Goal: Contribute content: Contribute content

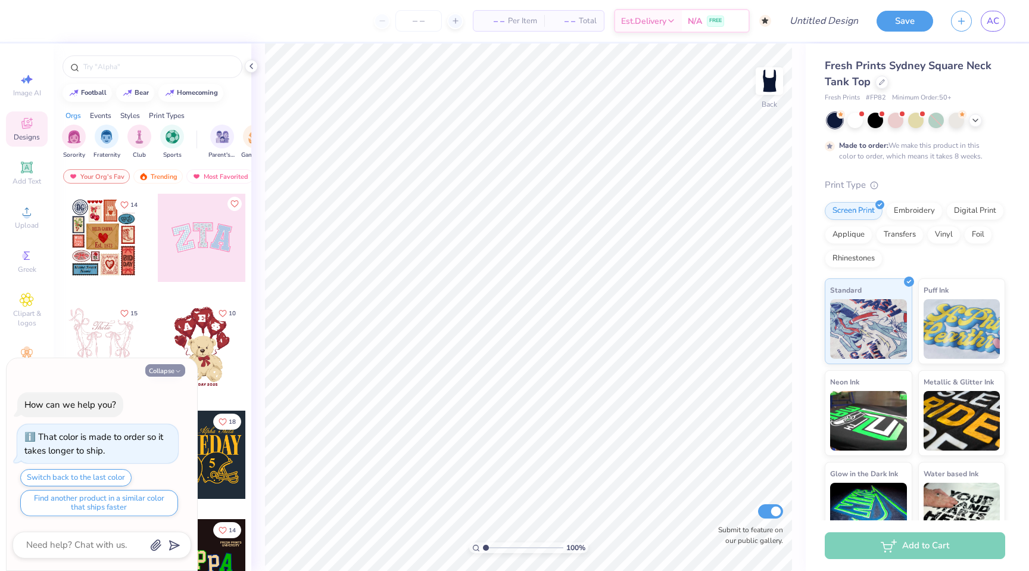
click at [175, 366] on button "Collapse" at bounding box center [165, 370] width 40 height 13
type textarea "x"
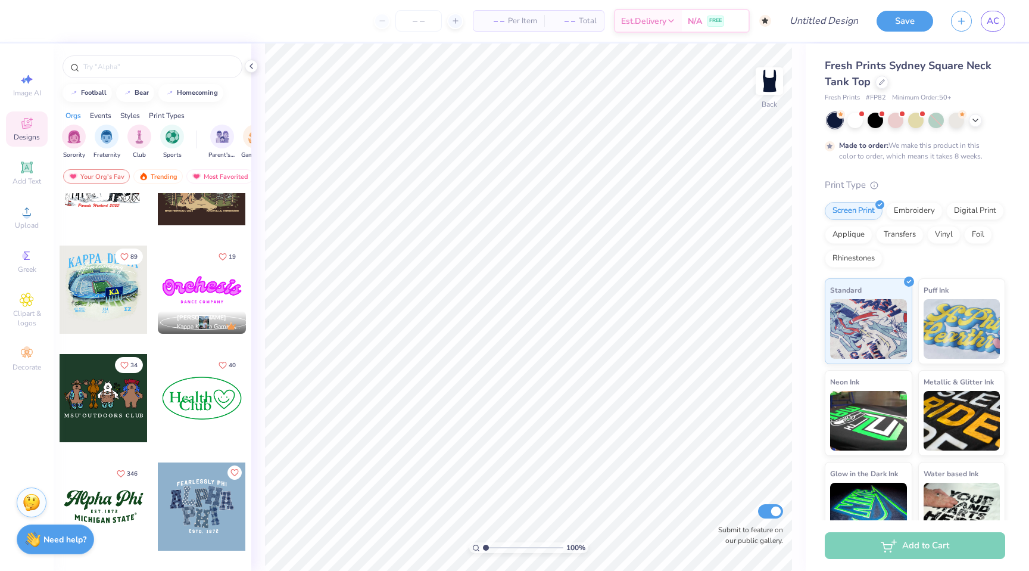
scroll to position [923, 0]
click at [207, 287] on div at bounding box center [202, 291] width 88 height 88
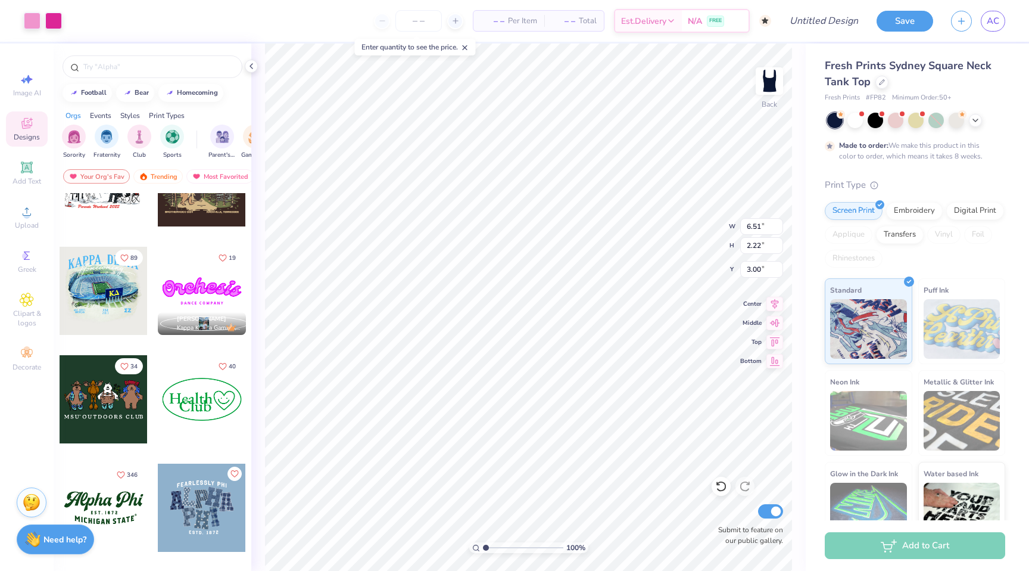
type input "1.89"
type input "1.62"
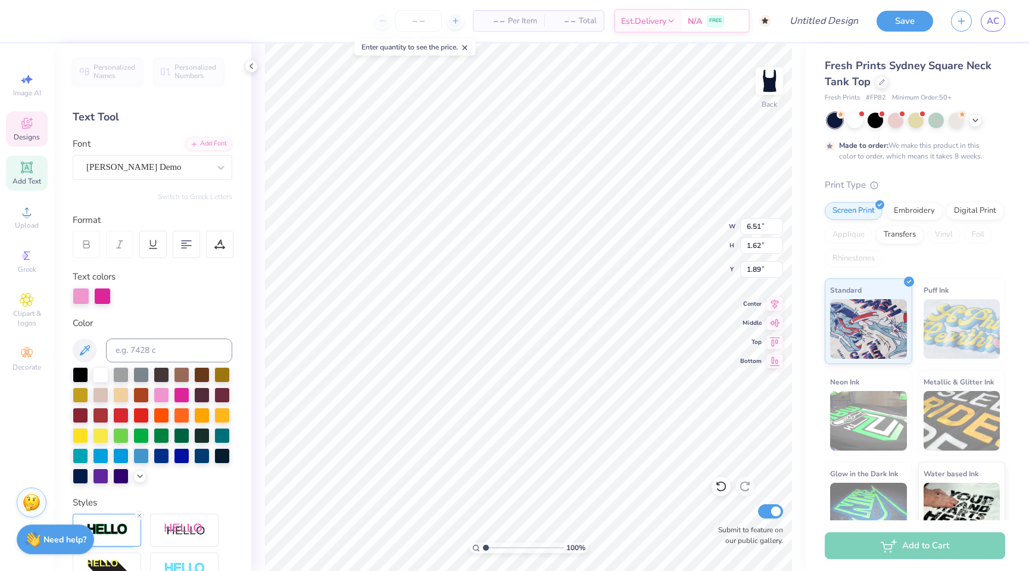
scroll to position [0, 0]
type textarea "Fusion"
click at [216, 164] on icon at bounding box center [221, 167] width 12 height 12
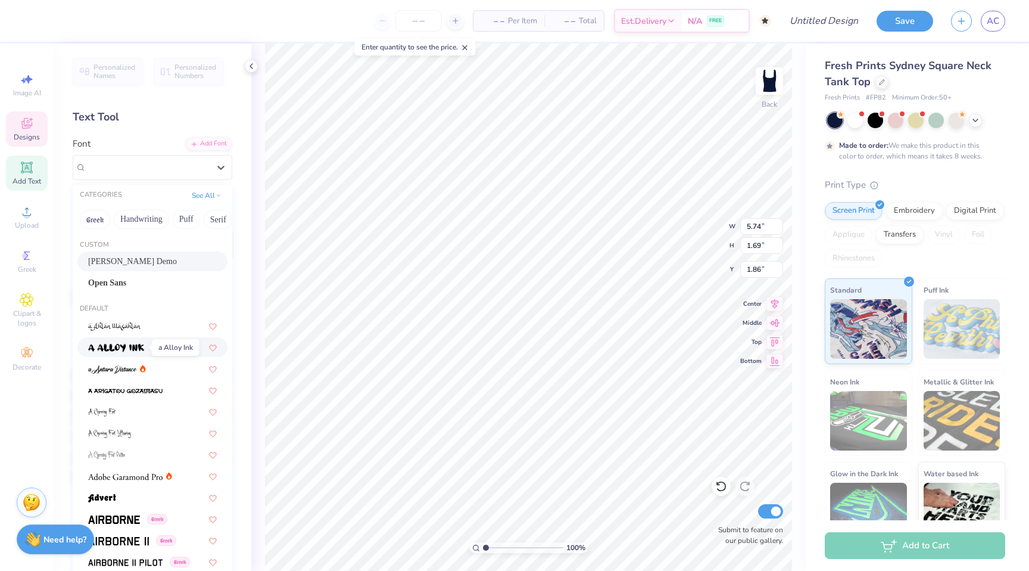
click at [129, 348] on img at bounding box center [116, 348] width 56 height 8
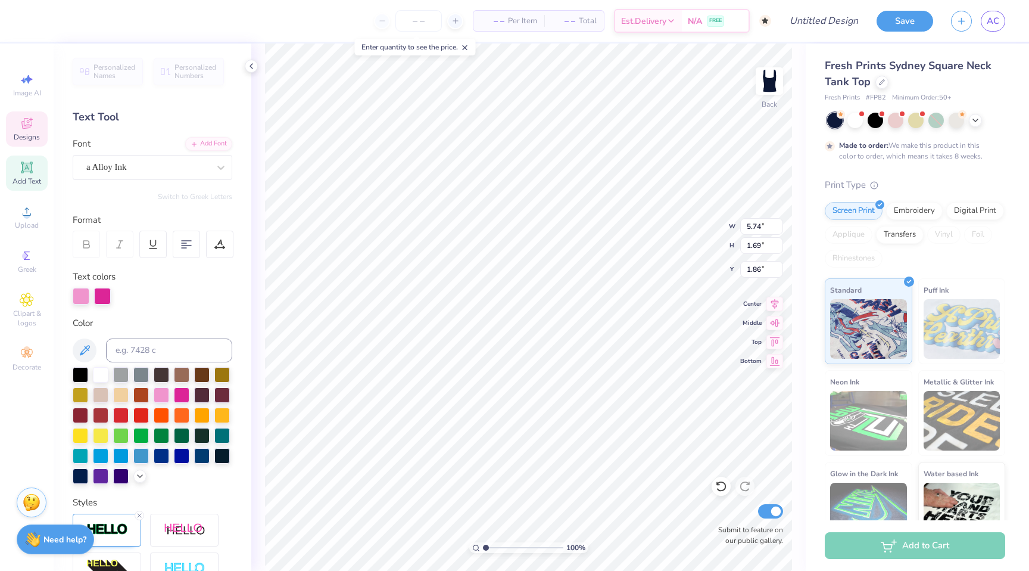
type input "7.03"
type input "1.70"
type input "1.85"
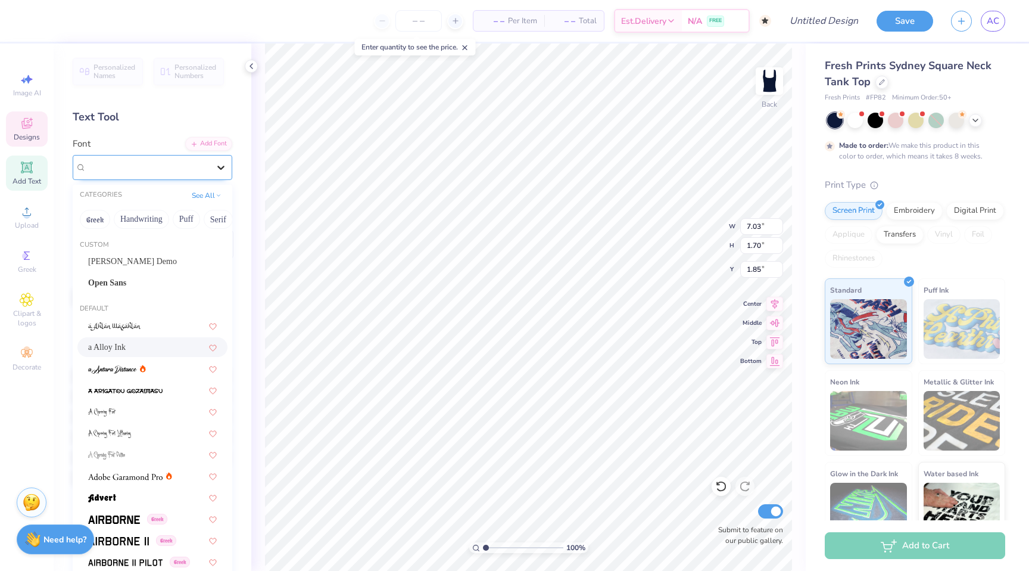
click at [215, 163] on icon at bounding box center [221, 167] width 12 height 12
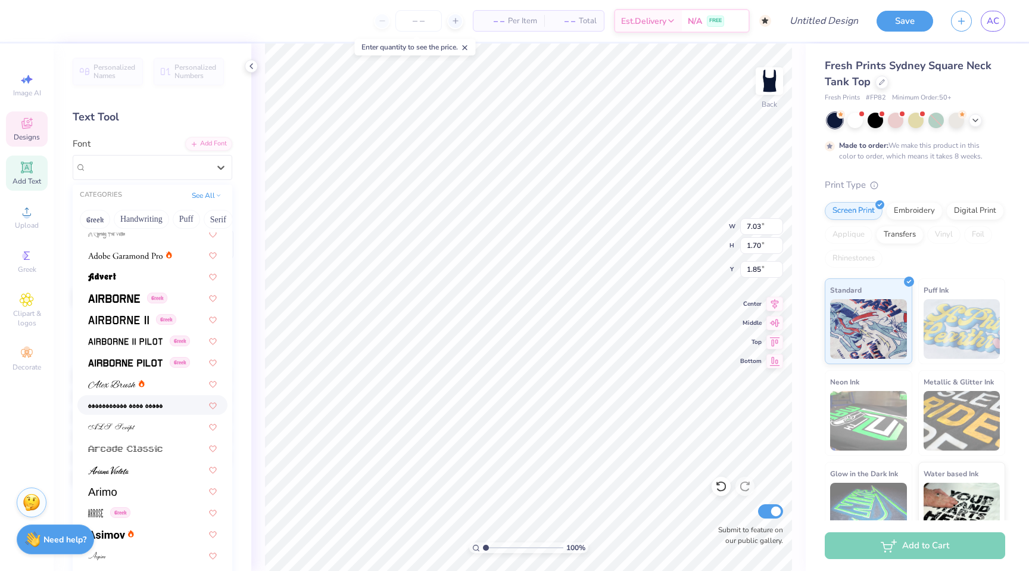
scroll to position [222, 0]
click at [131, 276] on div at bounding box center [152, 275] width 129 height 13
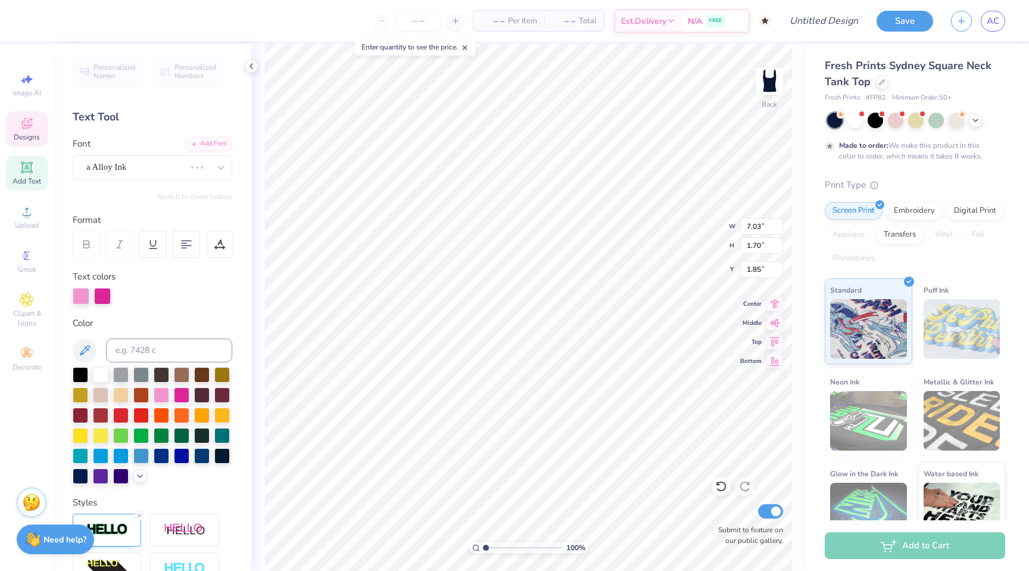
type input "6.24"
type input "1.83"
type input "1.78"
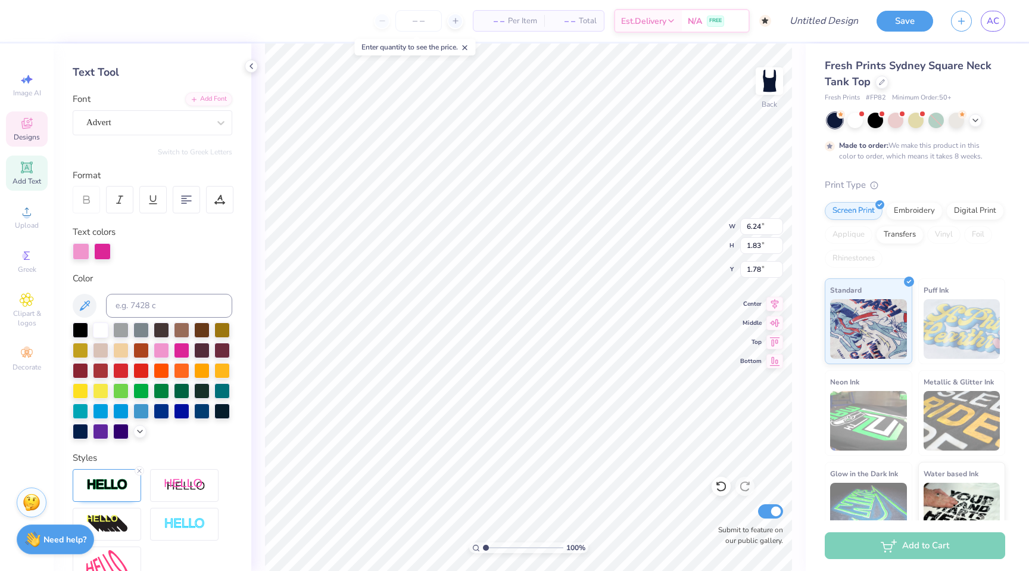
scroll to position [0, 0]
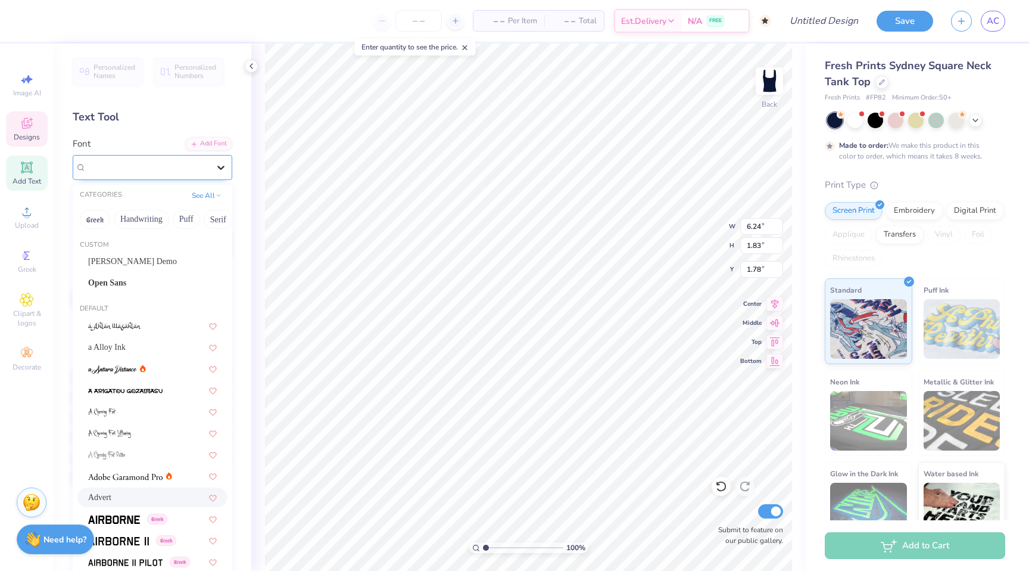
click at [220, 164] on icon at bounding box center [221, 167] width 12 height 12
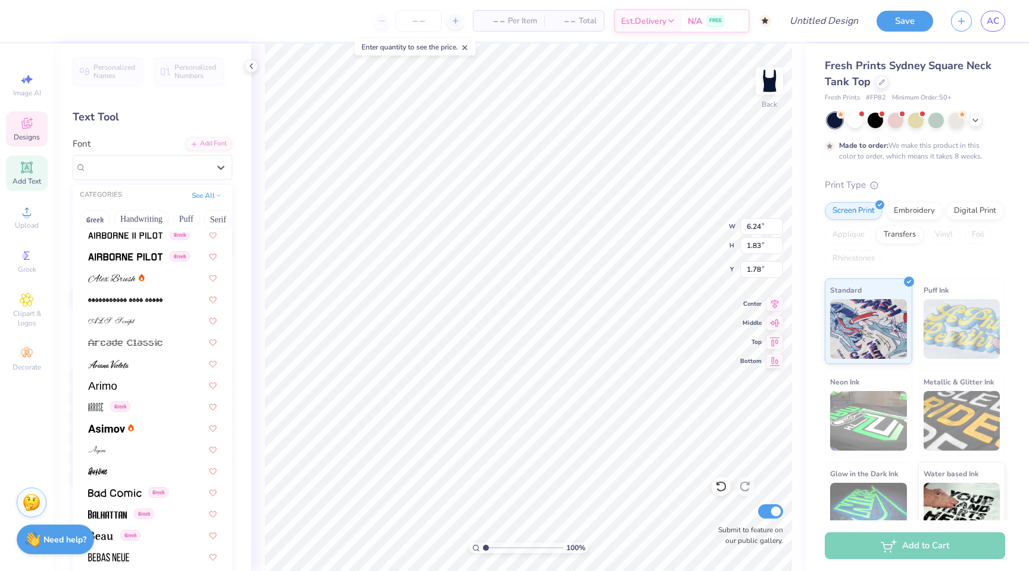
scroll to position [599, 0]
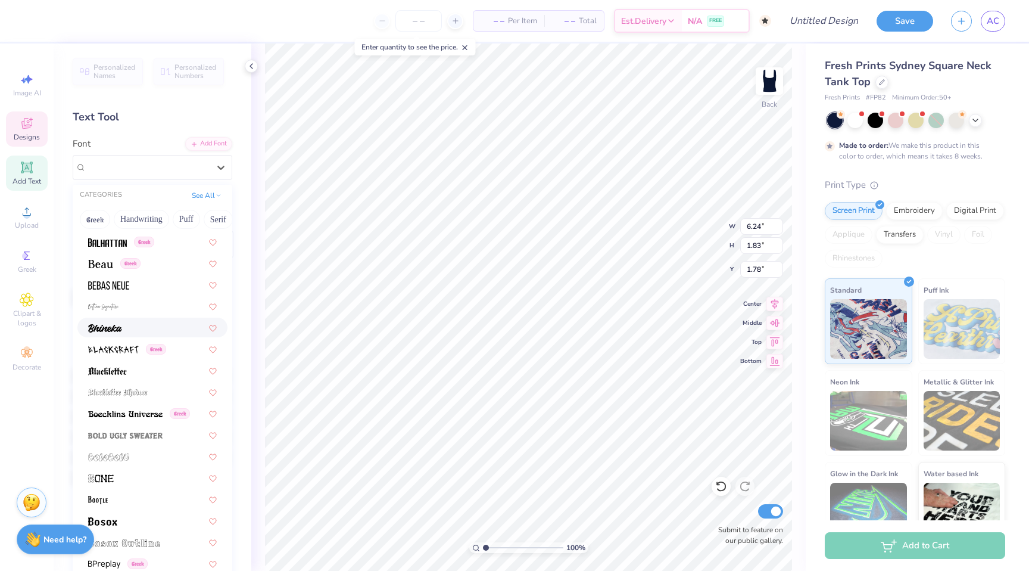
click at [146, 326] on div at bounding box center [152, 327] width 129 height 13
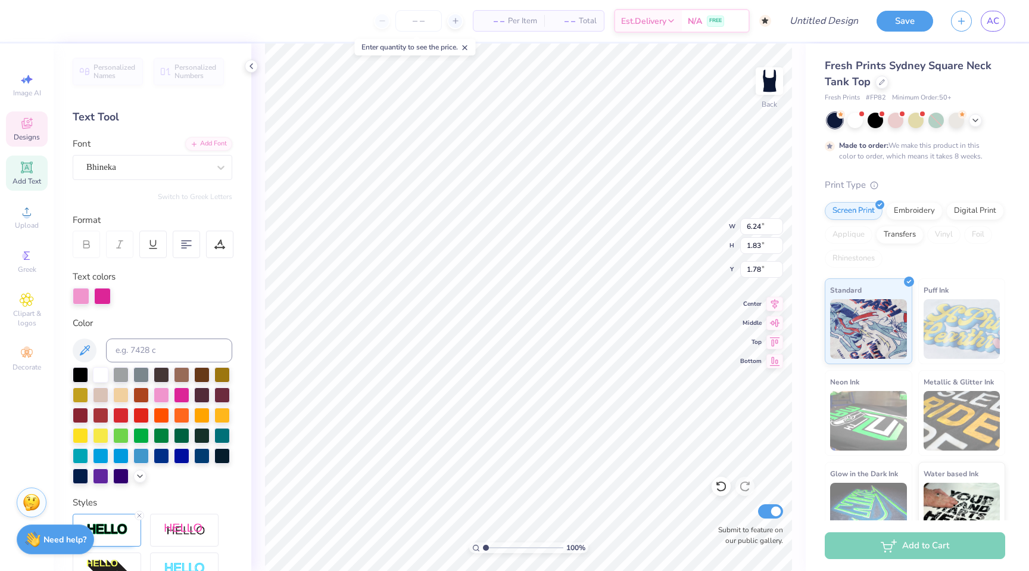
type input "4.62"
type input "1.24"
type input "2.08"
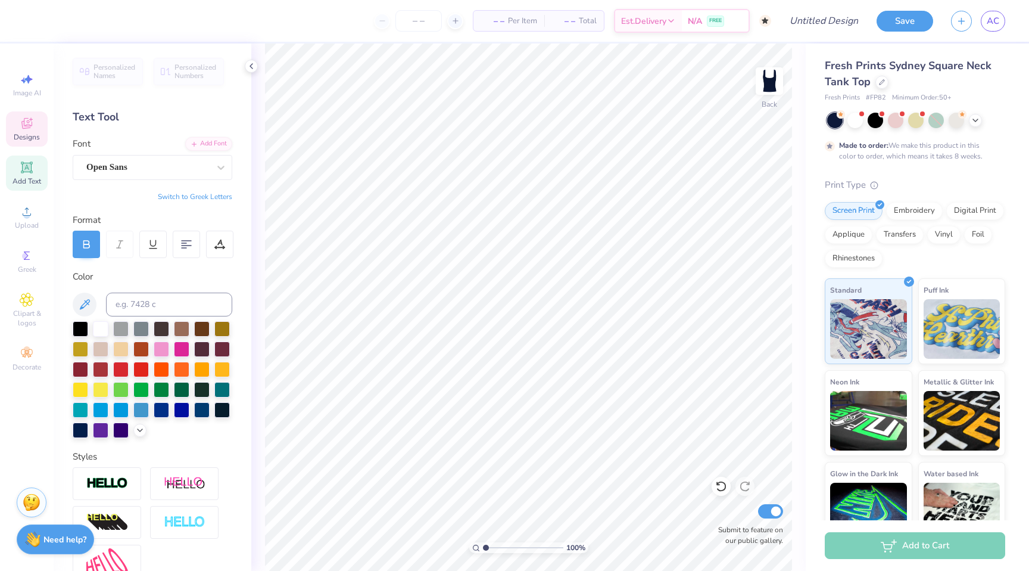
click at [30, 122] on icon at bounding box center [27, 123] width 14 height 14
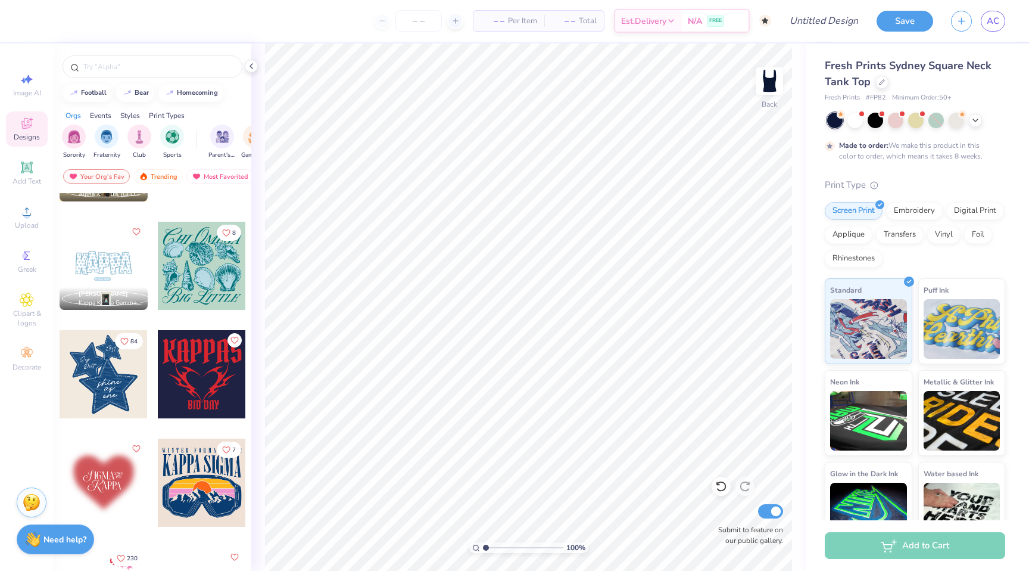
scroll to position [1401, 0]
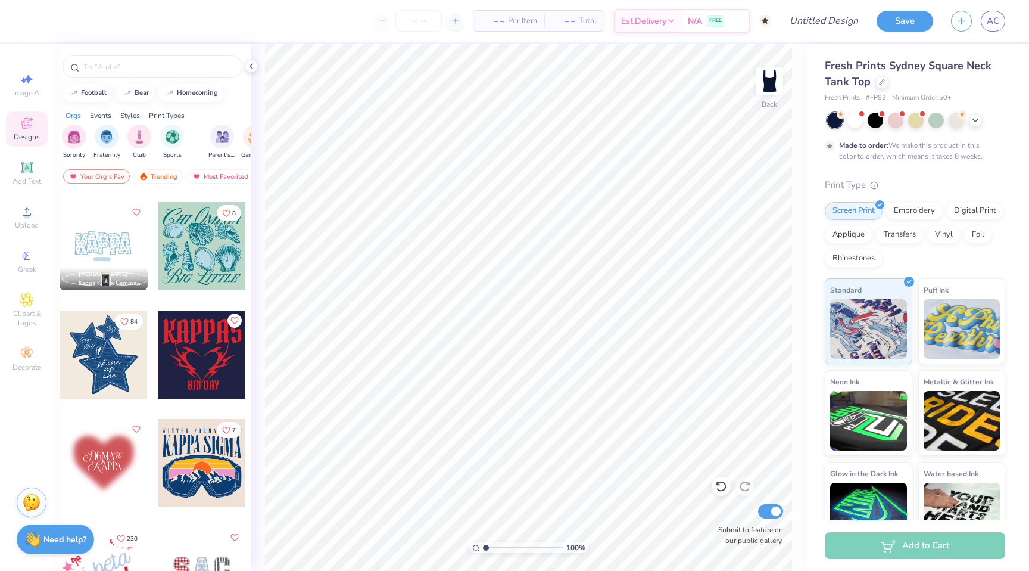
click at [59, 243] on div at bounding box center [15, 246] width 88 height 88
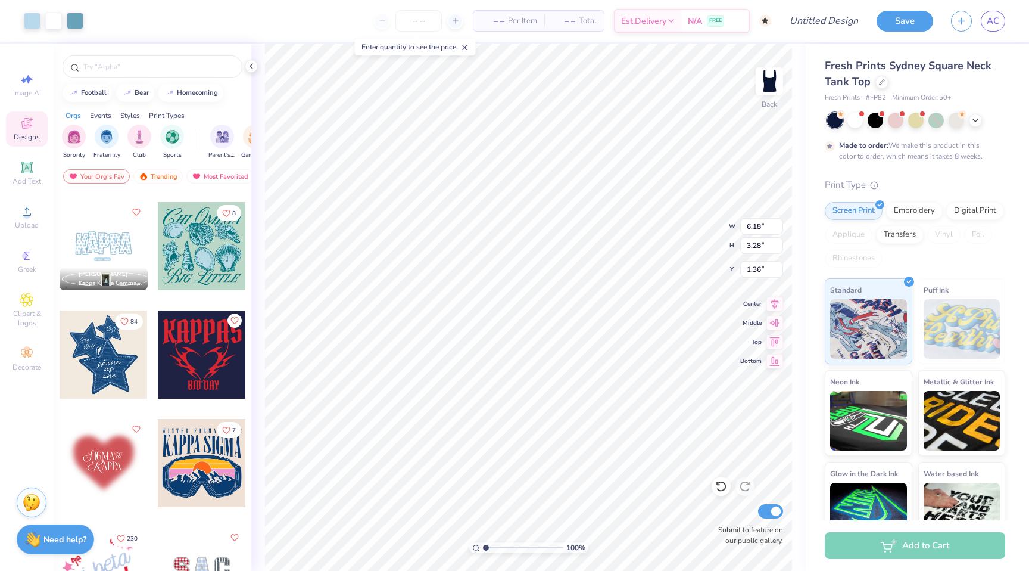
type input "1.36"
type input "1.56"
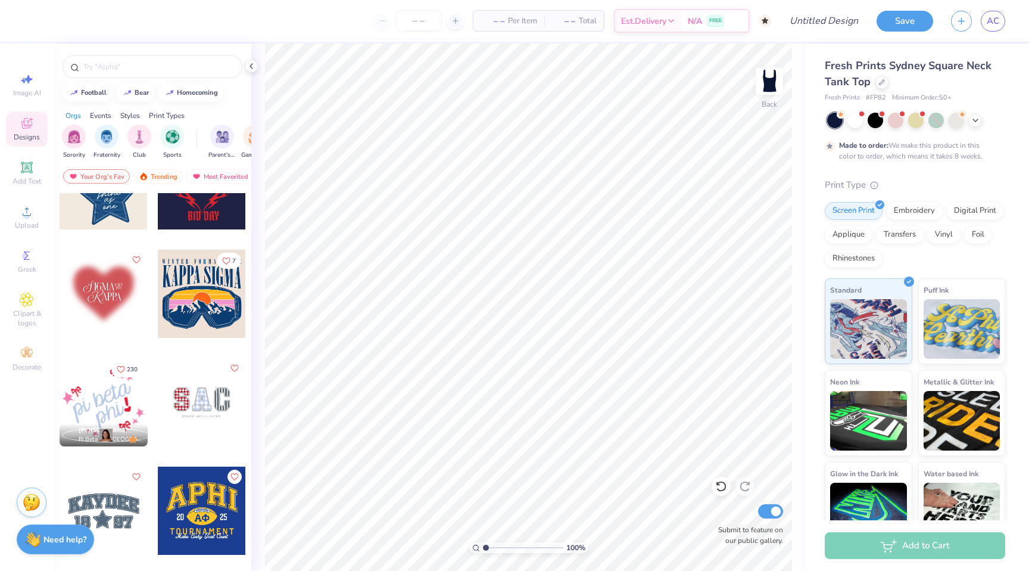
scroll to position [1558, 0]
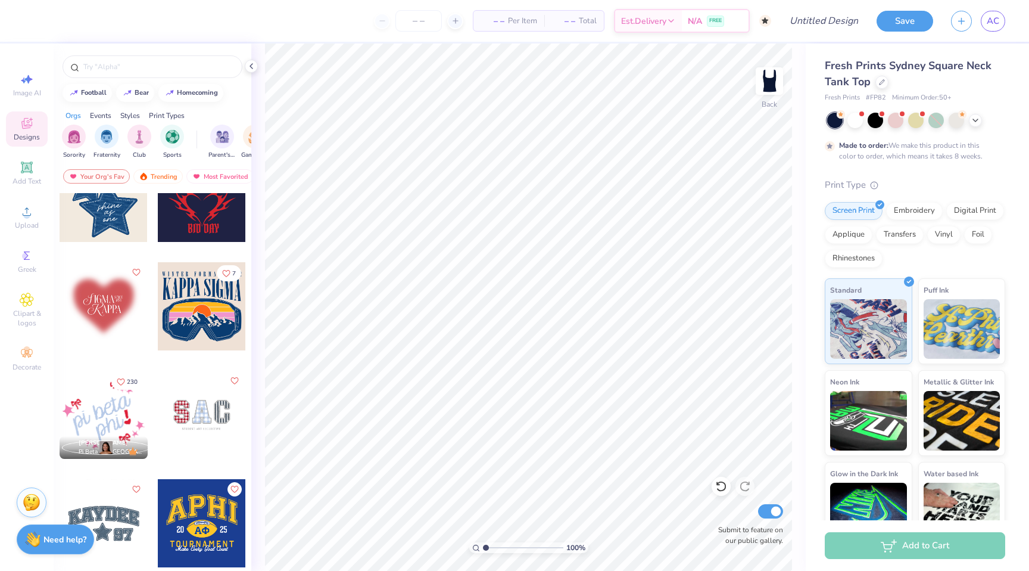
click at [110, 318] on div at bounding box center [104, 306] width 88 height 88
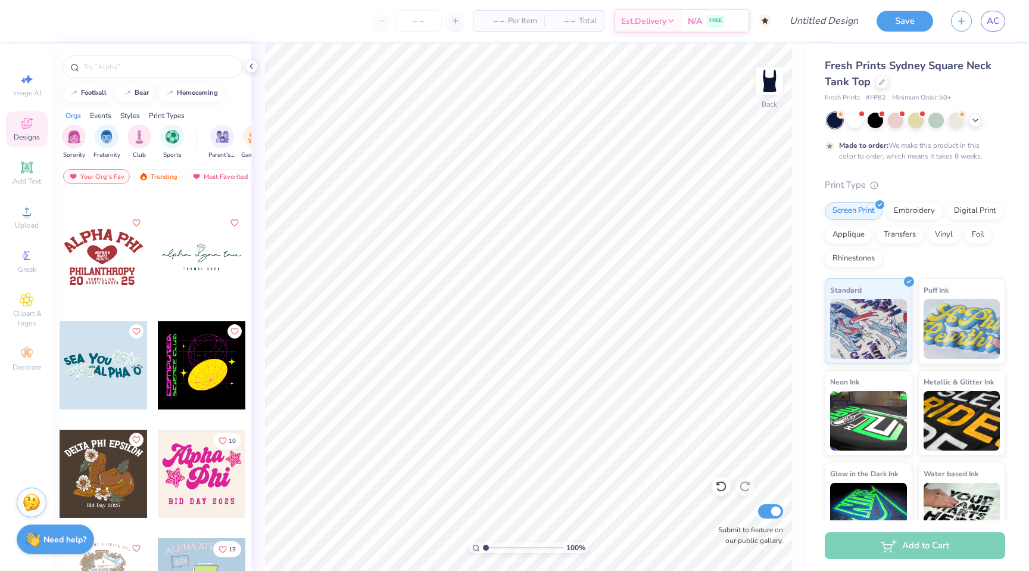
scroll to position [6889, 0]
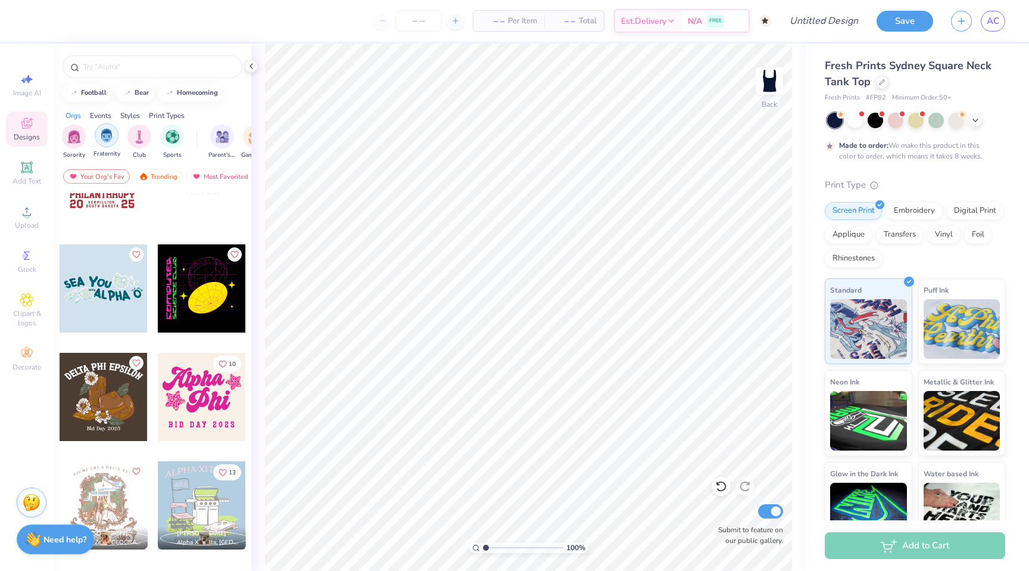
click at [141, 139] on img "filter for Club" at bounding box center [139, 137] width 13 height 14
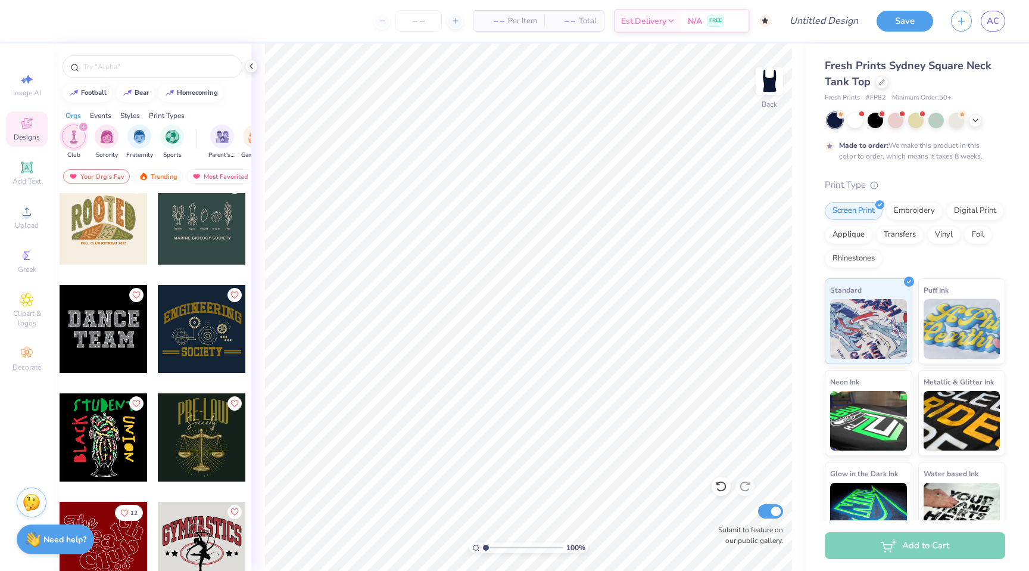
scroll to position [1102, 0]
click at [110, 344] on div at bounding box center [104, 328] width 88 height 88
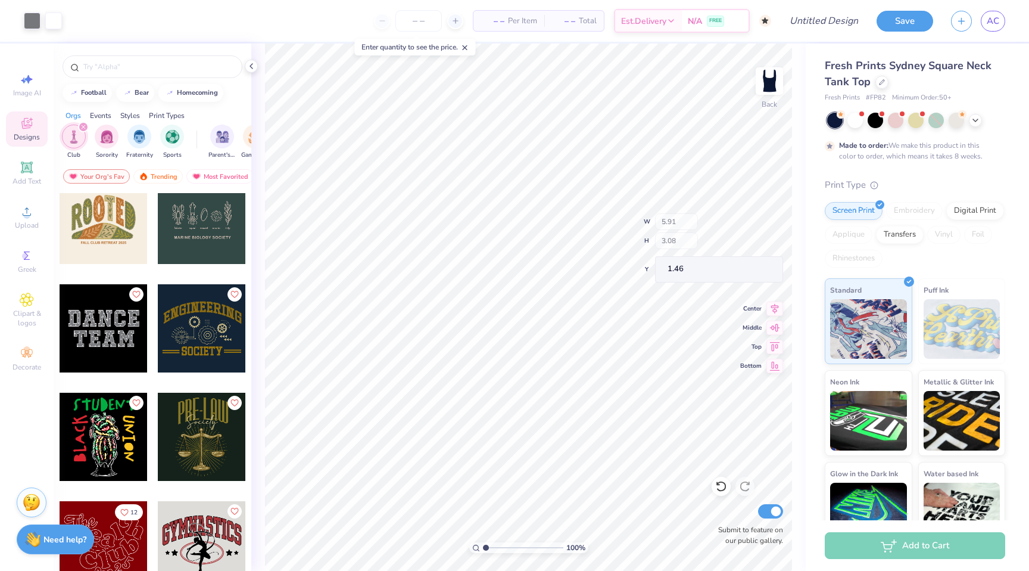
type input "1.46"
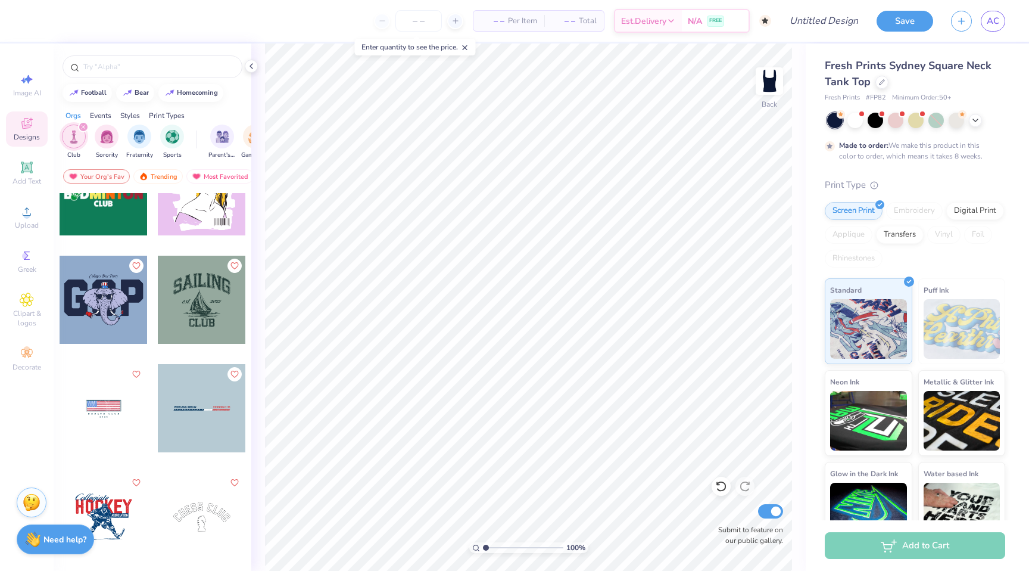
scroll to position [2242, 0]
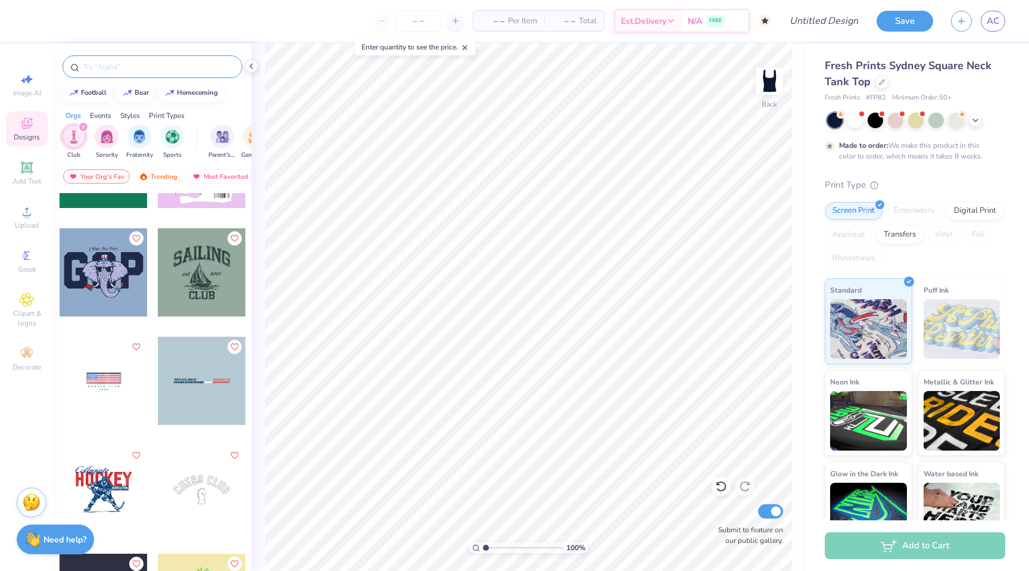
click at [146, 73] on div at bounding box center [153, 66] width 180 height 23
click at [126, 66] on input "text" at bounding box center [158, 67] width 153 height 12
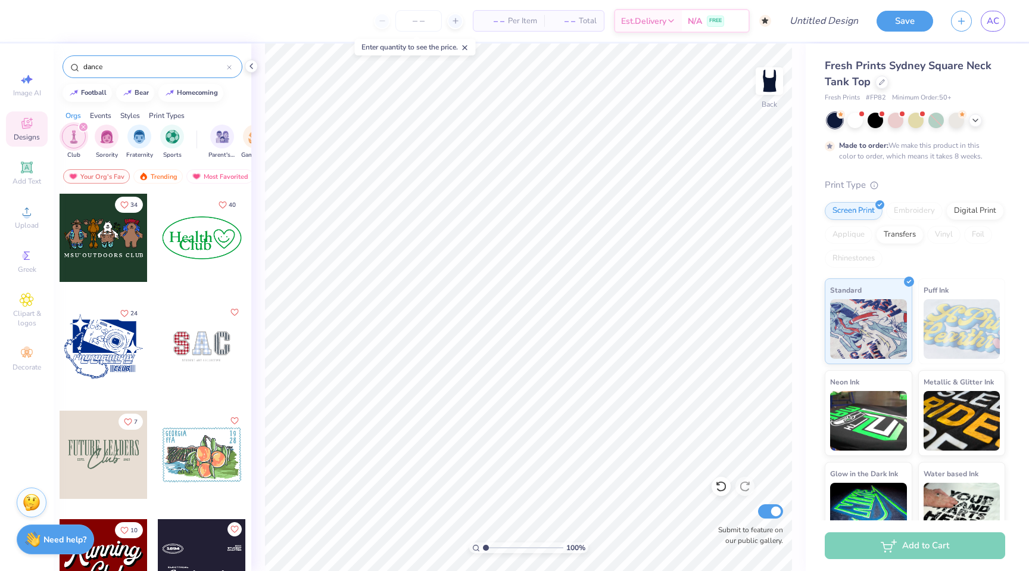
type input "dance"
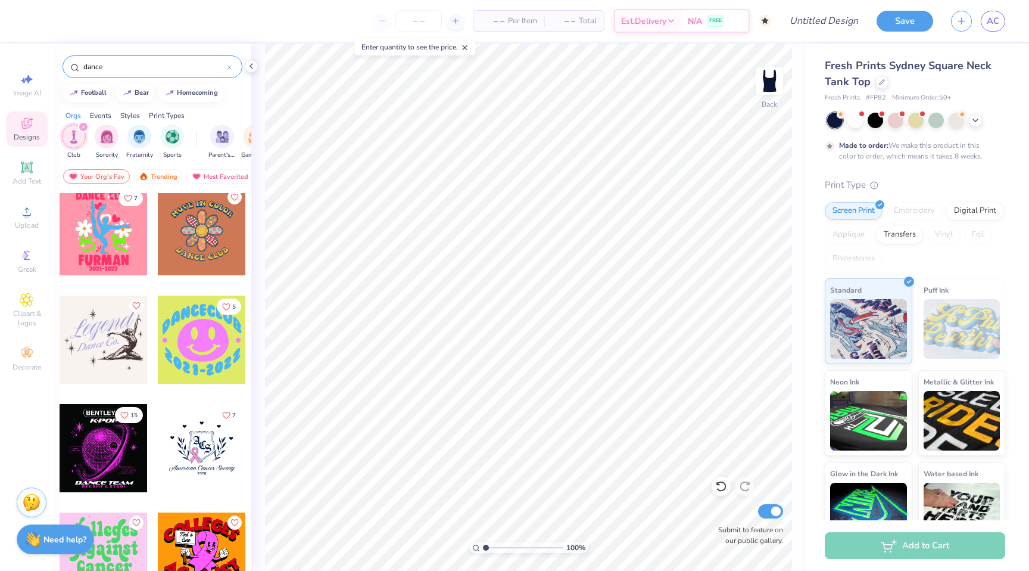
scroll to position [226, 0]
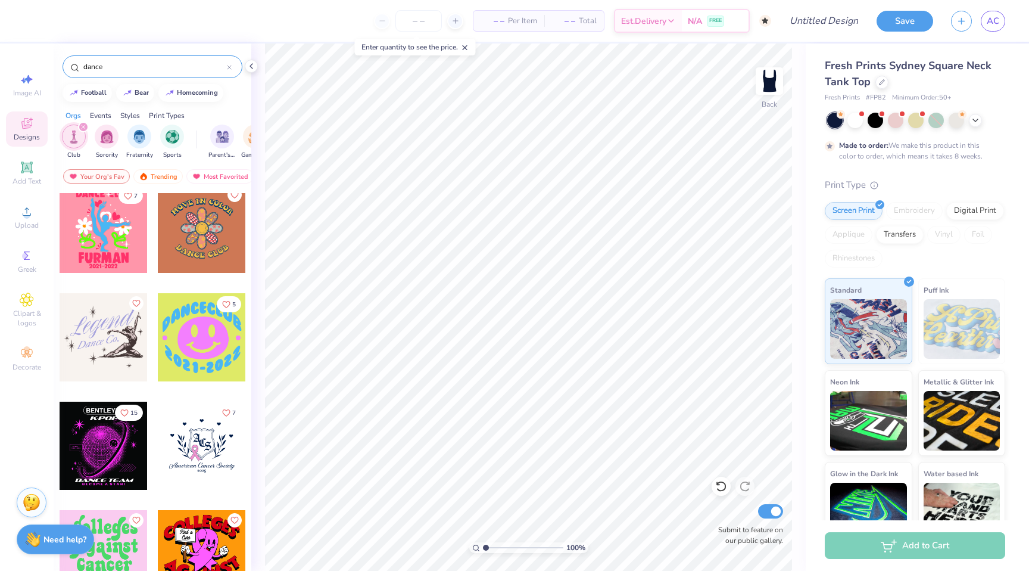
click at [83, 127] on icon "filter for Club" at bounding box center [84, 127] width 4 height 4
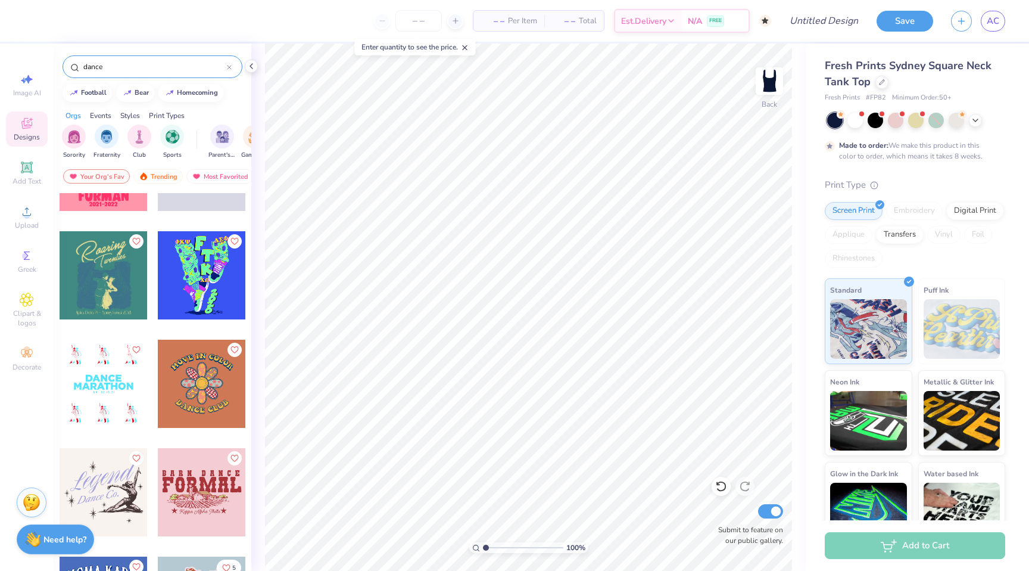
scroll to position [1049, 0]
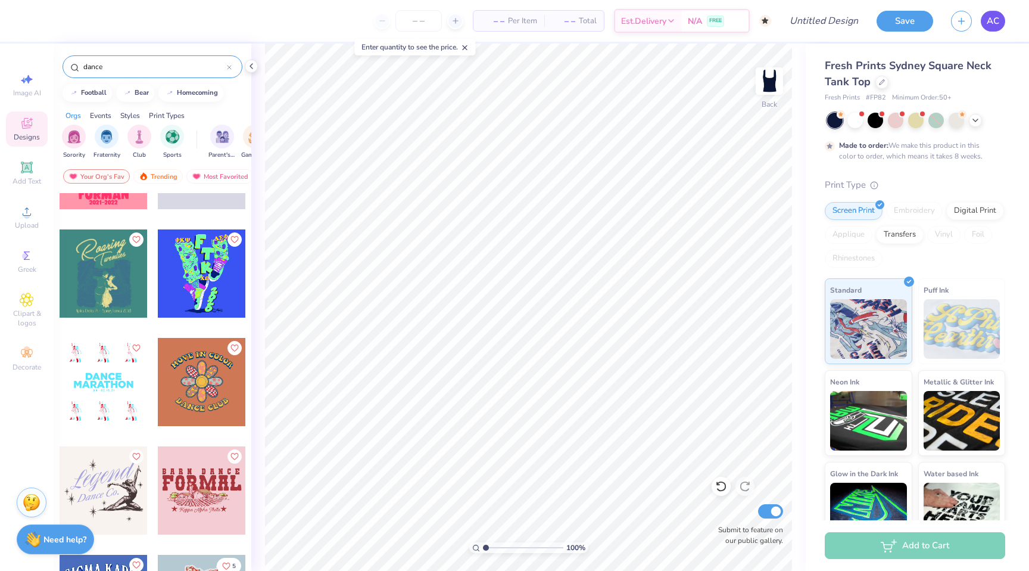
click at [990, 11] on link "AC" at bounding box center [993, 21] width 24 height 21
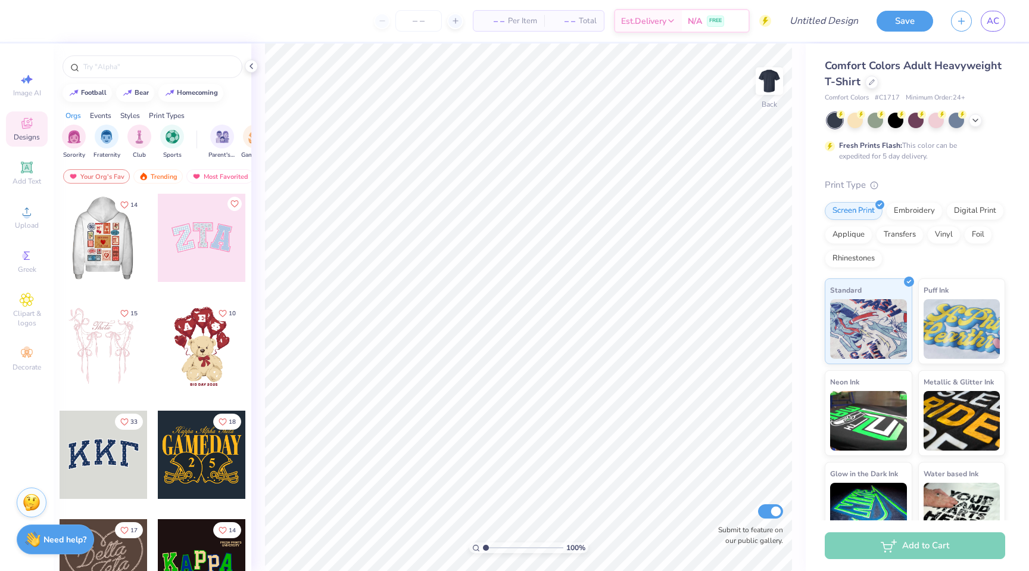
click at [60, 249] on div at bounding box center [15, 238] width 88 height 88
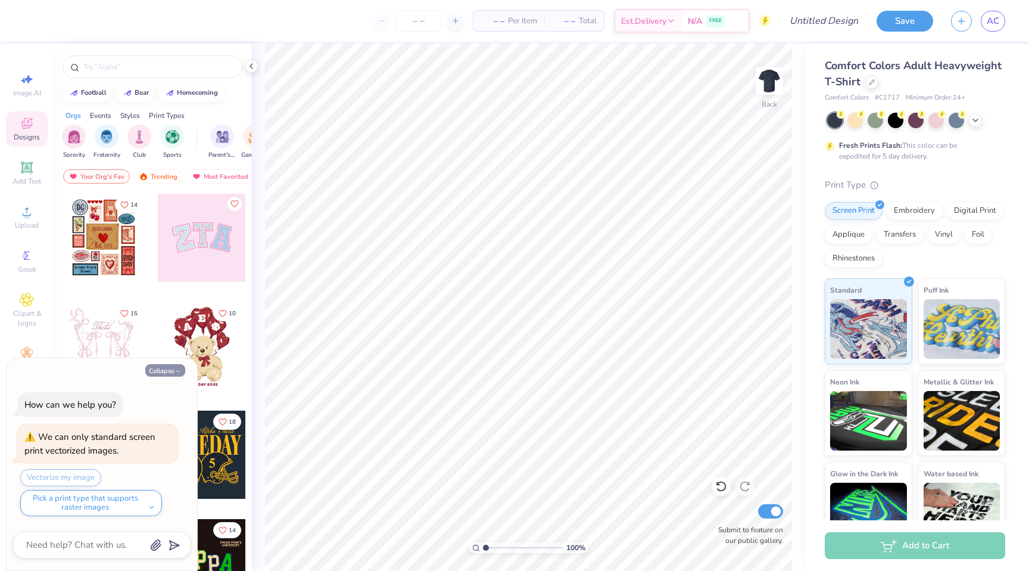
click at [175, 373] on icon "button" at bounding box center [178, 371] width 7 height 7
type textarea "x"
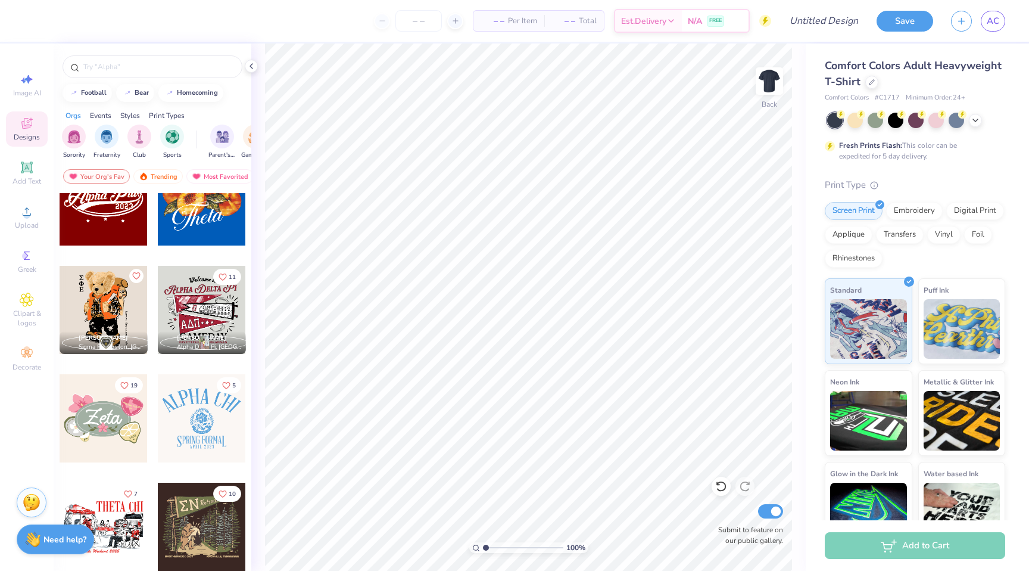
scroll to position [575, 0]
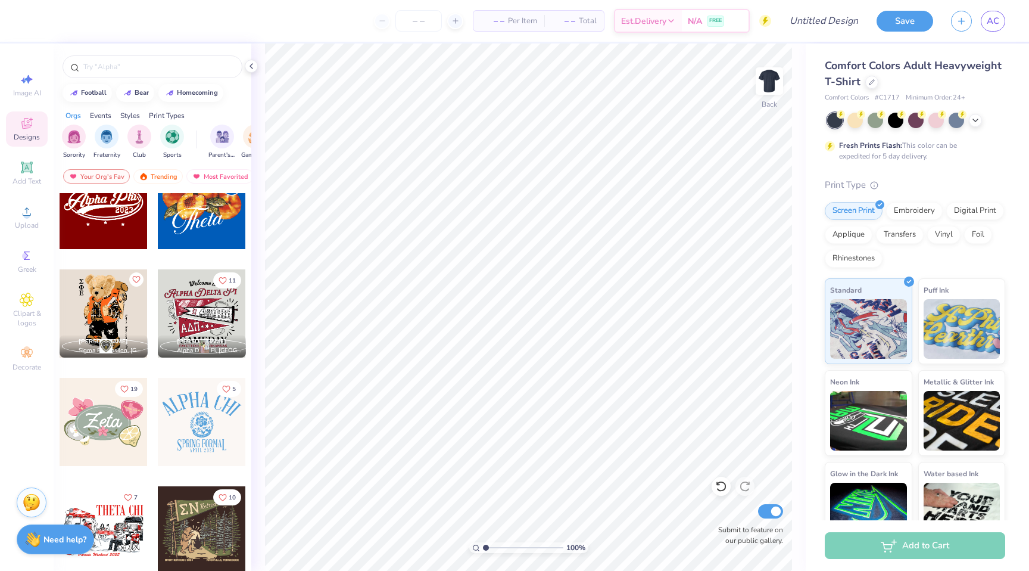
click at [199, 323] on div at bounding box center [202, 313] width 88 height 88
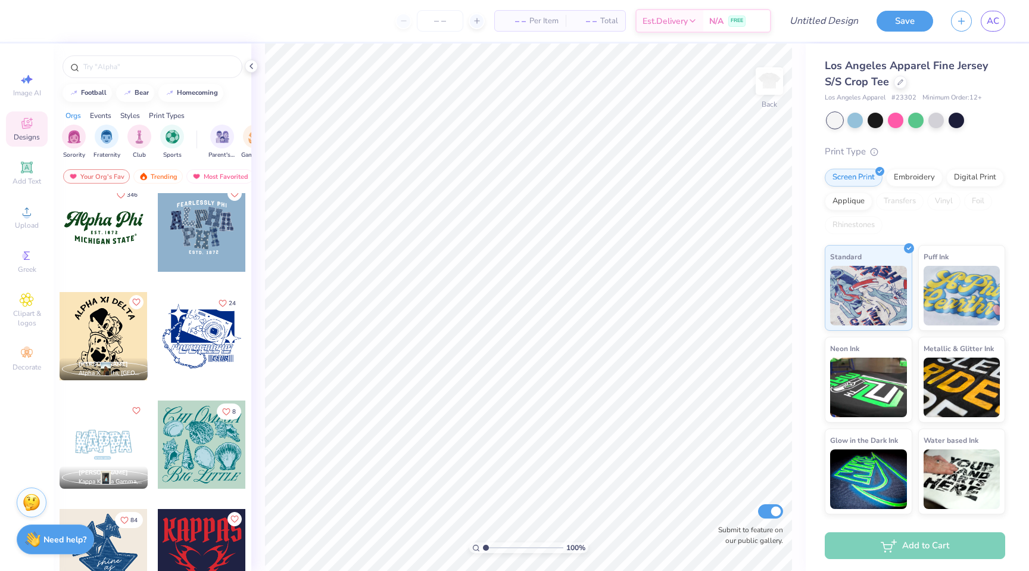
scroll to position [1185, 0]
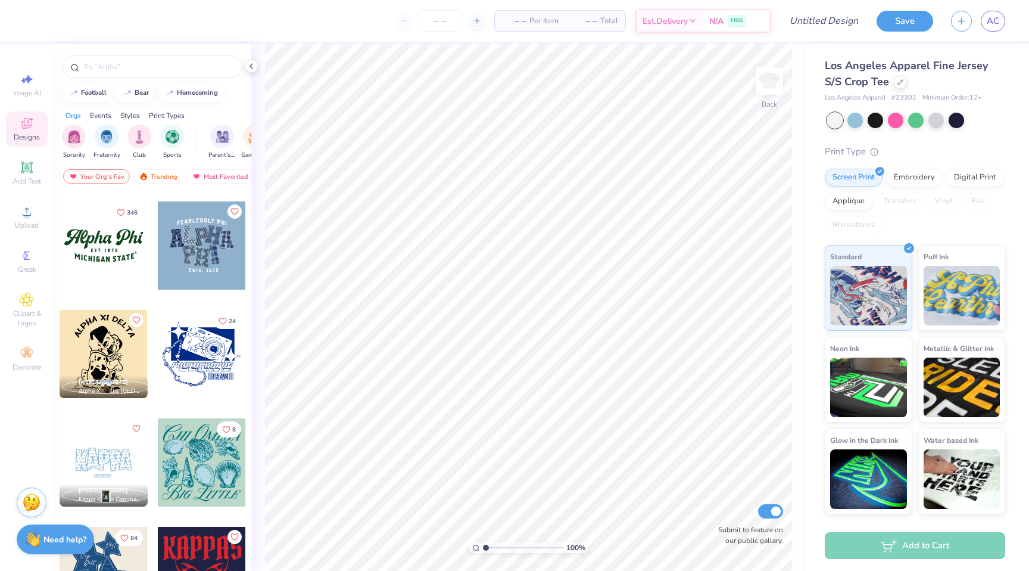
click at [98, 246] on div at bounding box center [104, 245] width 88 height 88
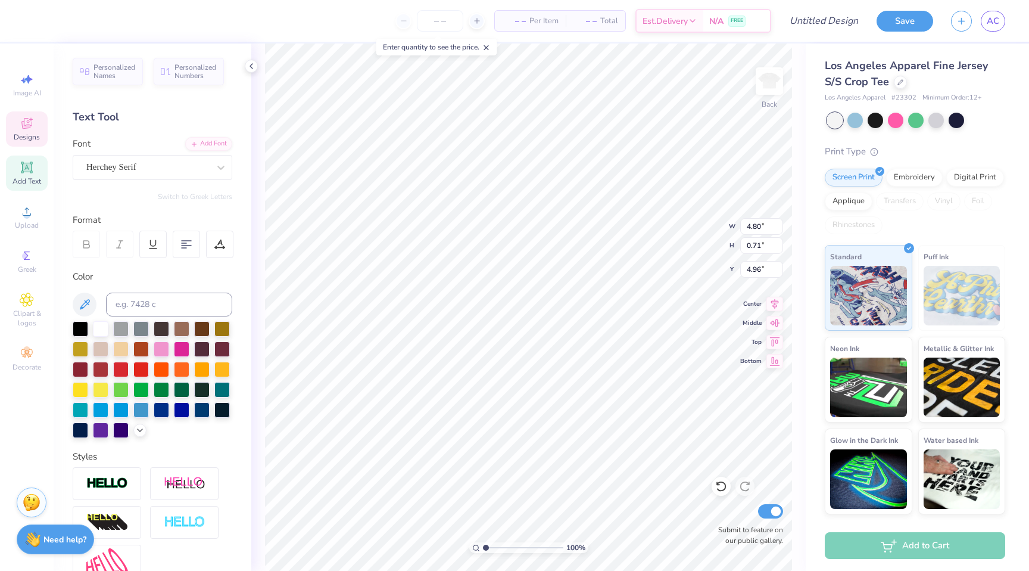
scroll to position [0, 4]
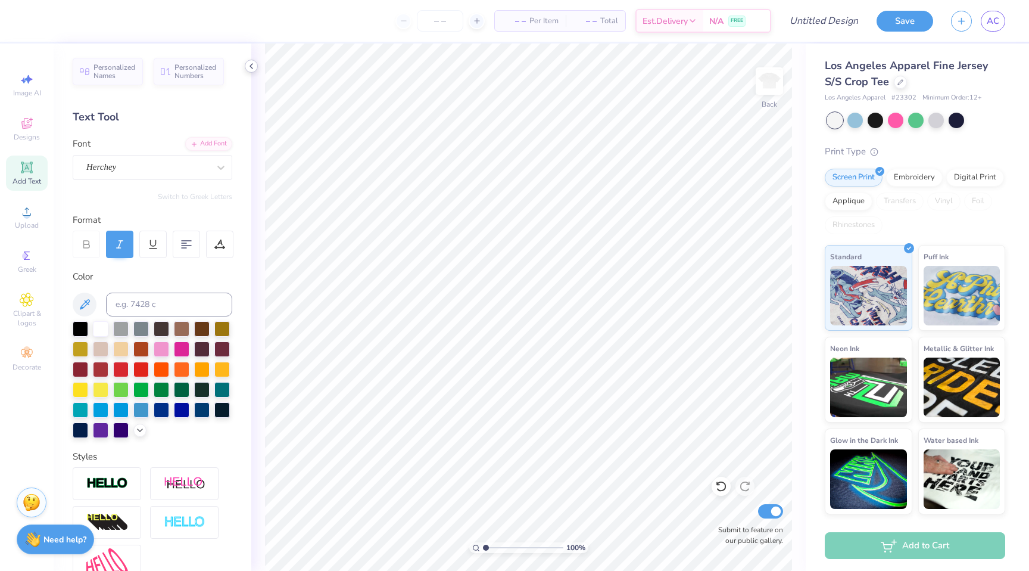
click at [248, 66] on icon at bounding box center [252, 66] width 10 height 10
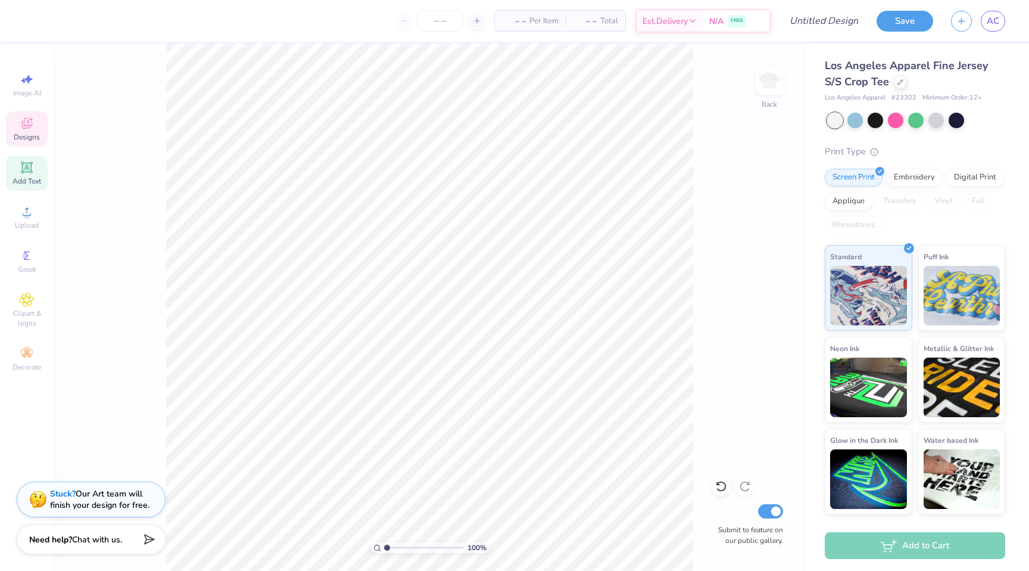
click at [23, 122] on icon at bounding box center [27, 125] width 10 height 8
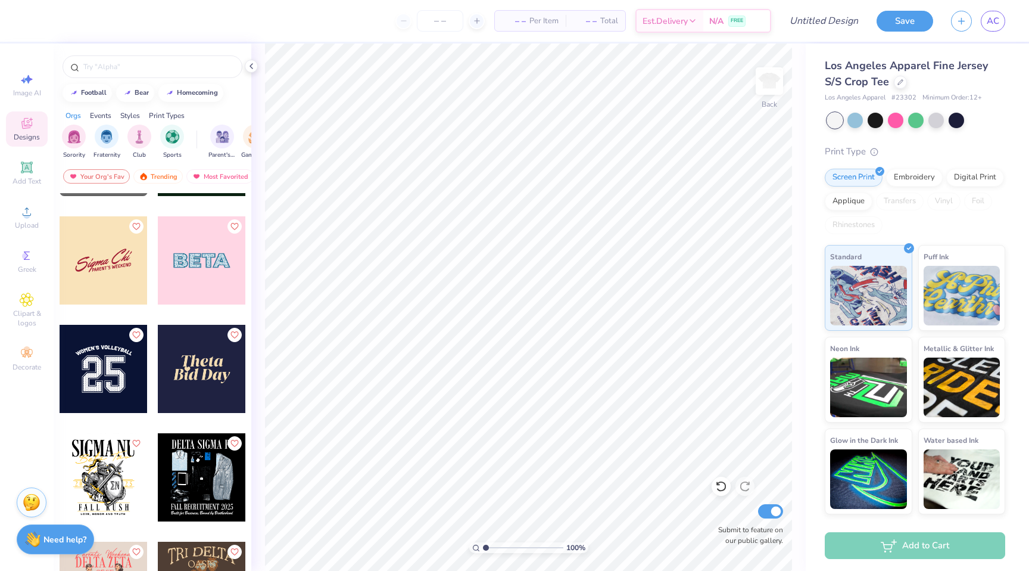
scroll to position [3680, 0]
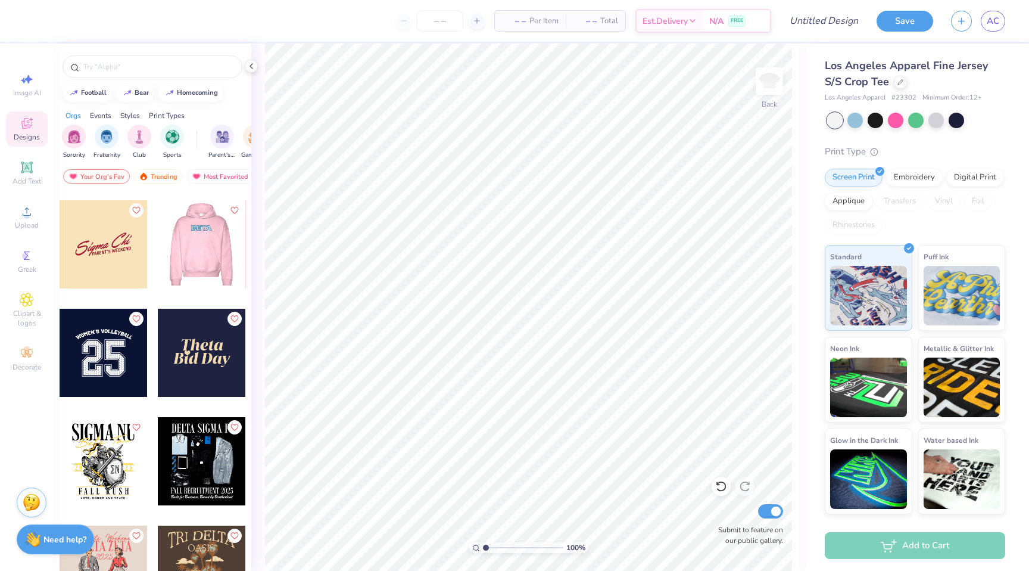
click at [158, 250] on div at bounding box center [114, 244] width 88 height 88
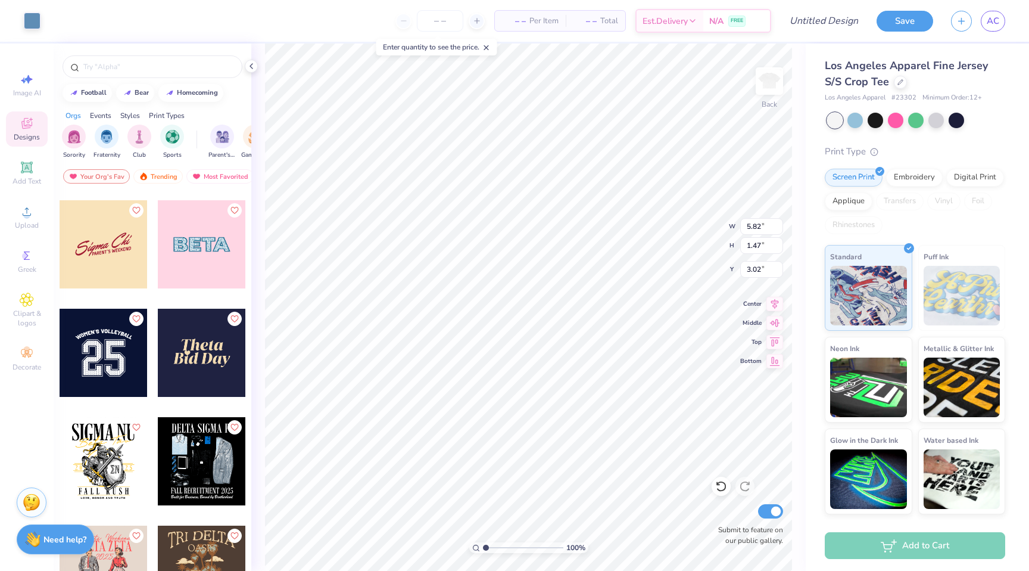
type input "3.00"
click at [466, 259] on body "Art colors – – Per Item – – Total Est. Delivery N/A FREE Design Title Save AC I…" at bounding box center [514, 285] width 1029 height 571
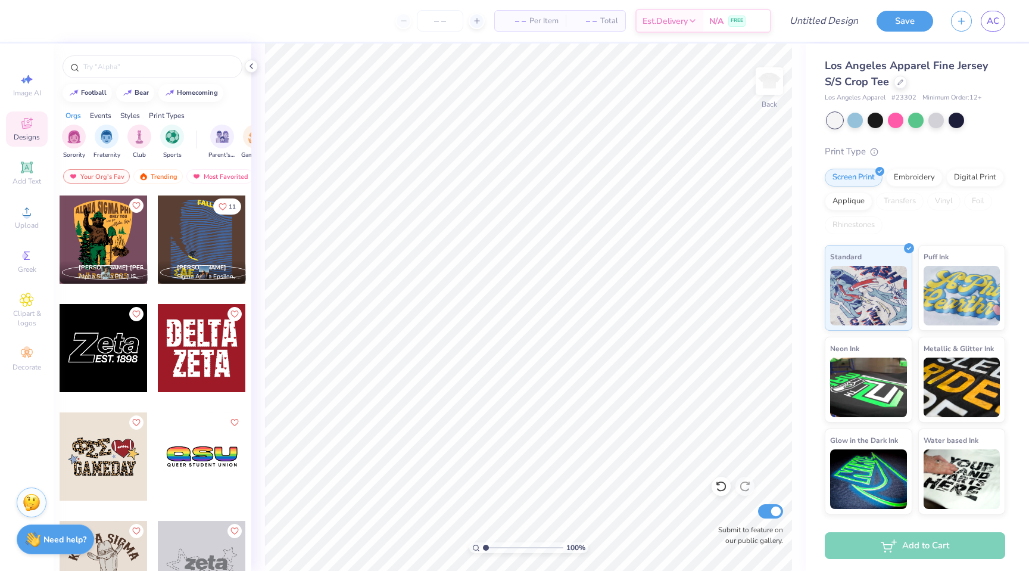
scroll to position [6397, 0]
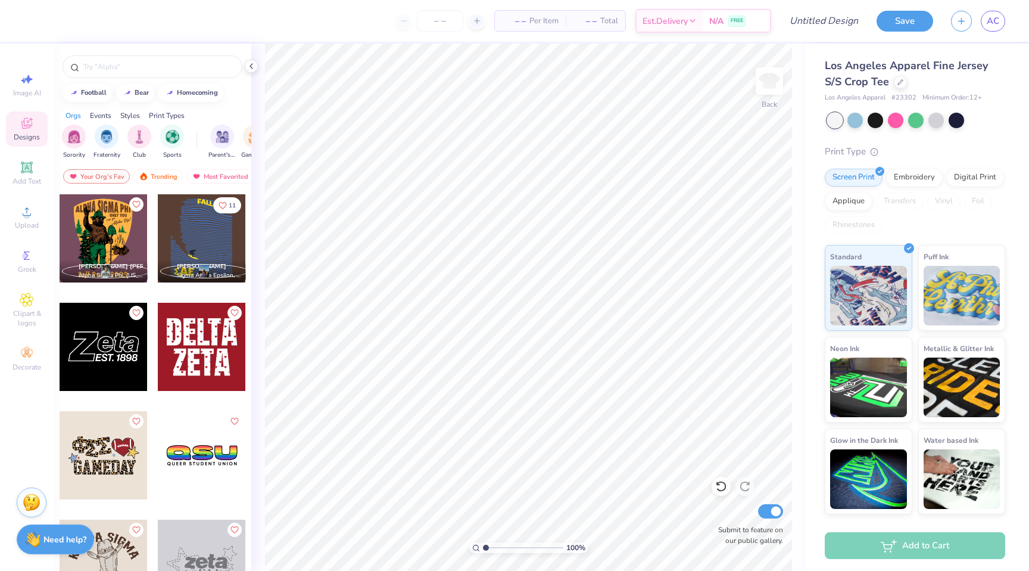
click at [207, 350] on div at bounding box center [202, 347] width 88 height 88
type input "0.29"
type input "0.25"
type input "4.49"
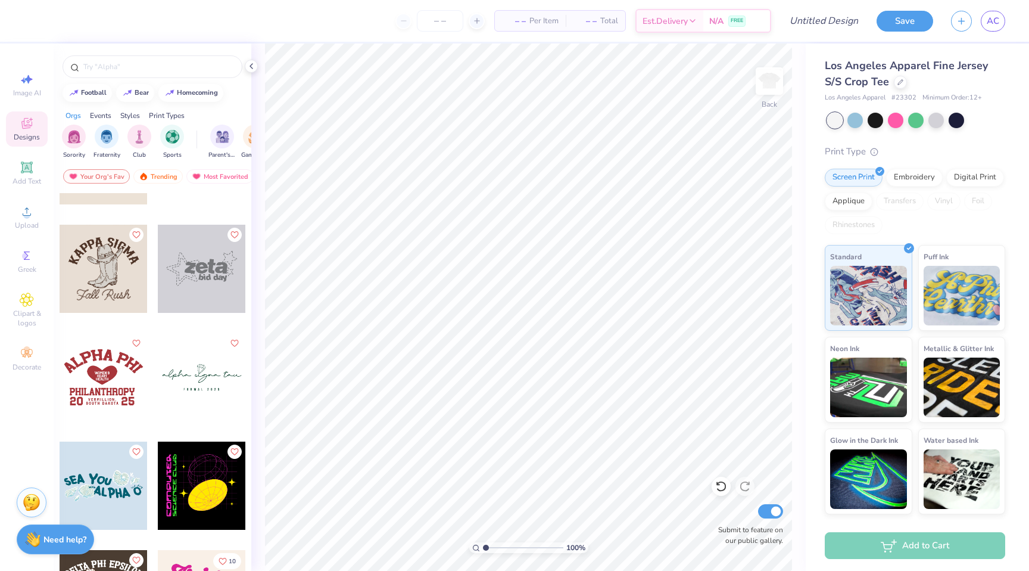
scroll to position [6700, 0]
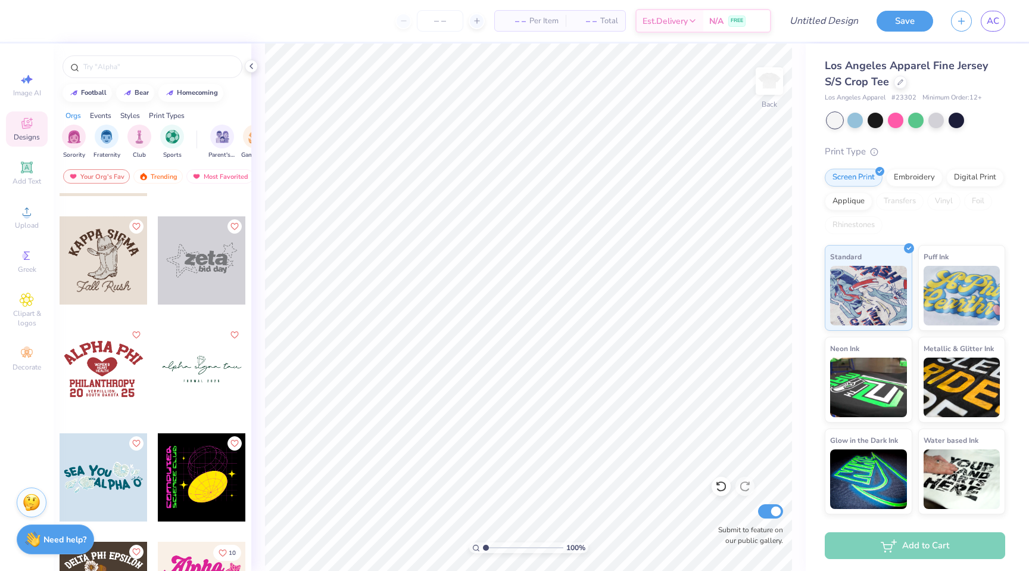
click at [197, 265] on div at bounding box center [202, 260] width 88 height 88
type input "1.03"
type input "4.83"
type input "1.69"
type input "1.93"
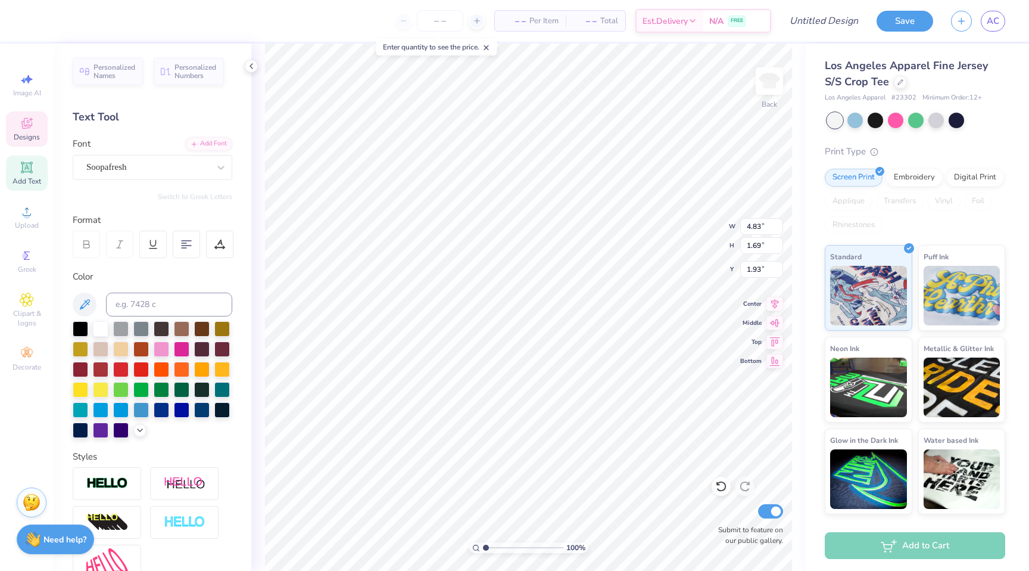
type textarea "Fusion"
type input "5.52"
type input "1.36"
type input "2.32"
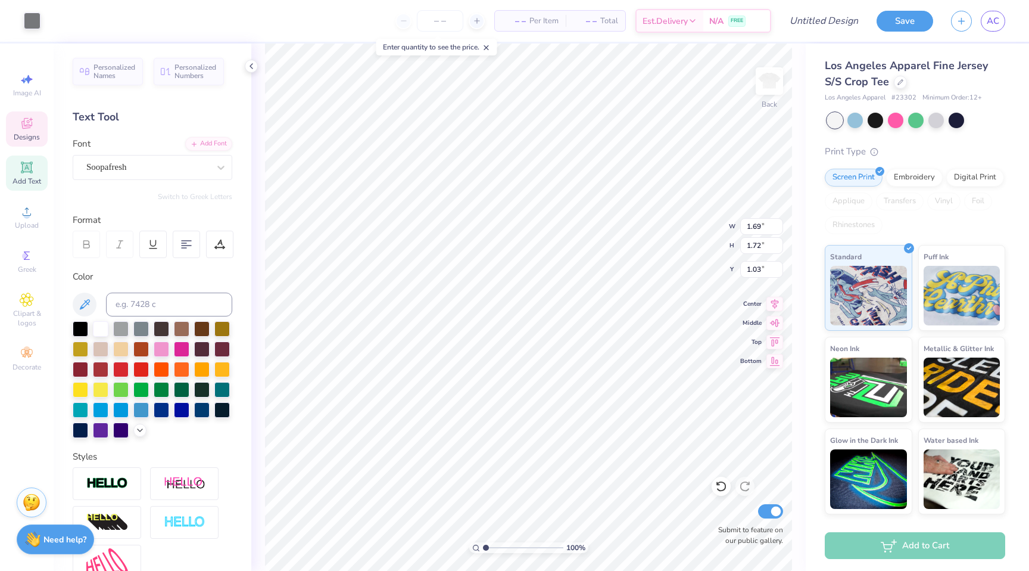
type input "0.96"
type input "3.21"
type input "0.88"
type input "3.62"
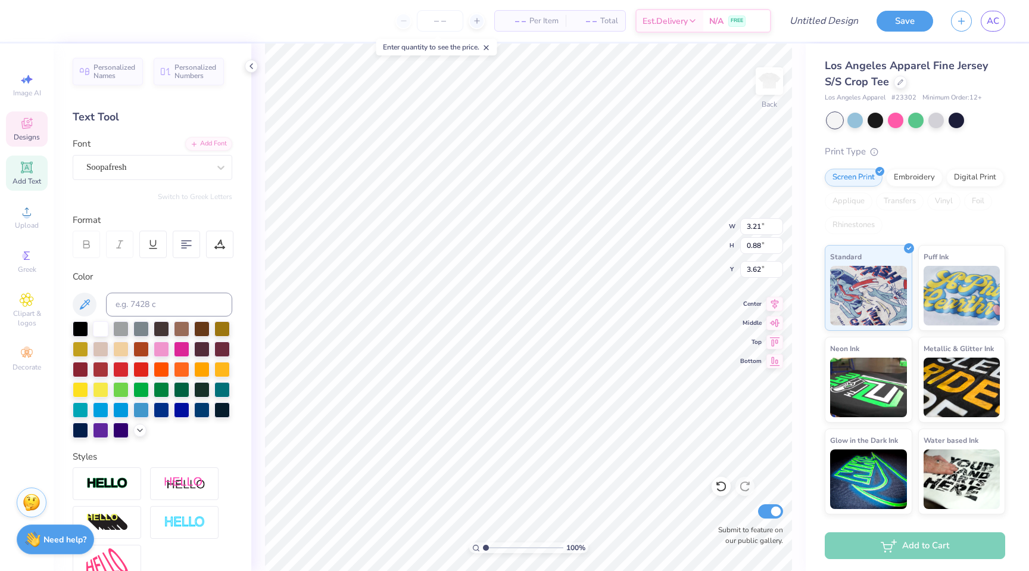
type textarea "dance team"
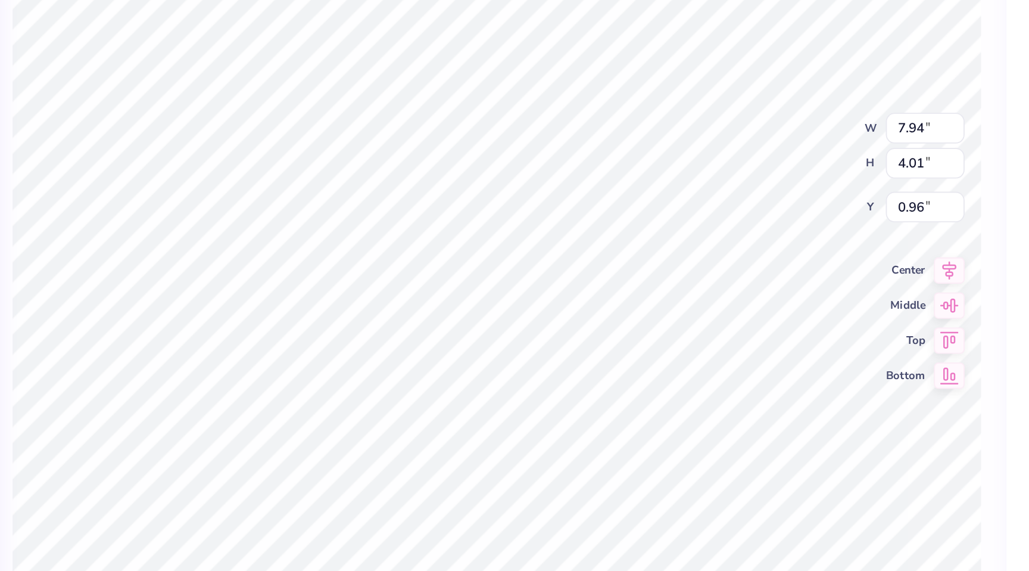
type input "1.00"
type input "0.94"
type input "0.97"
type input "2.75"
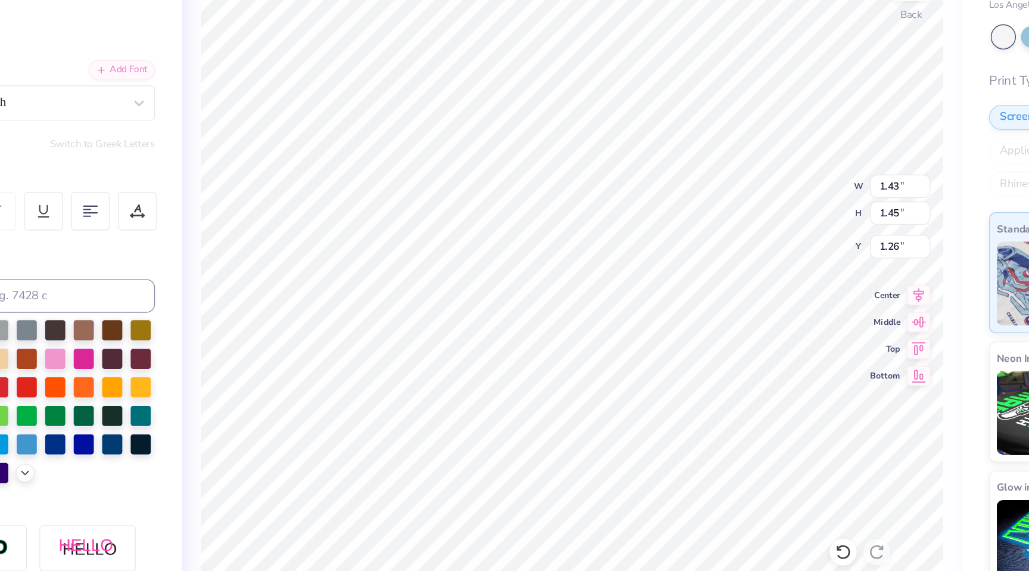
type input "1.43"
type input "1.45"
type input "1.26"
type input "1.30"
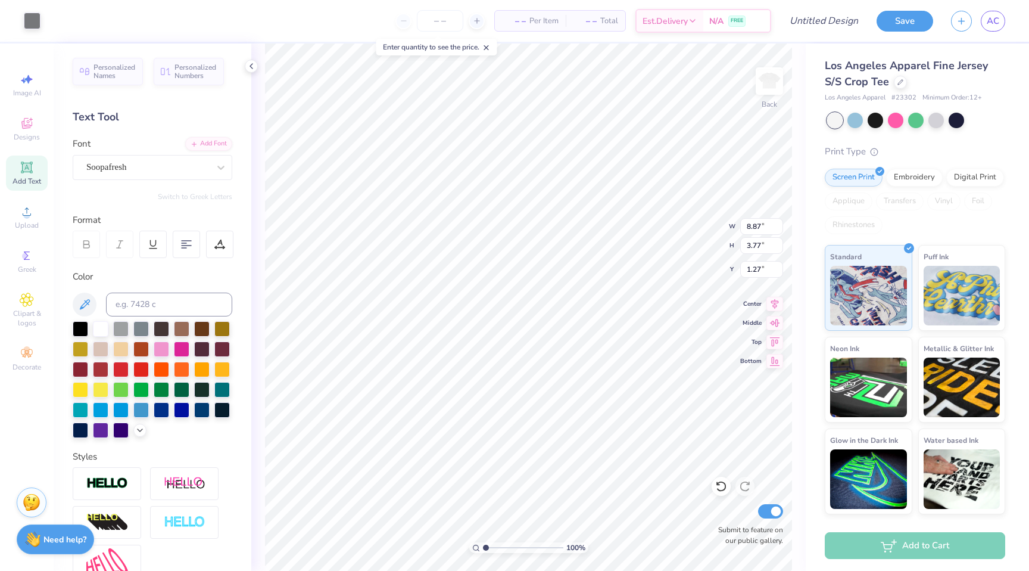
type input "1.27"
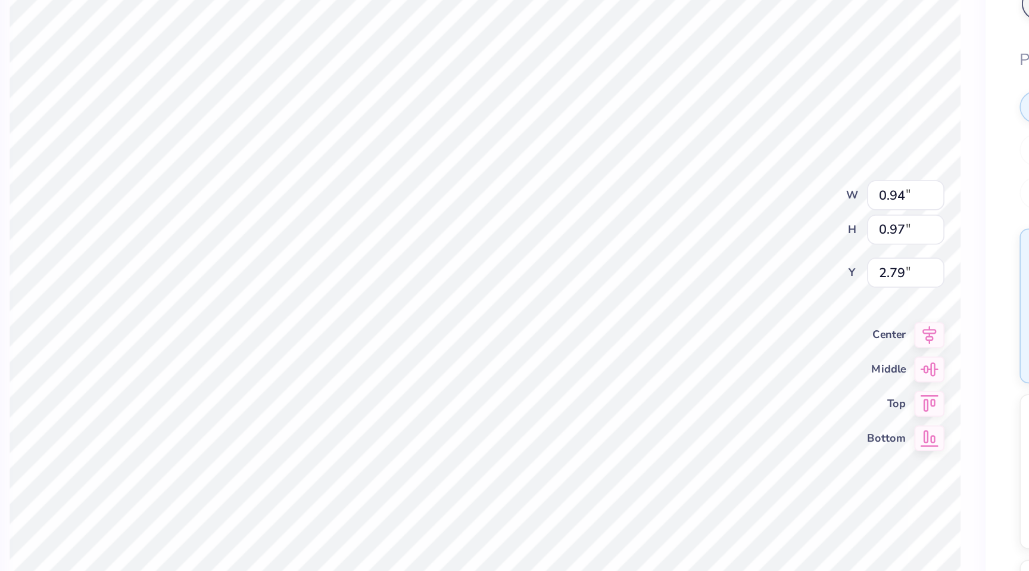
type input "1.17"
type input "1.21"
type input "2.57"
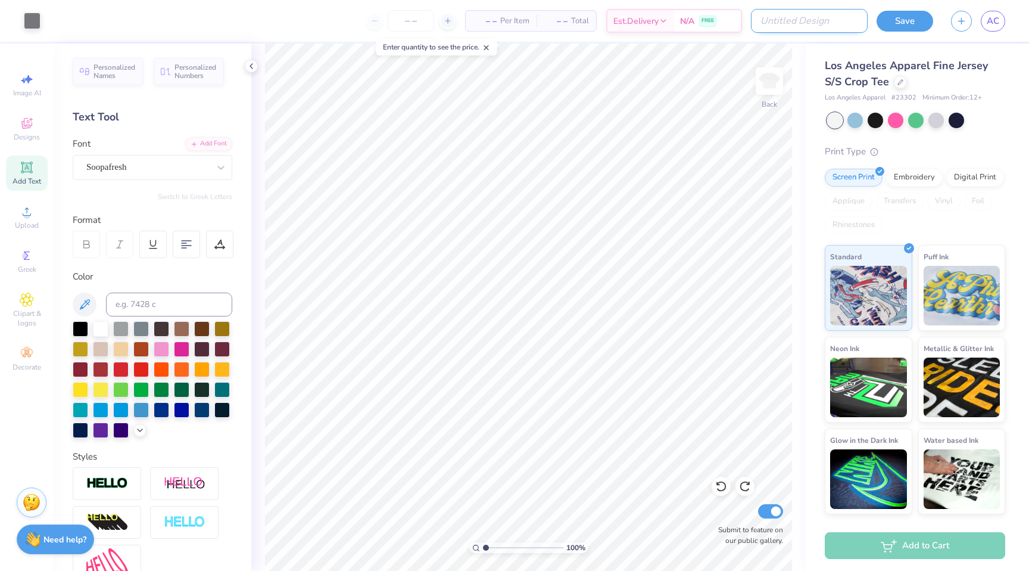
click at [822, 23] on input "Design Title" at bounding box center [809, 21] width 117 height 24
drag, startPoint x: 838, startPoint y: 23, endPoint x: 813, endPoint y: 23, distance: 25.0
click at [813, 23] on input "Design Title" at bounding box center [809, 21] width 117 height 24
type input "Fusion dance Team Cropped Tee"
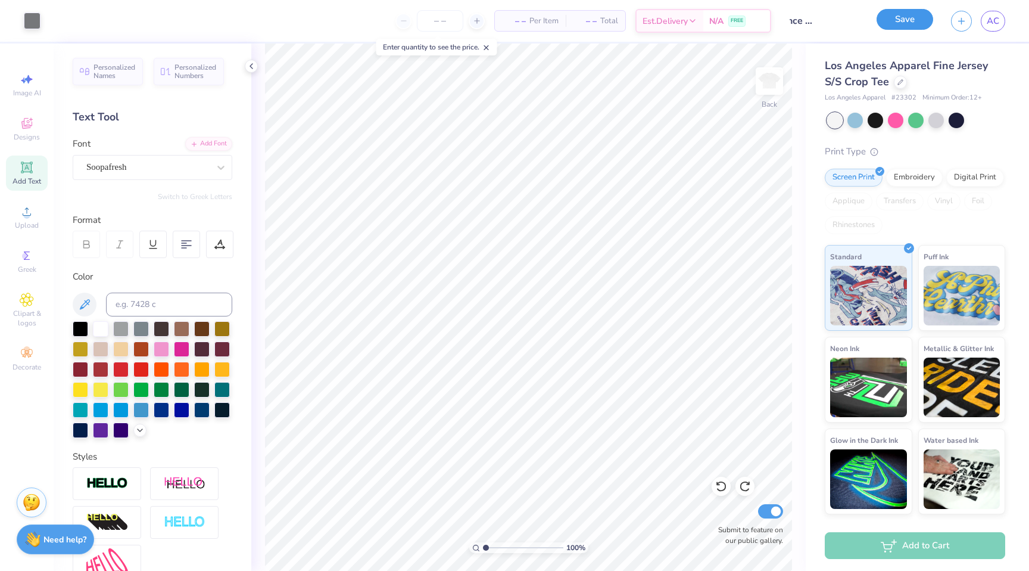
scroll to position [0, 0]
click at [926, 27] on button "Save" at bounding box center [905, 19] width 57 height 21
click at [915, 19] on div "Save" at bounding box center [905, 21] width 57 height 21
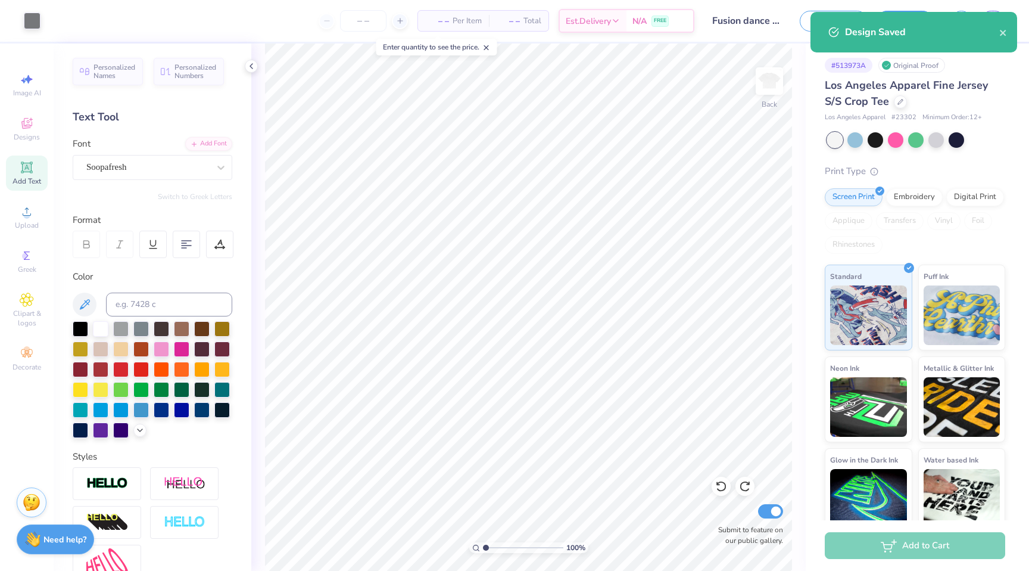
click at [996, 39] on div "Design Saved" at bounding box center [914, 32] width 207 height 41
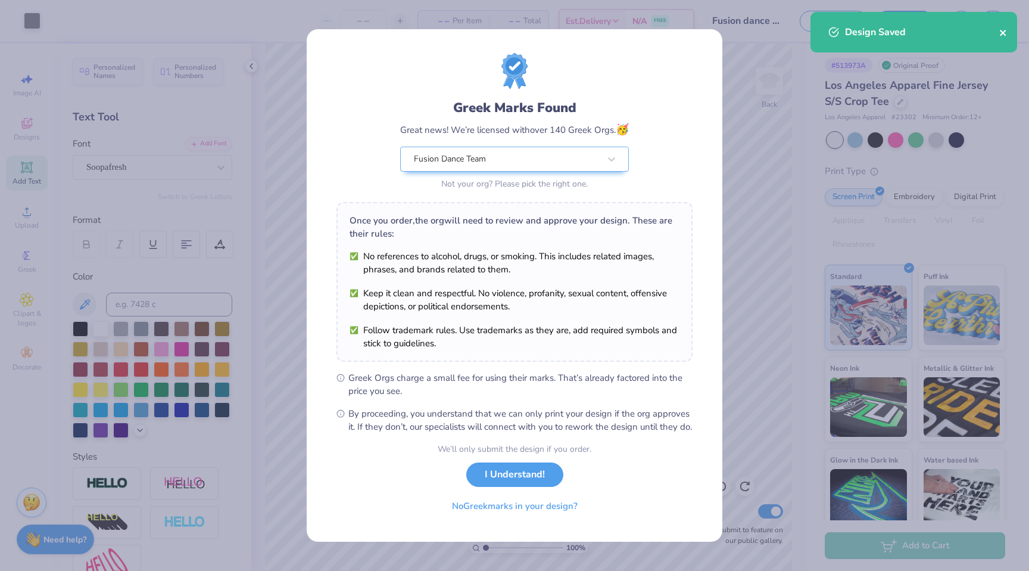
click at [1003, 36] on icon "close" at bounding box center [1004, 33] width 8 height 10
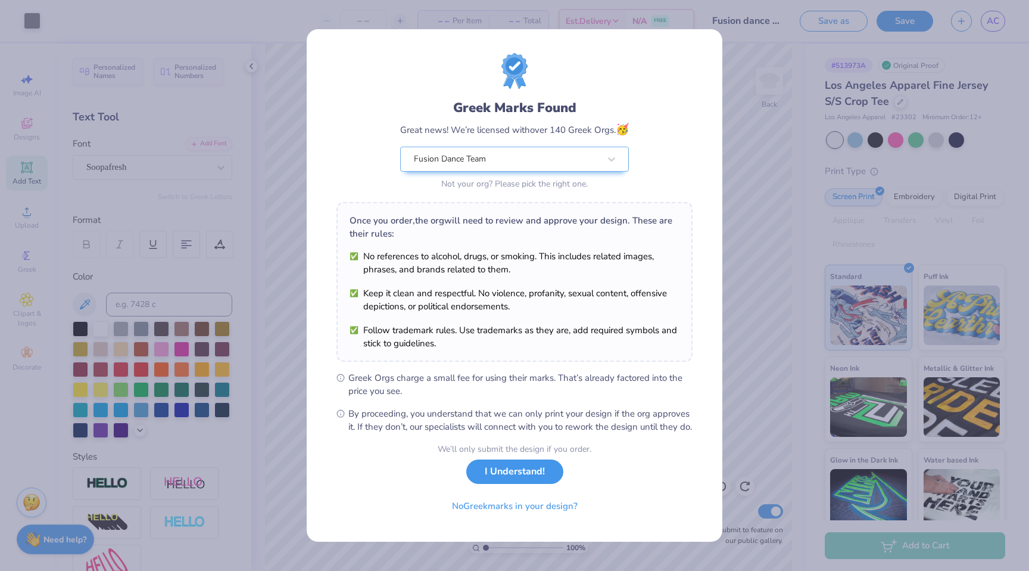
click at [553, 474] on button "I Understand!" at bounding box center [514, 471] width 97 height 24
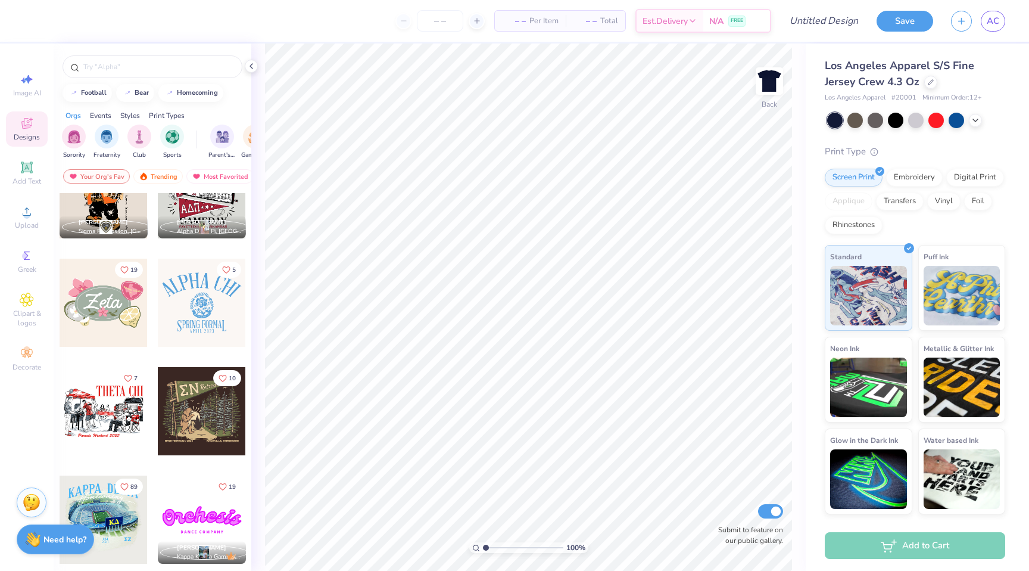
scroll to position [702, 0]
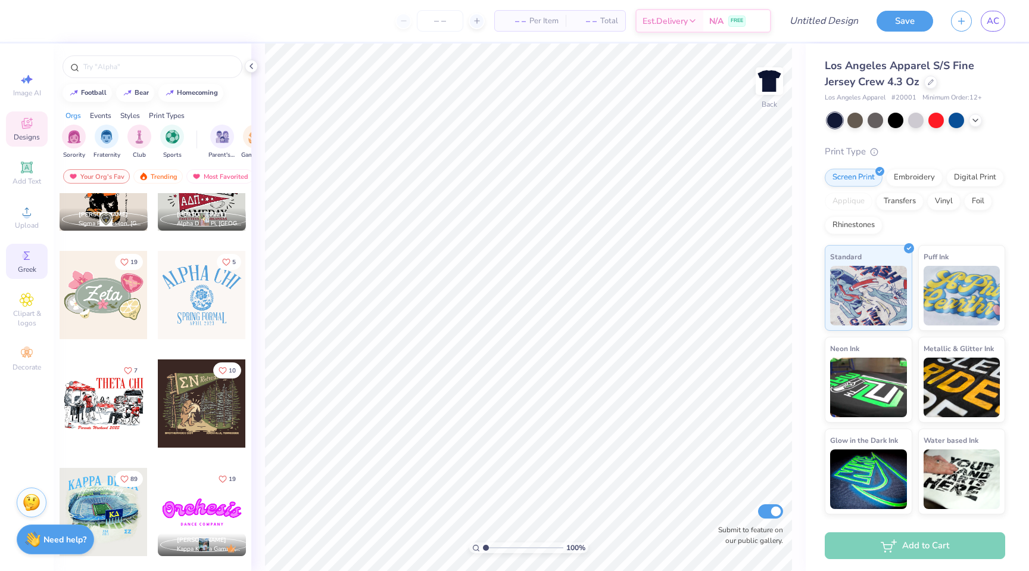
click at [26, 266] on span "Greek" at bounding box center [27, 270] width 18 height 10
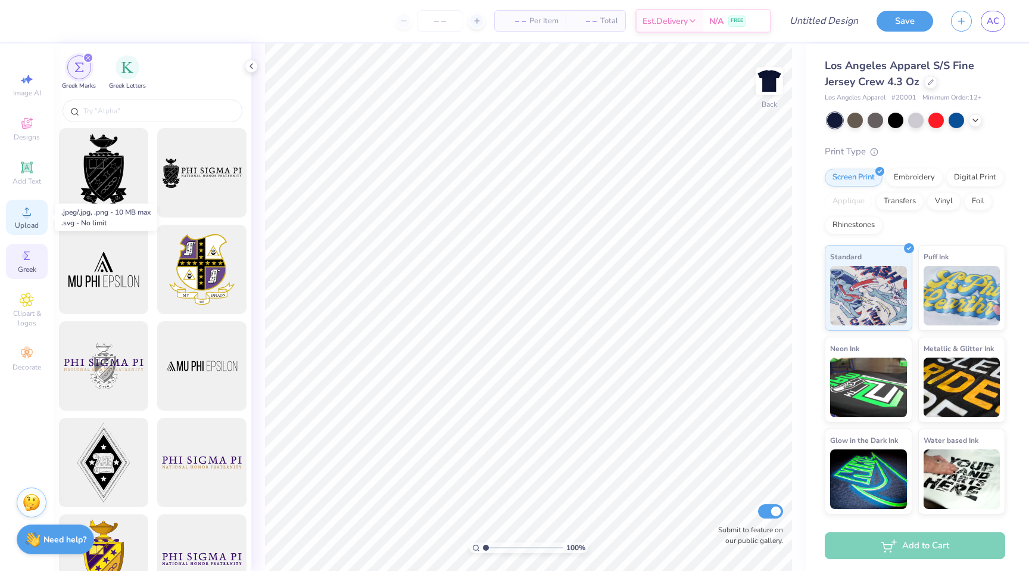
click at [22, 217] on icon at bounding box center [27, 211] width 14 height 14
click at [11, 303] on div "Clipart & logos" at bounding box center [27, 310] width 42 height 45
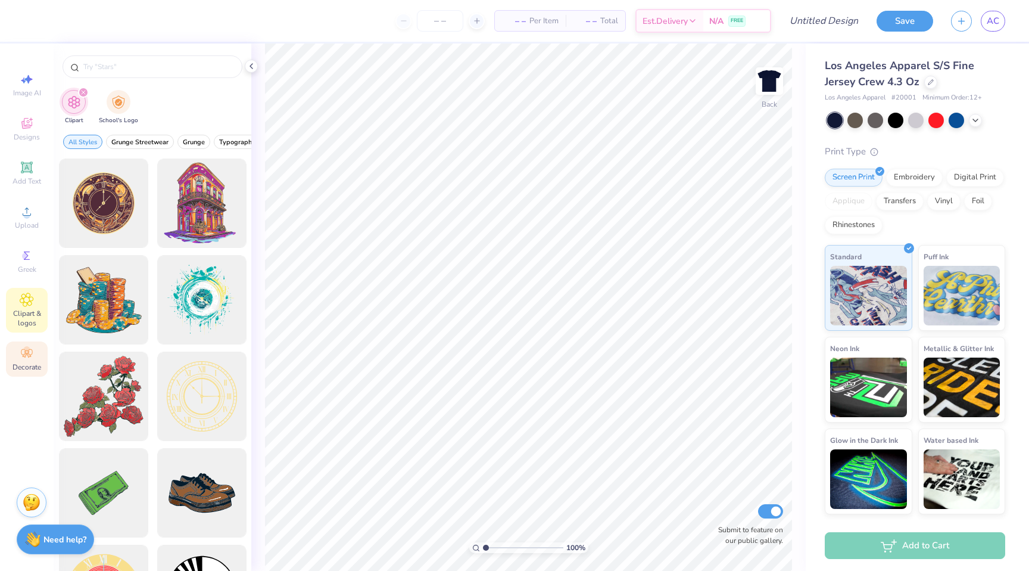
click at [23, 352] on icon at bounding box center [27, 353] width 14 height 14
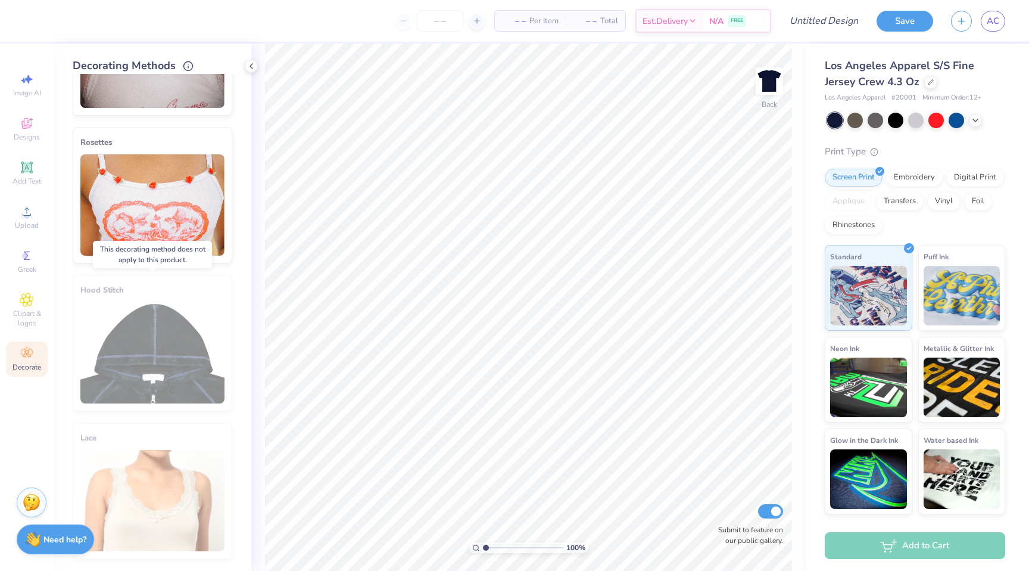
scroll to position [0, 0]
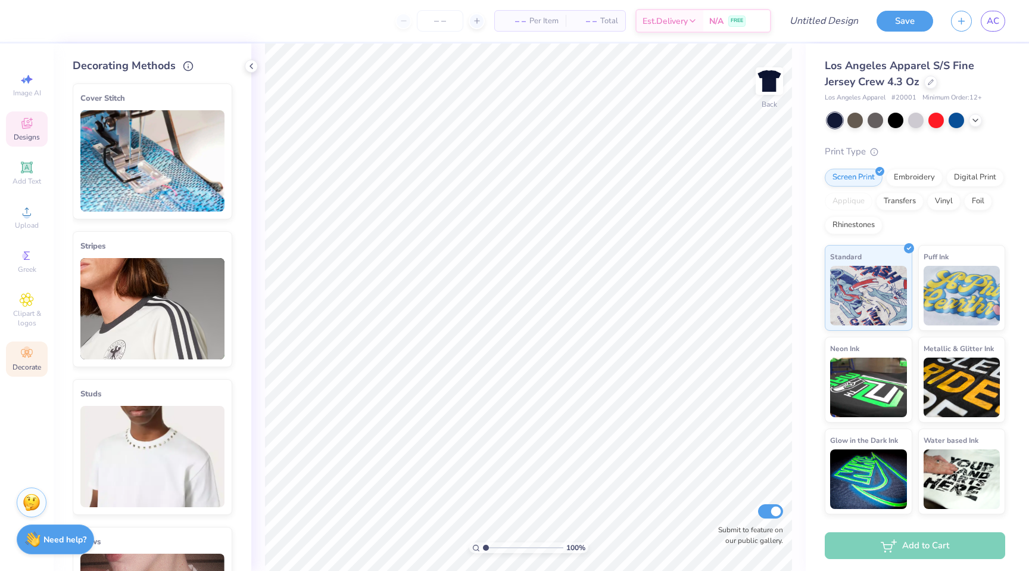
click at [26, 125] on icon at bounding box center [27, 123] width 14 height 14
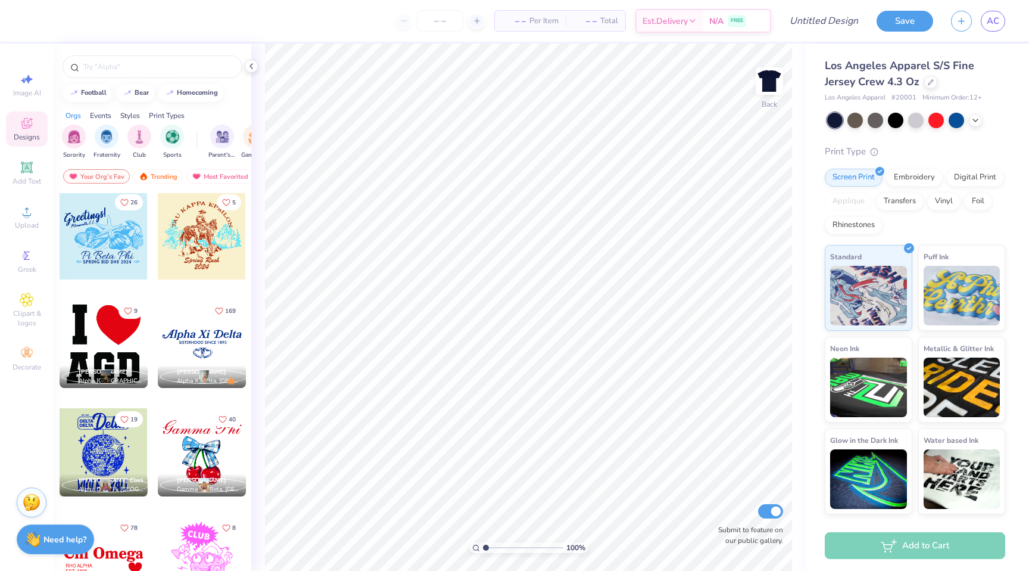
scroll to position [8873, 0]
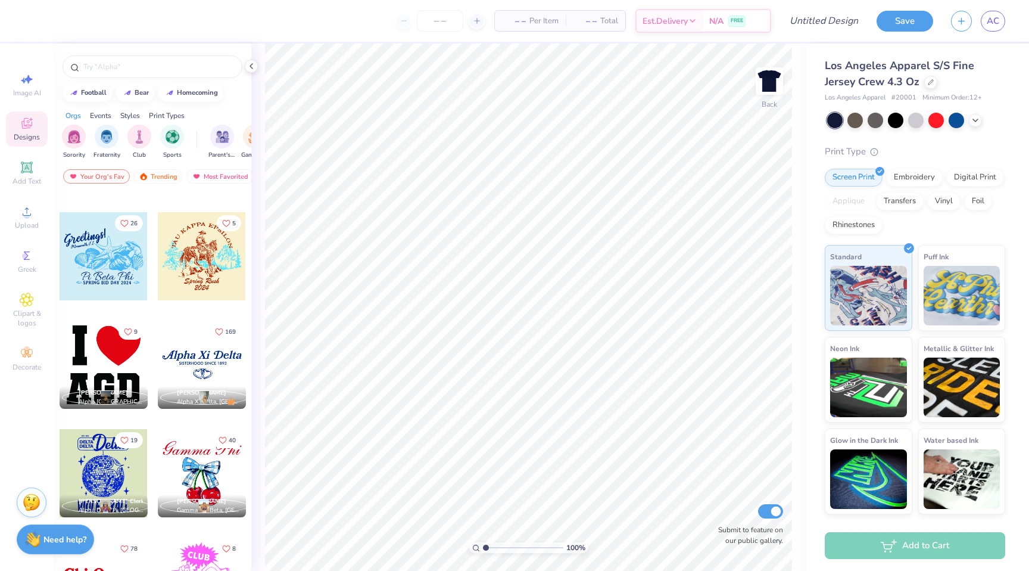
click at [113, 356] on div at bounding box center [104, 365] width 88 height 88
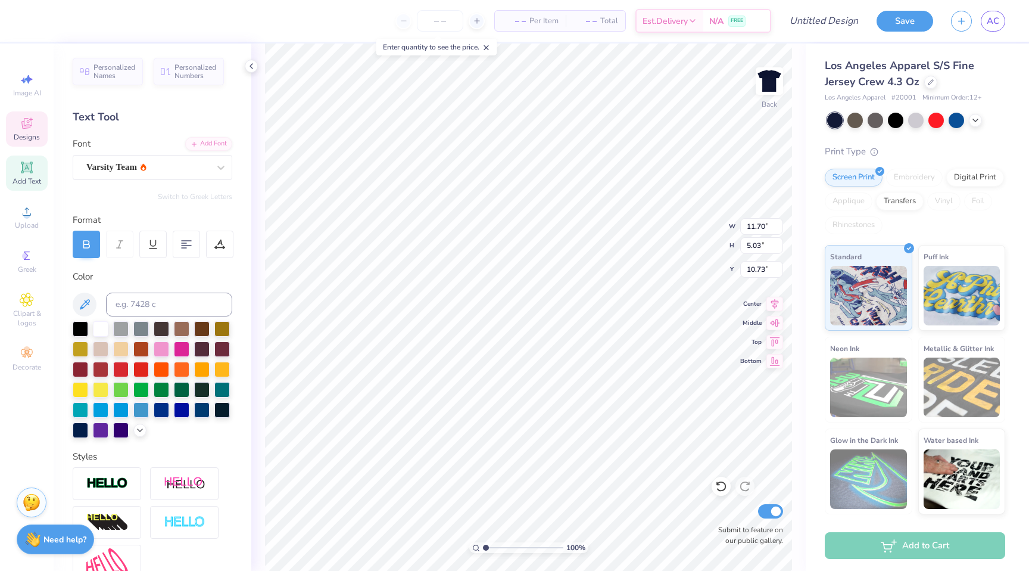
type textarea "FDT"
click at [973, 120] on icon at bounding box center [976, 119] width 10 height 10
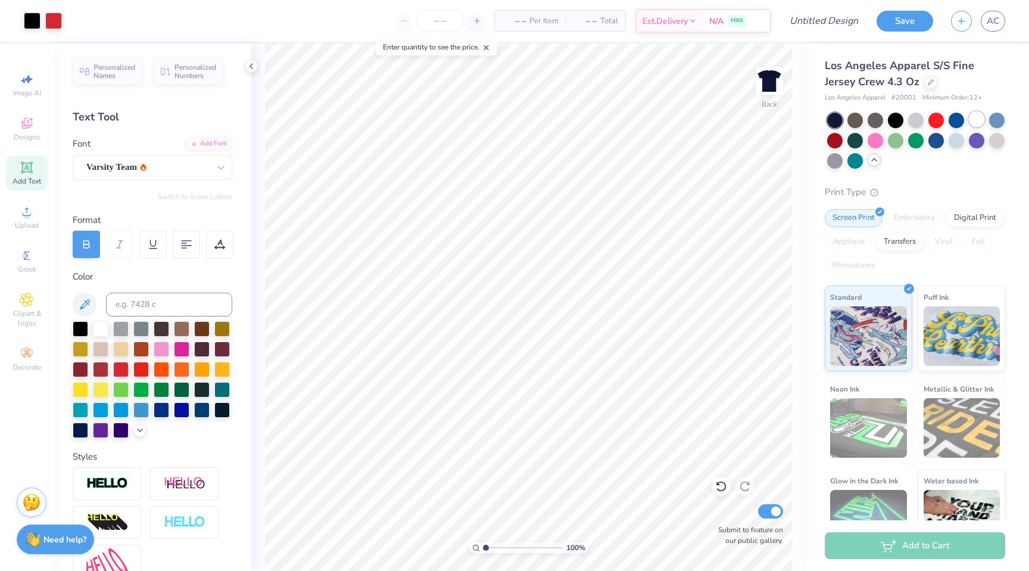
click at [978, 119] on div at bounding box center [976, 118] width 15 height 15
type input "10.94"
type input "6.53"
type input "3.00"
type input "12.10"
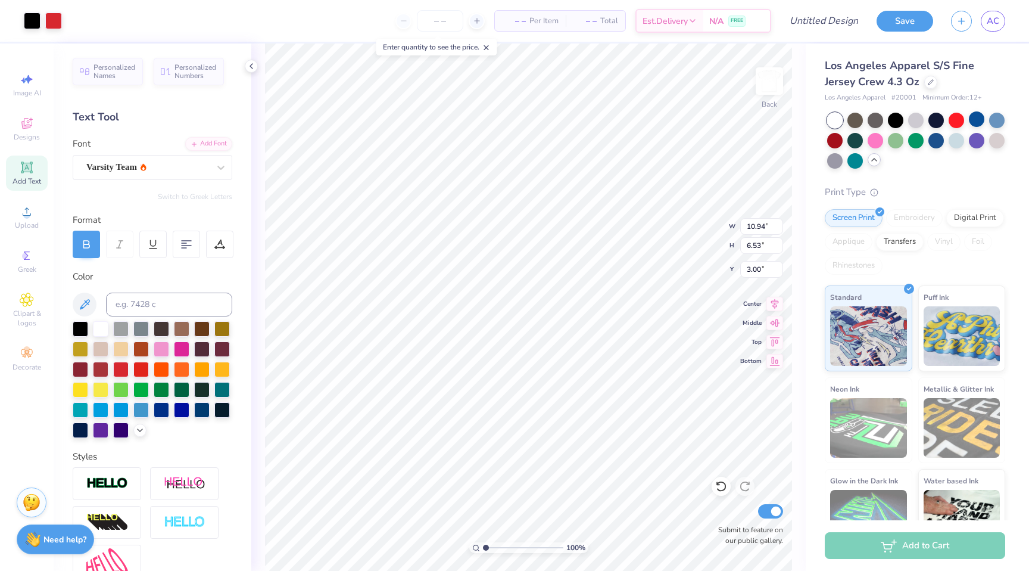
type input "5.03"
type input "10.73"
type input "7.08"
type input "6.43"
type input "3.10"
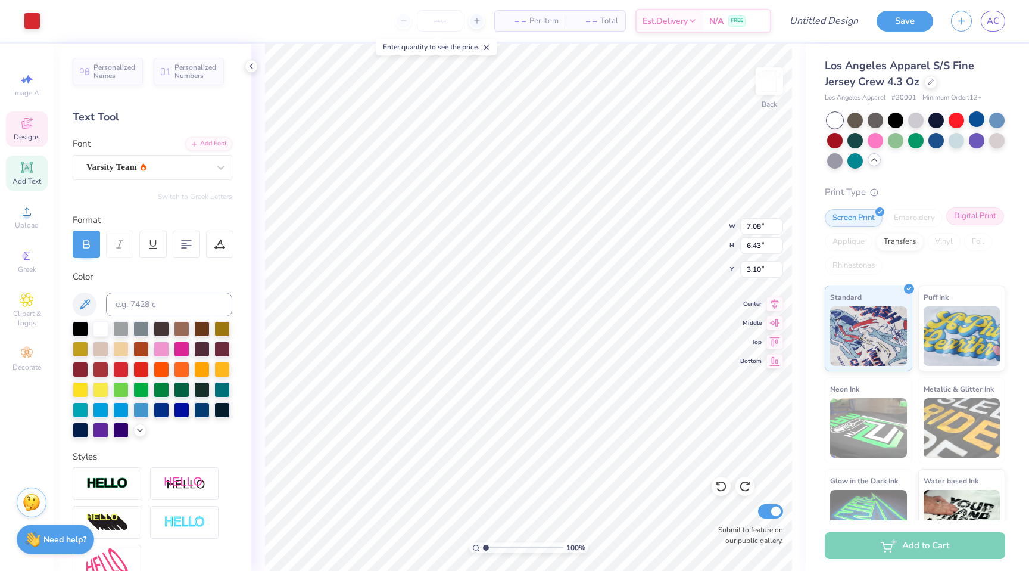
click at [957, 216] on div "Digital Print" at bounding box center [976, 216] width 58 height 18
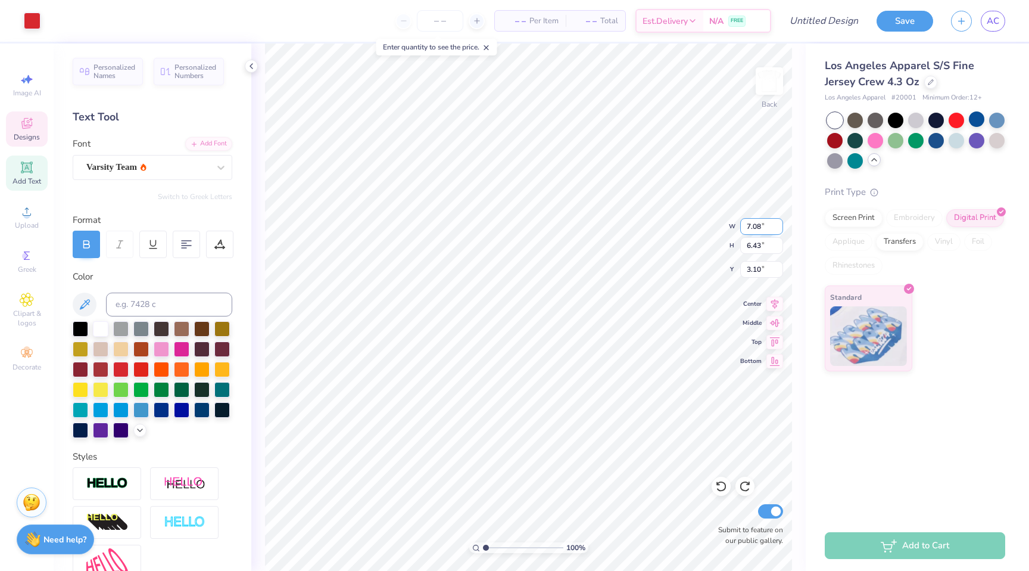
type input "2.31"
type input "6.45"
type input "3.00"
type input "12.10"
type input "5.03"
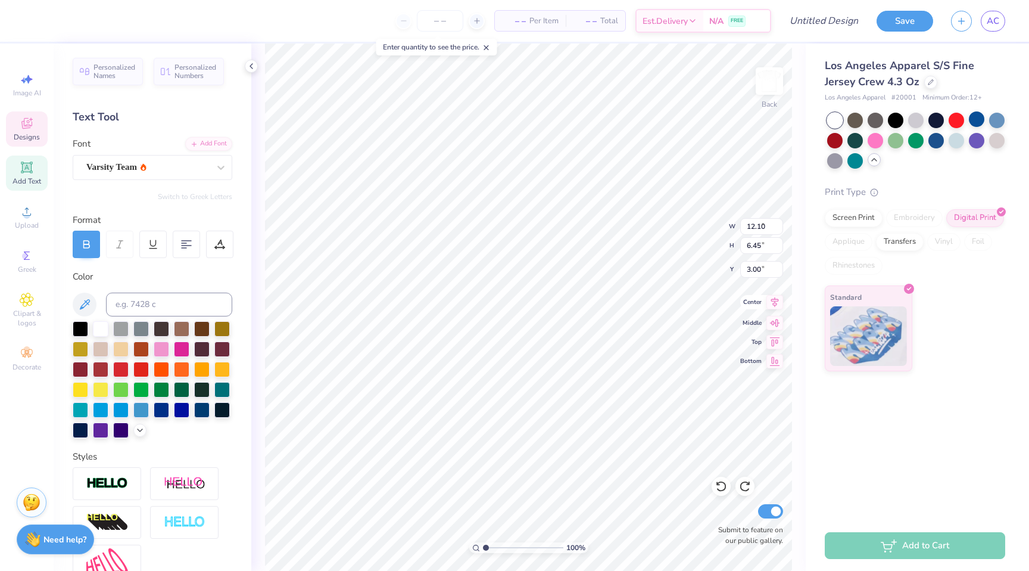
type input "10.73"
click at [907, 15] on button "Save" at bounding box center [905, 19] width 57 height 21
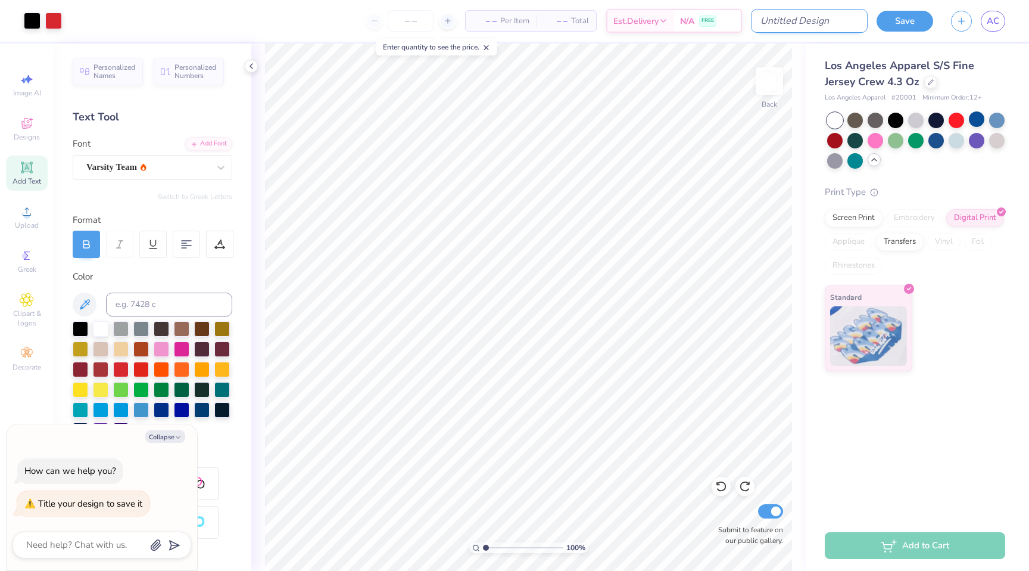
type textarea "x"
click at [838, 20] on input "Design Title" at bounding box center [809, 21] width 117 height 24
type input "I"
type textarea "x"
type input "I"
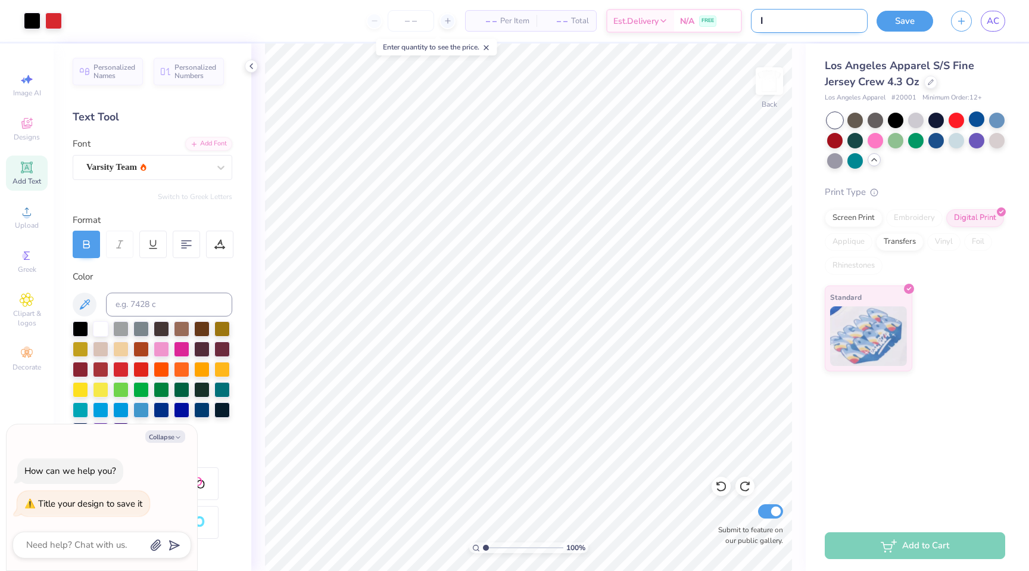
type textarea "x"
type input "I L"
type textarea "x"
type input "I Lo"
type textarea "x"
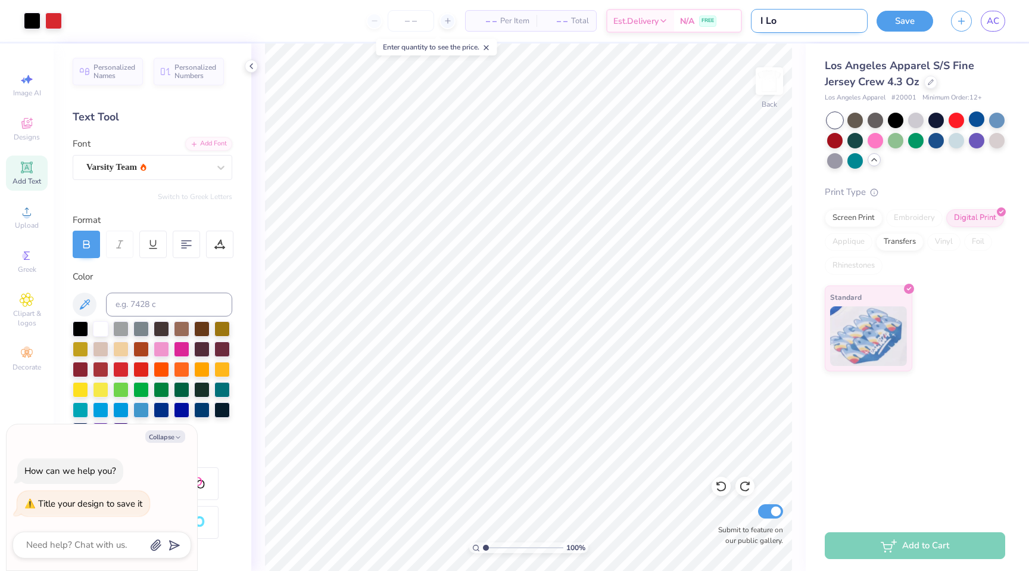
type input "I Lov"
type textarea "x"
type input "I Love"
type textarea "x"
type input "I Love"
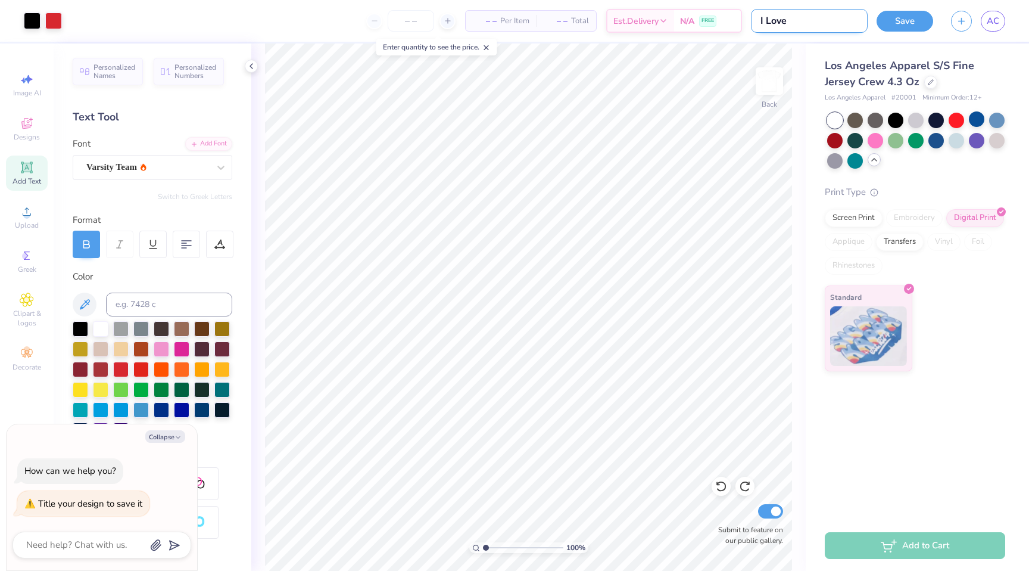
type textarea "x"
type input "I Love F"
type textarea "x"
type input "I Love FD"
type textarea "x"
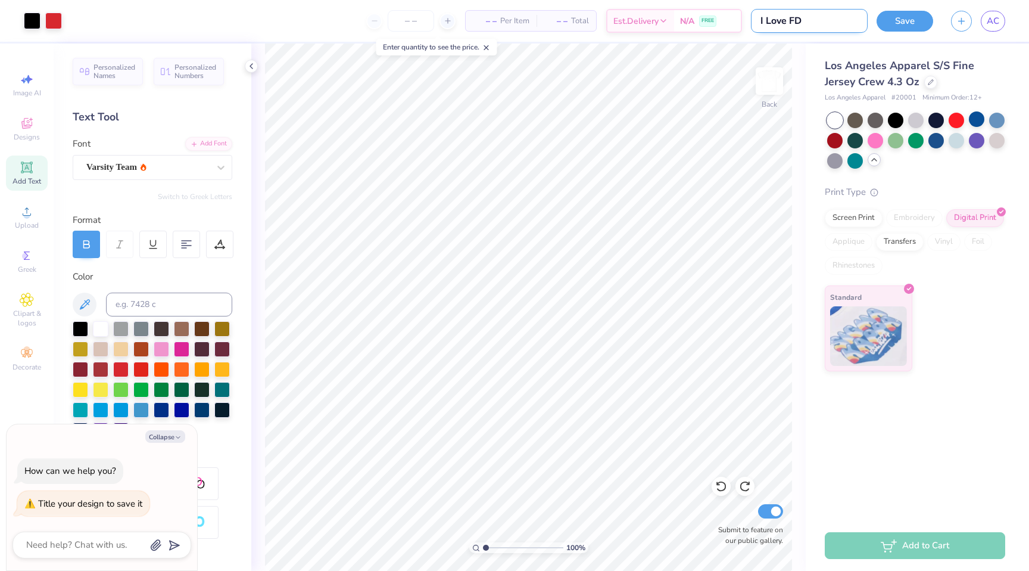
type input "I Love FDT"
type textarea "x"
type input "I Love FDT"
click at [909, 14] on button "Save" at bounding box center [905, 19] width 57 height 21
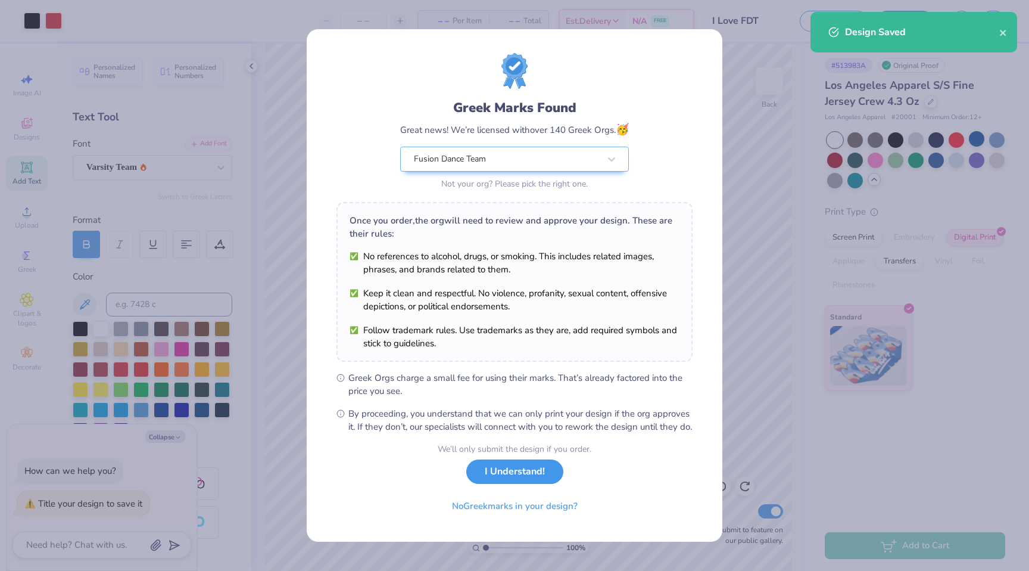
click at [515, 484] on button "I Understand!" at bounding box center [514, 471] width 97 height 24
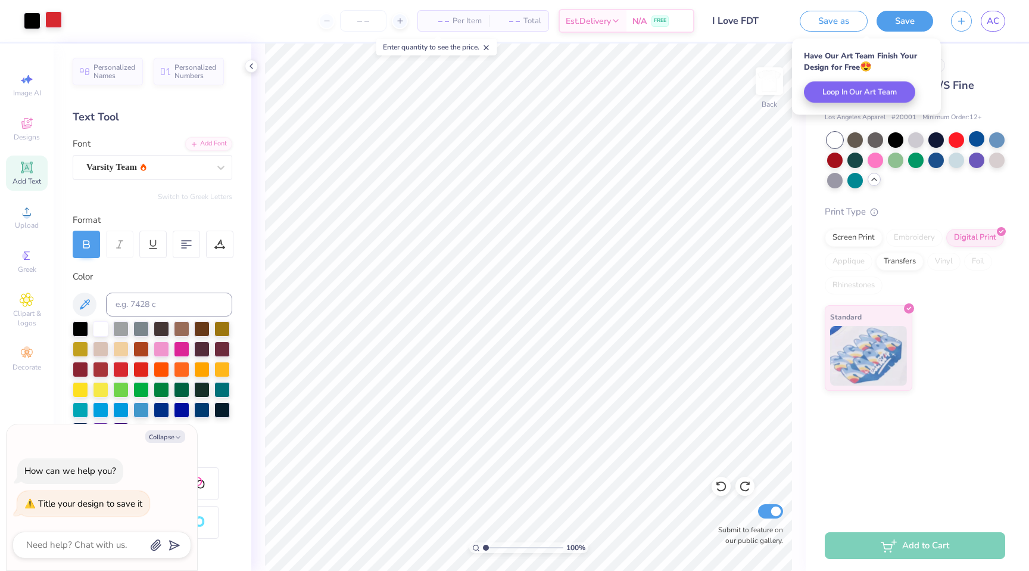
click at [56, 23] on div at bounding box center [53, 19] width 17 height 17
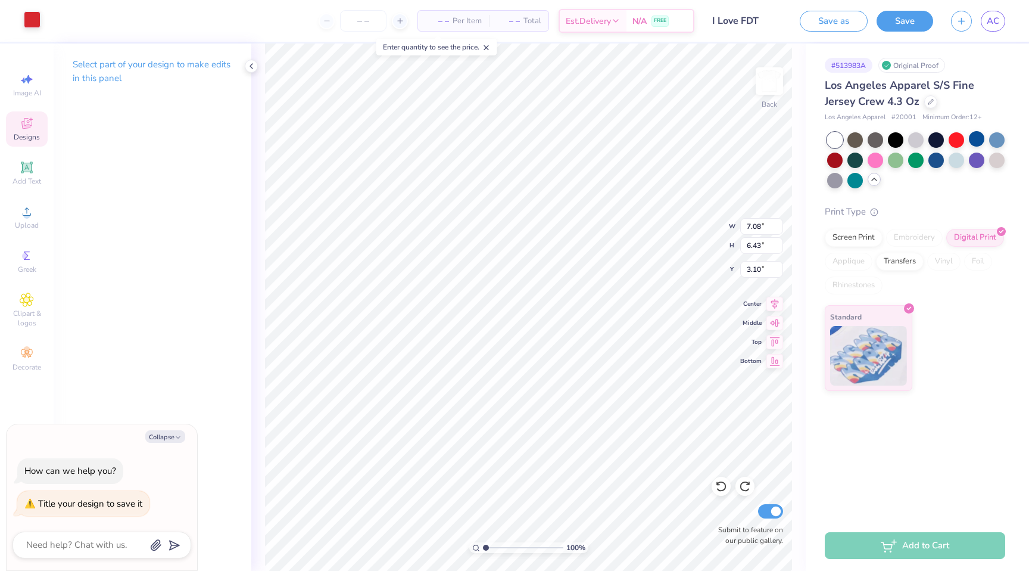
click at [27, 14] on div at bounding box center [32, 19] width 17 height 17
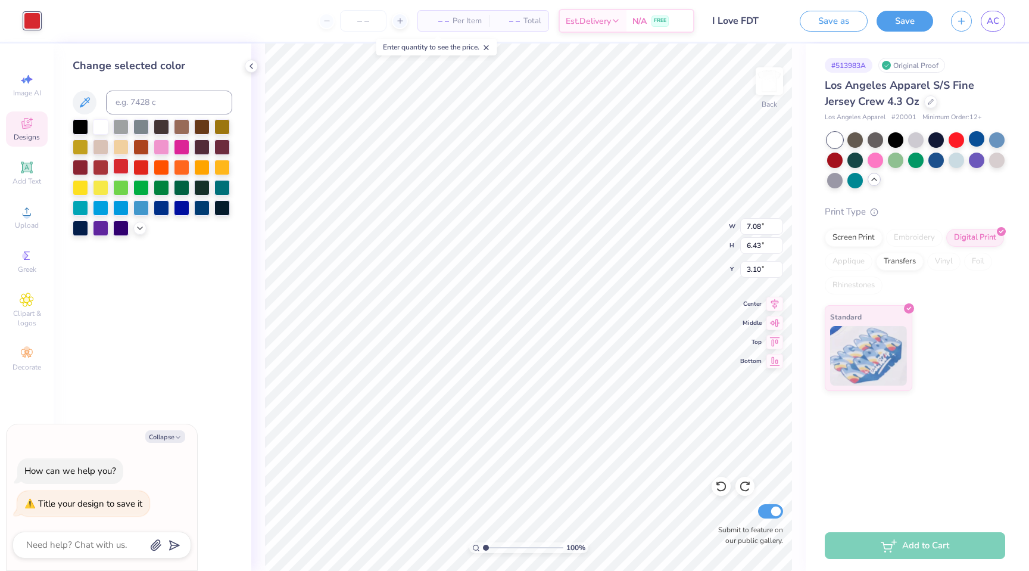
click at [118, 169] on div at bounding box center [120, 165] width 15 height 15
click at [140, 170] on div at bounding box center [140, 165] width 15 height 15
click at [164, 170] on div at bounding box center [161, 165] width 15 height 15
click at [104, 224] on div at bounding box center [100, 226] width 15 height 15
click at [116, 169] on div at bounding box center [120, 165] width 15 height 15
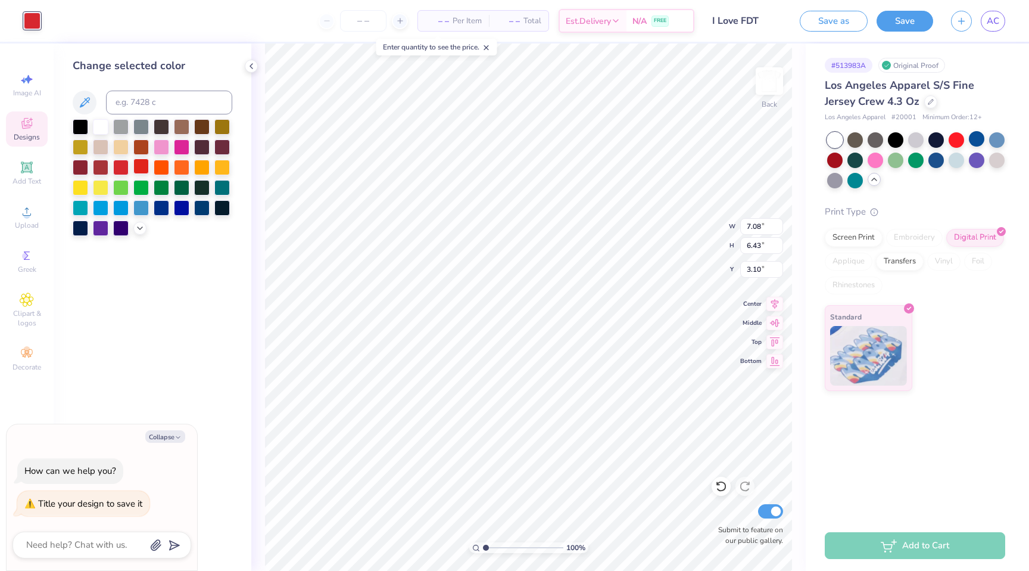
click at [139, 169] on div at bounding box center [140, 165] width 15 height 15
click at [120, 166] on div at bounding box center [120, 165] width 15 height 15
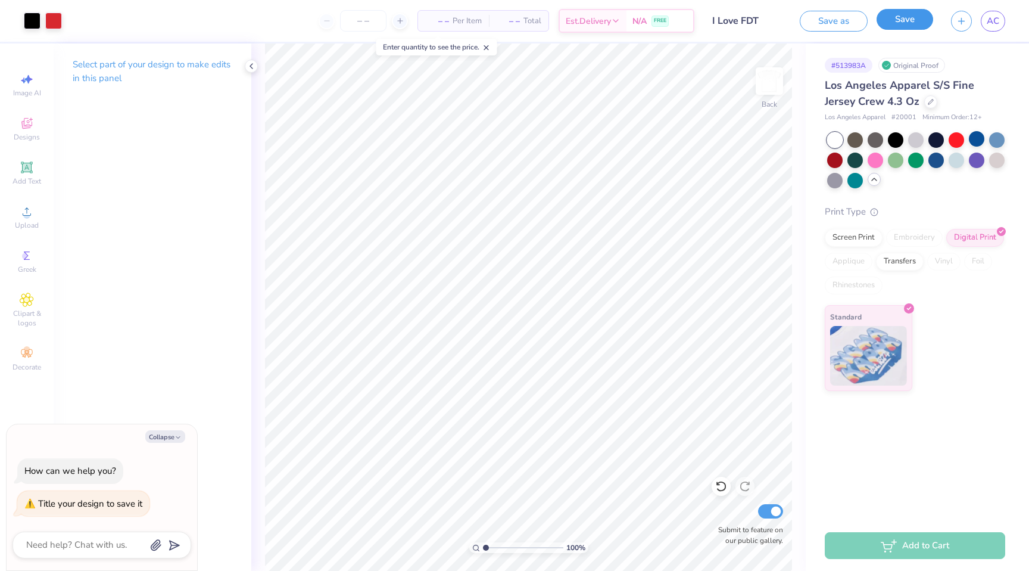
click at [903, 31] on div "Save" at bounding box center [905, 21] width 57 height 21
click at [905, 21] on button "Save" at bounding box center [905, 19] width 57 height 21
type textarea "x"
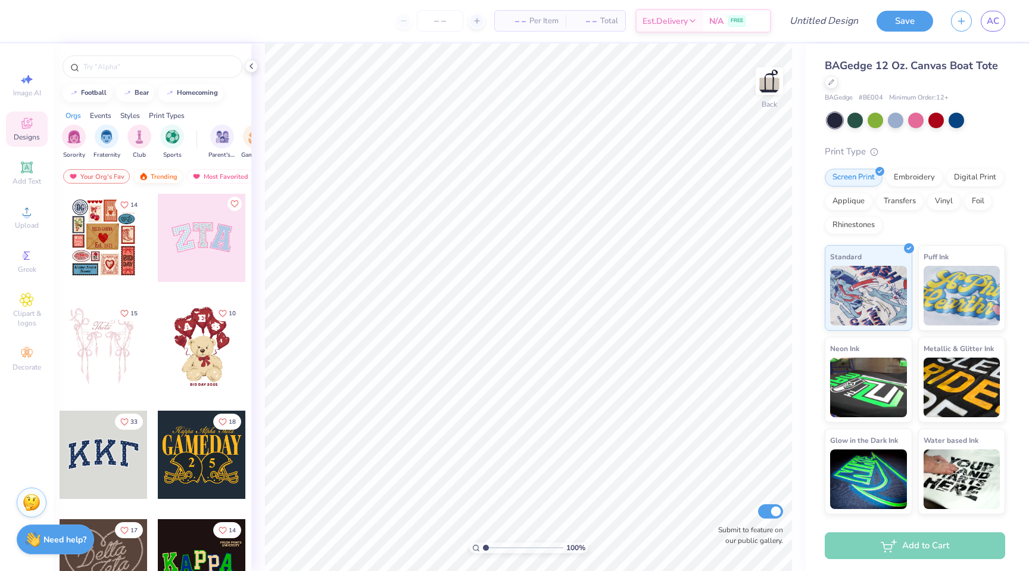
click at [160, 176] on div "Trending" at bounding box center [157, 176] width 49 height 14
click at [213, 175] on div "Most Favorited" at bounding box center [219, 176] width 67 height 14
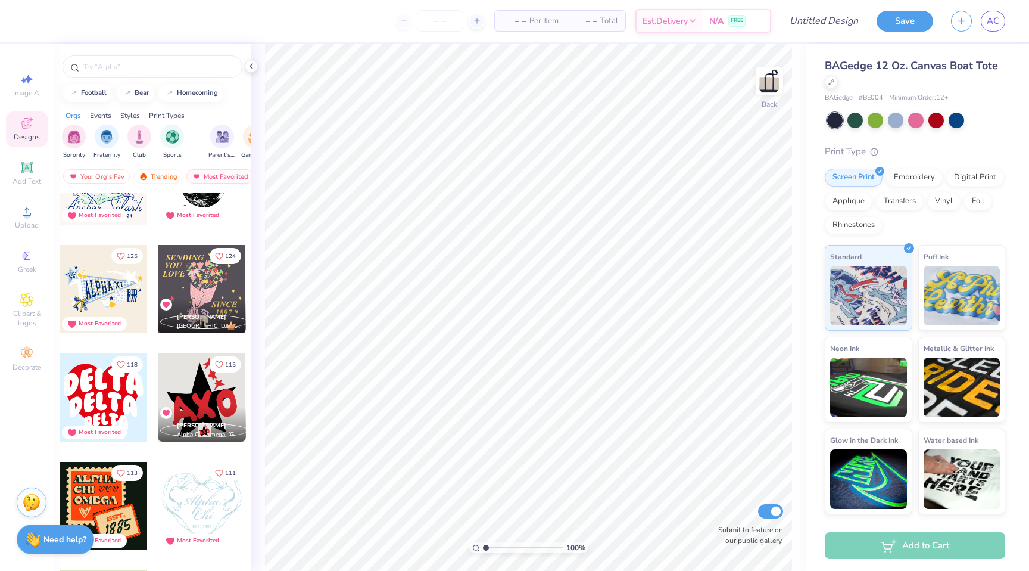
scroll to position [817, 0]
click at [100, 280] on div at bounding box center [104, 288] width 88 height 88
click at [216, 399] on div at bounding box center [202, 396] width 88 height 88
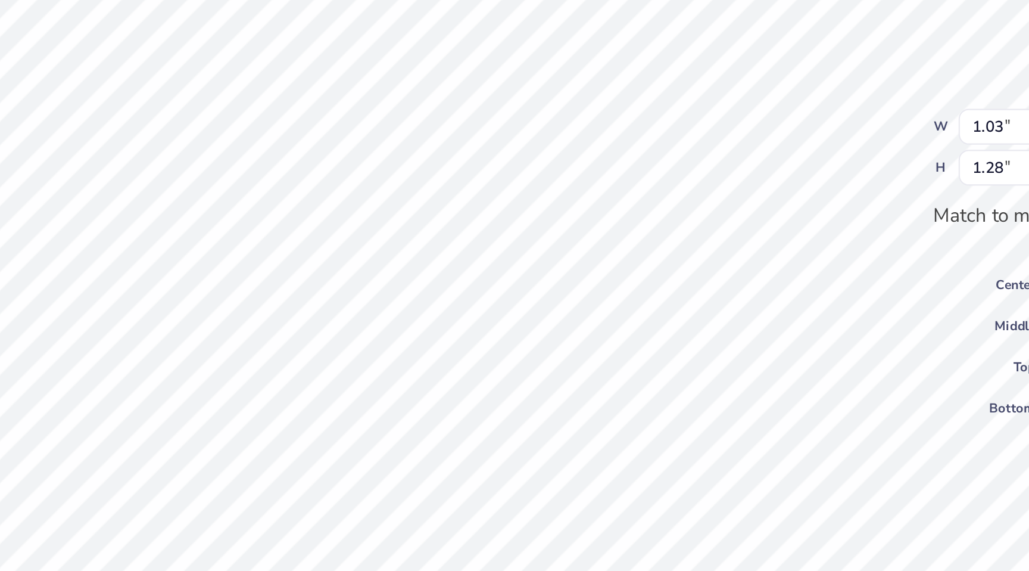
type input "1.06"
type input "1.31"
type textarea "F"
type input "1.03"
type input "1.28"
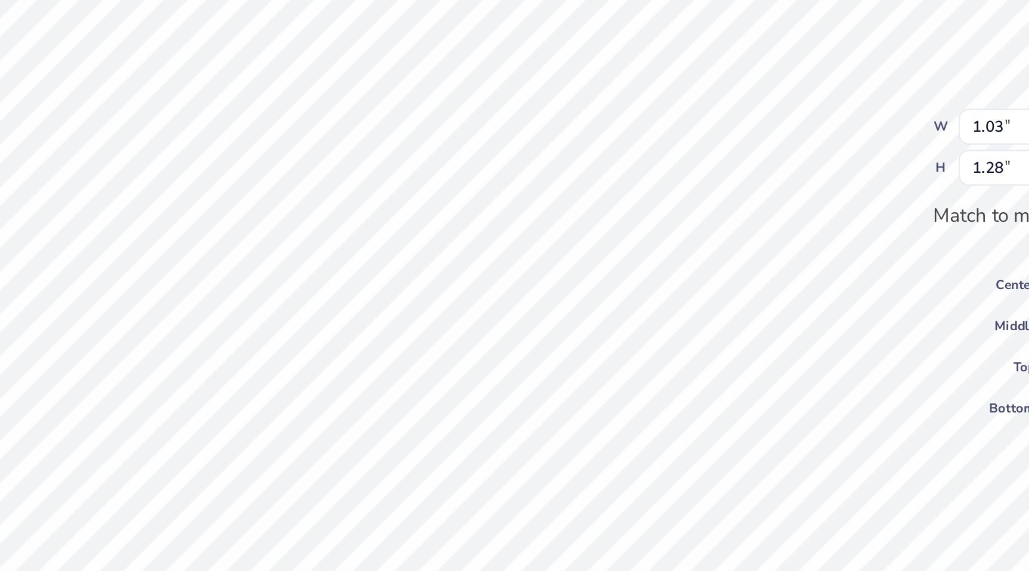
type textarea "D"
type input "0.89"
type input "1.22"
type textarea "T"
type input "0.85"
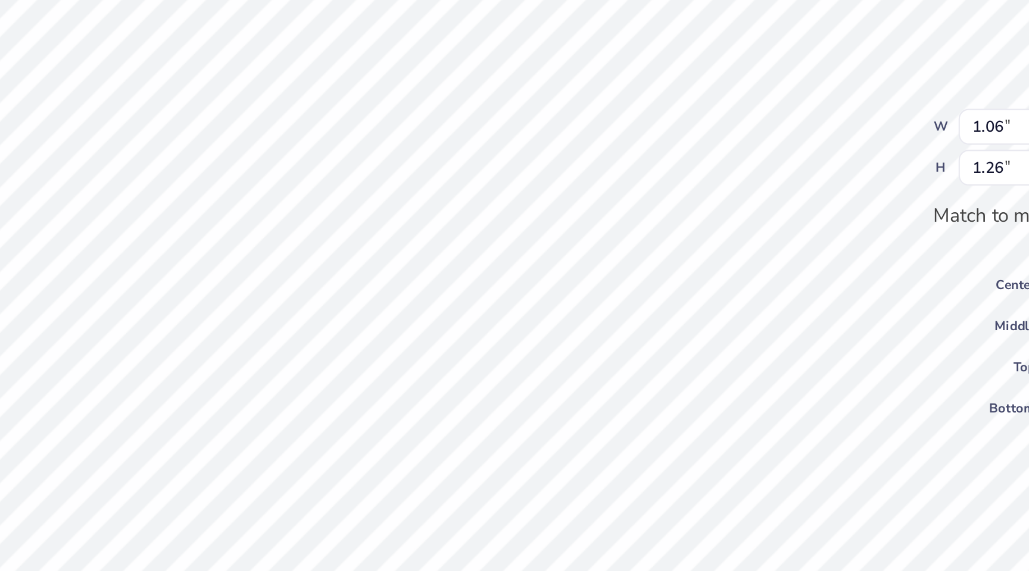
type input "1.23"
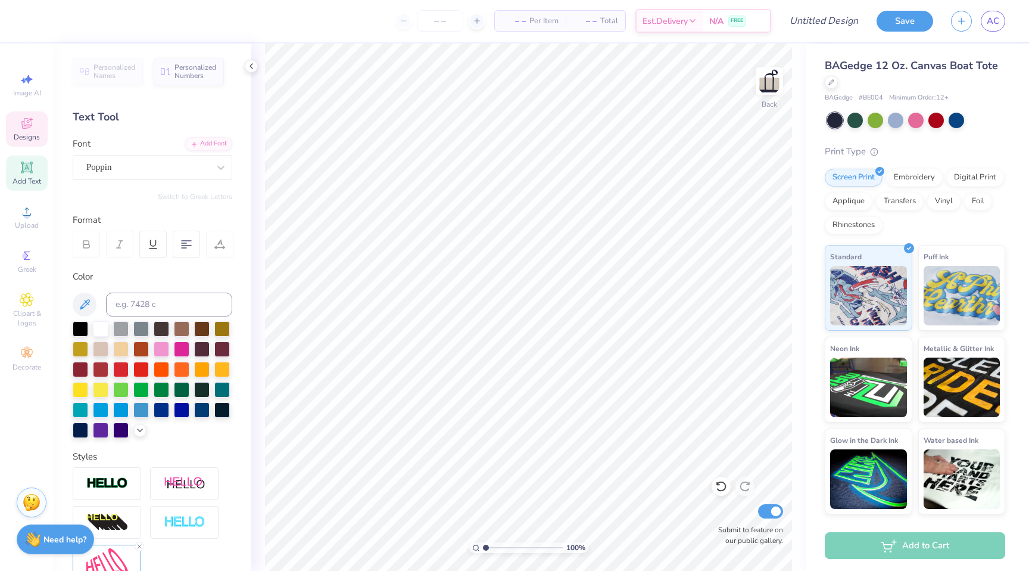
click at [38, 130] on div "Designs" at bounding box center [27, 128] width 42 height 35
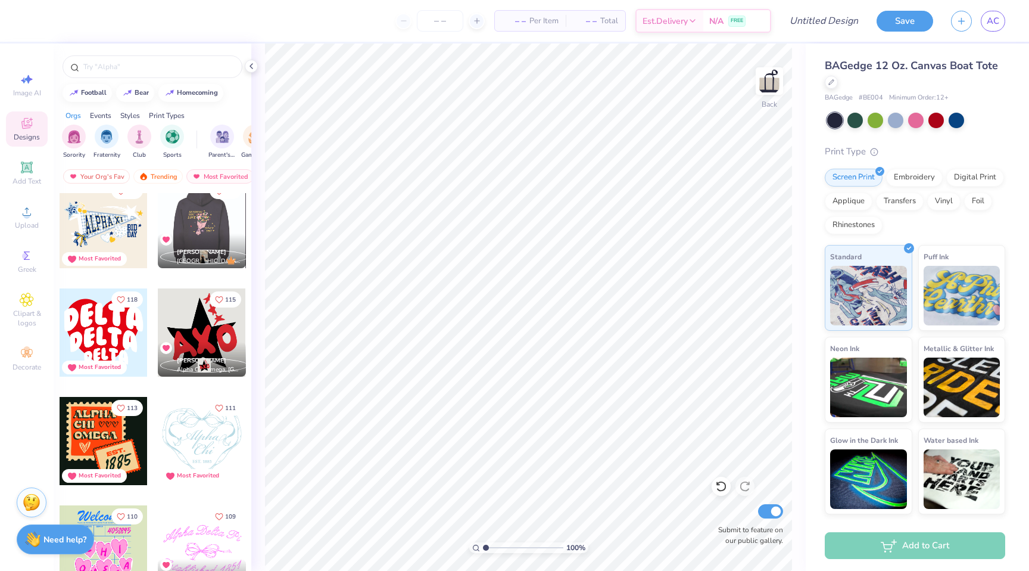
scroll to position [888, 0]
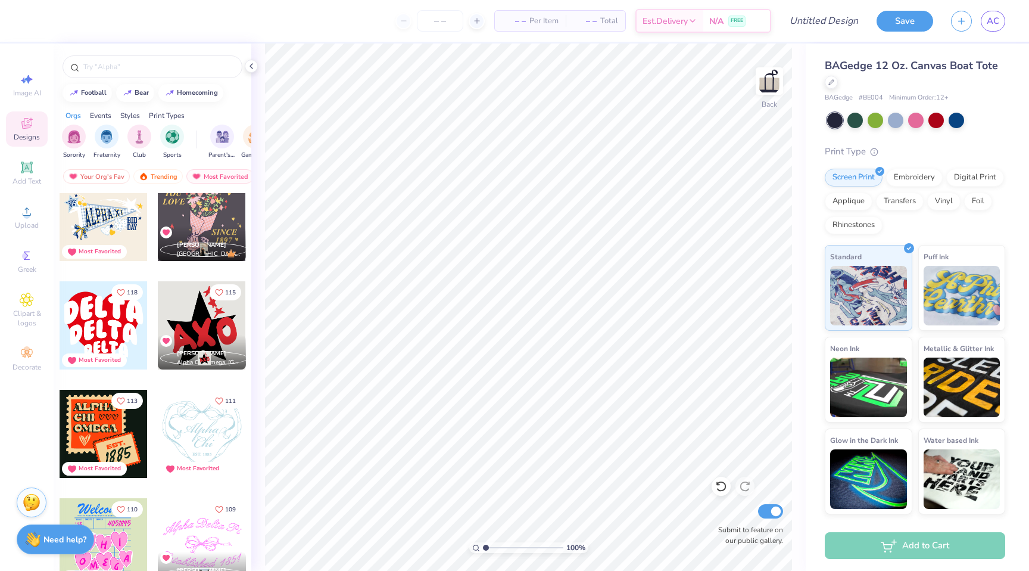
click at [100, 318] on div at bounding box center [104, 325] width 88 height 88
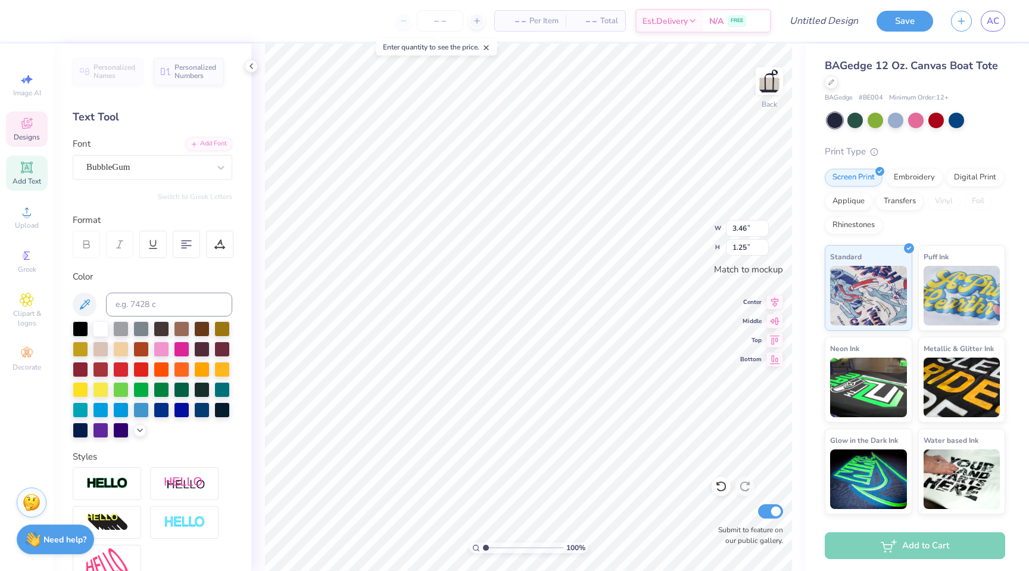
type textarea "Fusion"
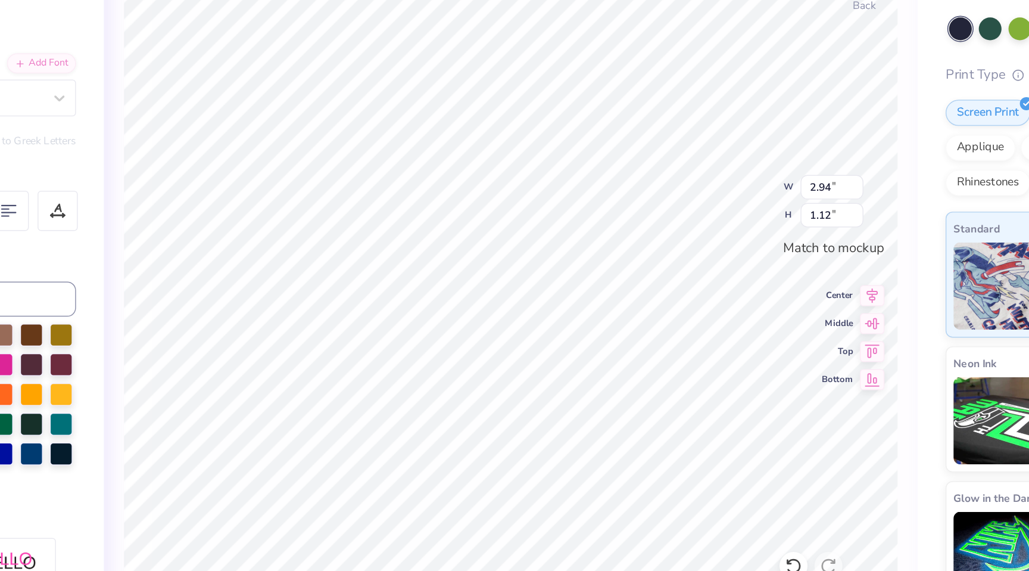
scroll to position [0, 0]
type textarea "Dance"
type textarea "Team"
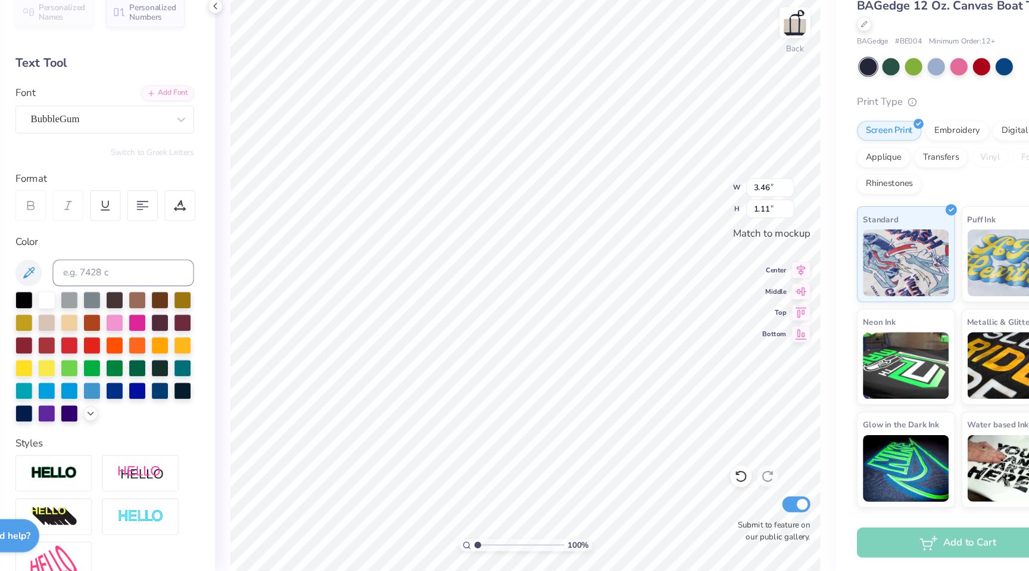
type input "3.12"
type input "1.14"
type input "2.80"
type input "1.02"
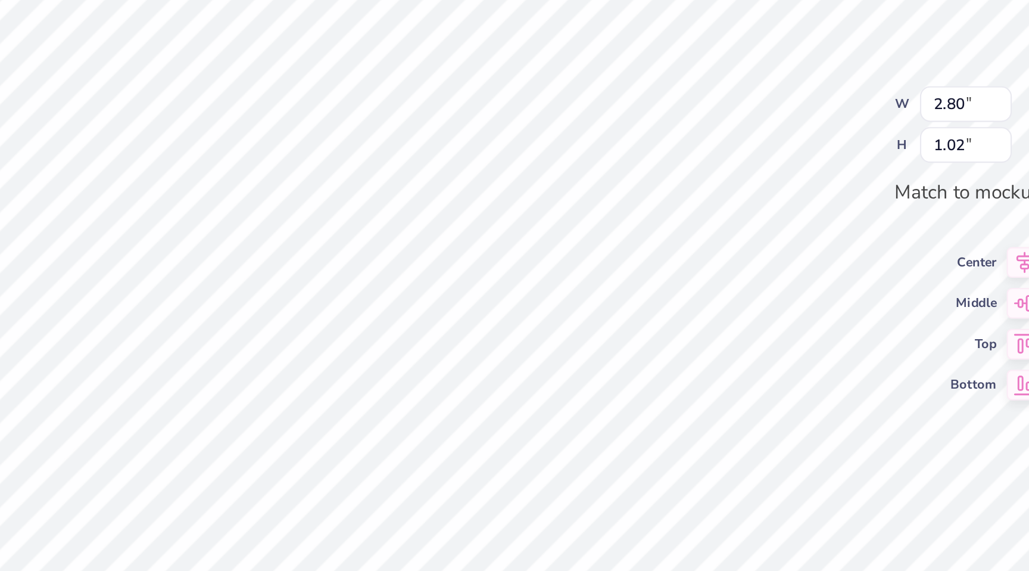
type input "3.46"
type input "1.11"
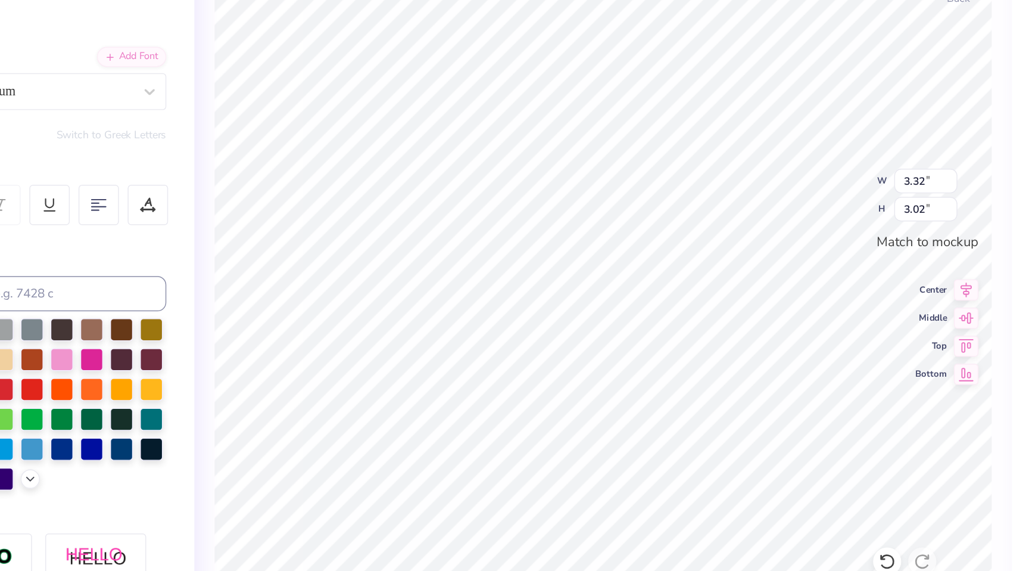
type input "3.46"
type input "1.11"
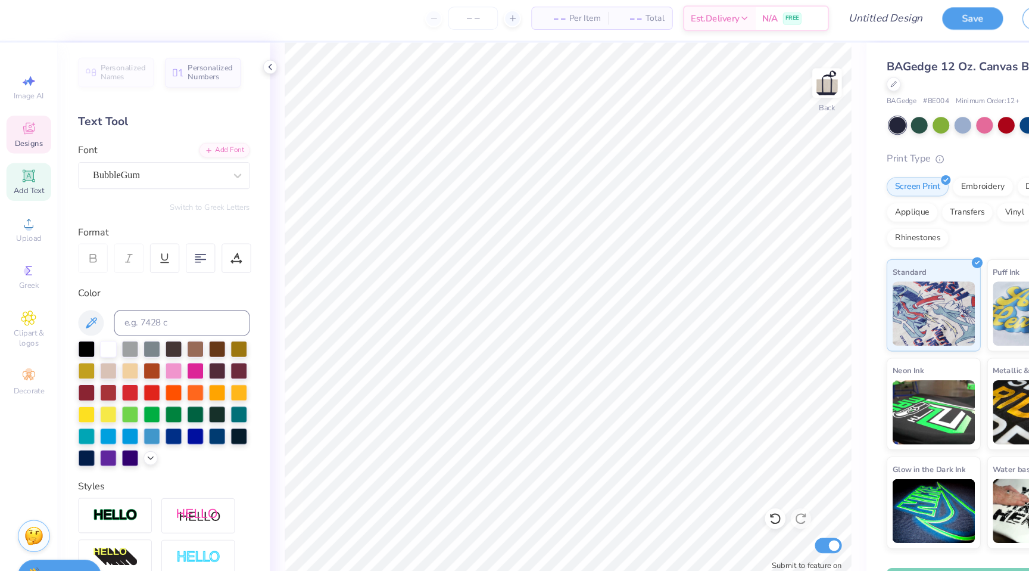
click at [25, 133] on span "Designs" at bounding box center [27, 137] width 26 height 10
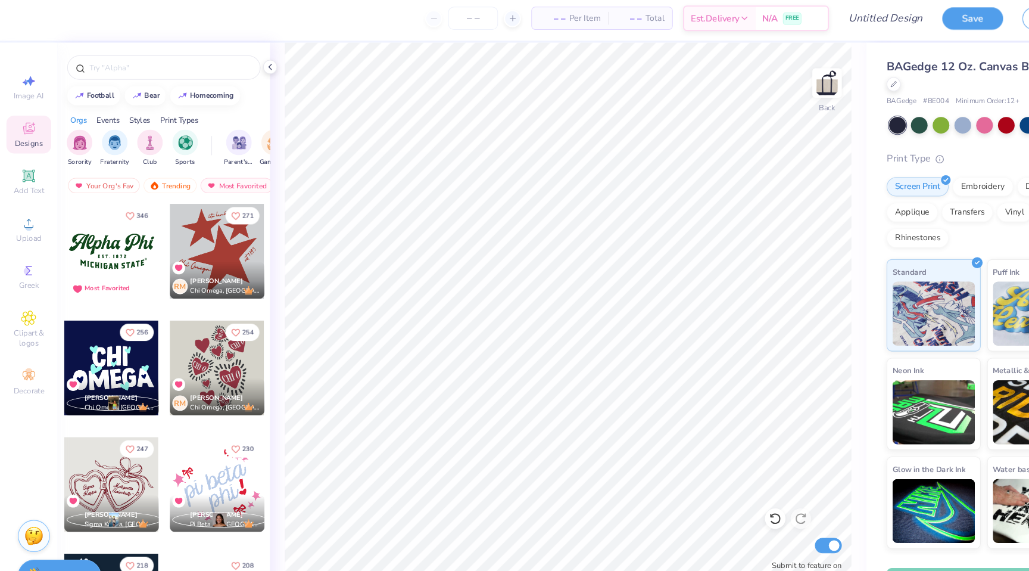
click at [194, 447] on div at bounding box center [202, 454] width 88 height 88
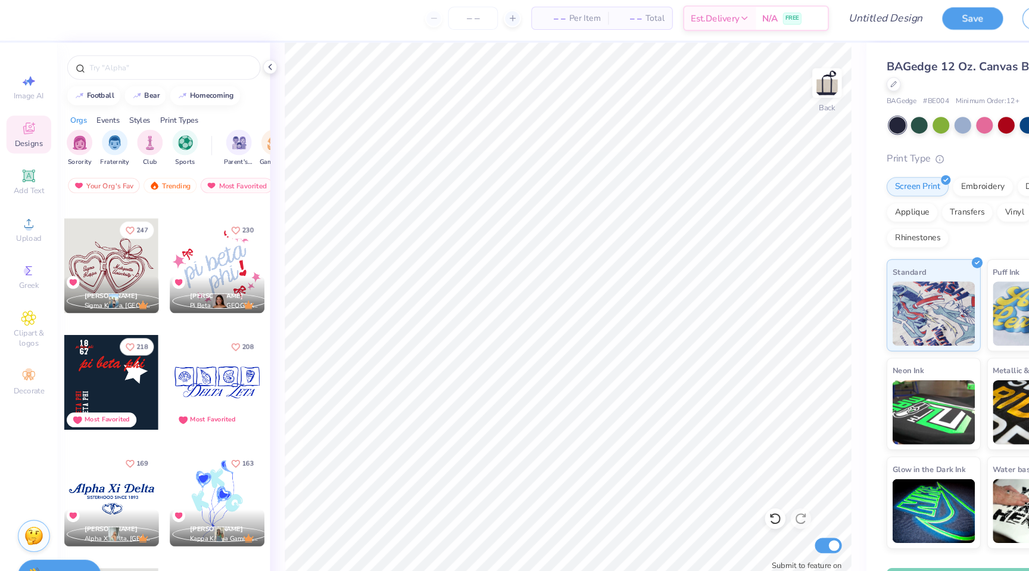
scroll to position [220, 0]
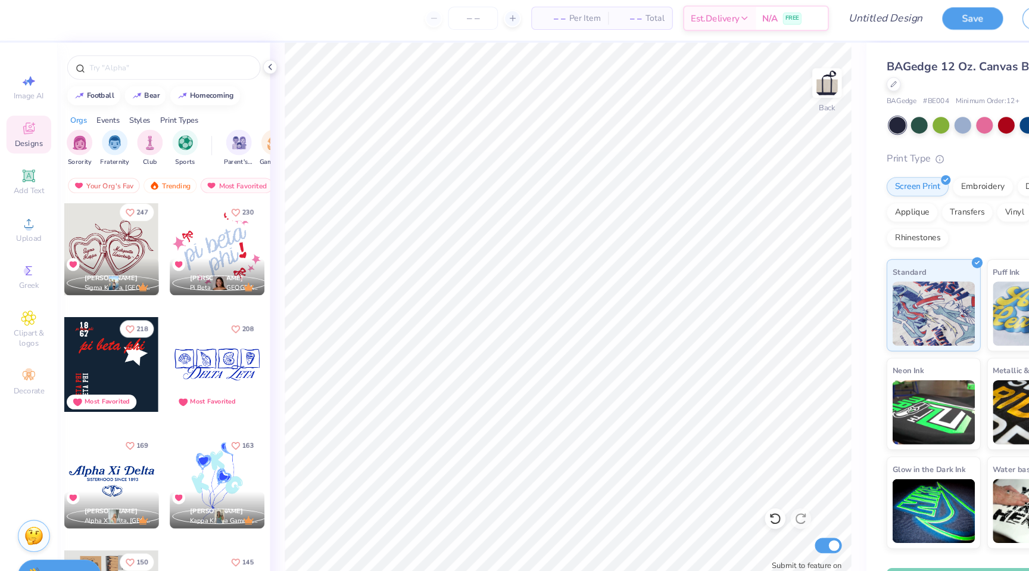
click at [104, 335] on div at bounding box center [104, 342] width 88 height 88
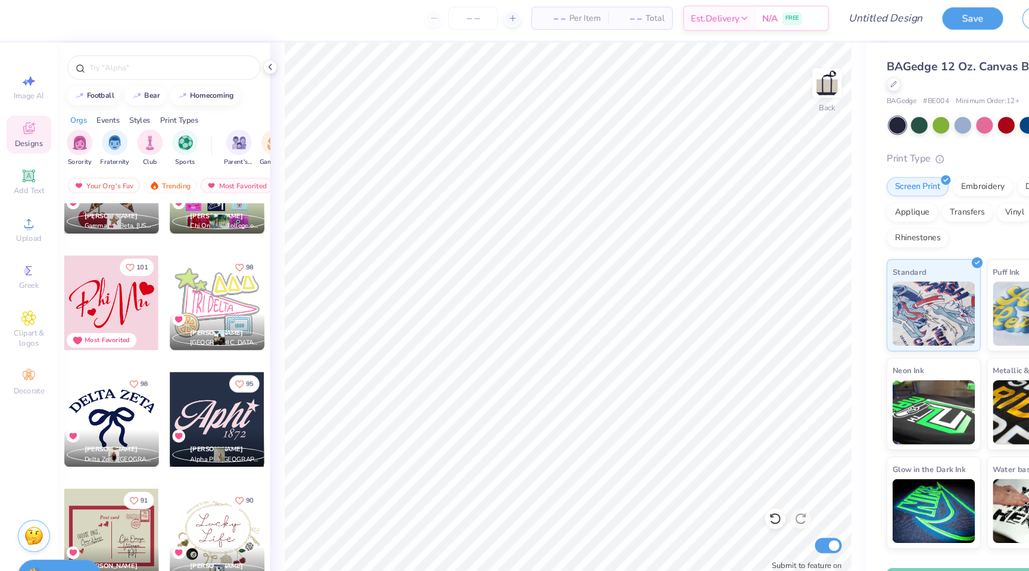
scroll to position [1385, 0]
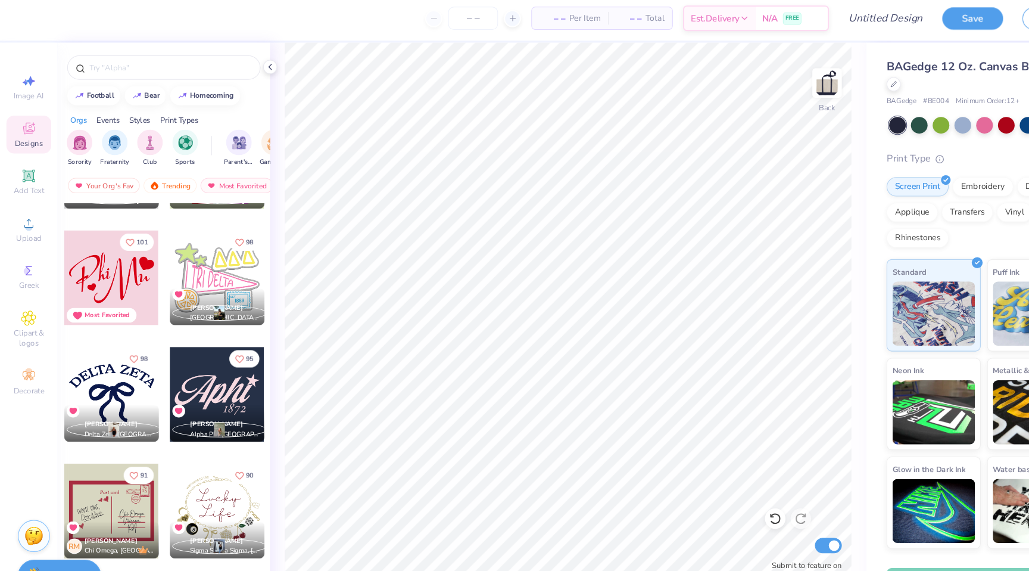
click at [103, 375] on div at bounding box center [104, 370] width 88 height 88
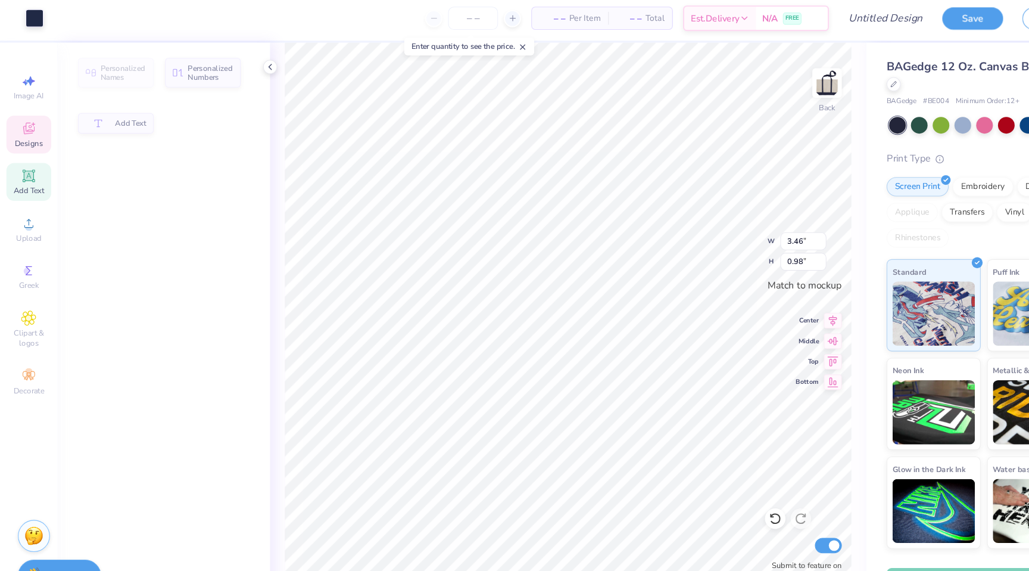
type input "0.98"
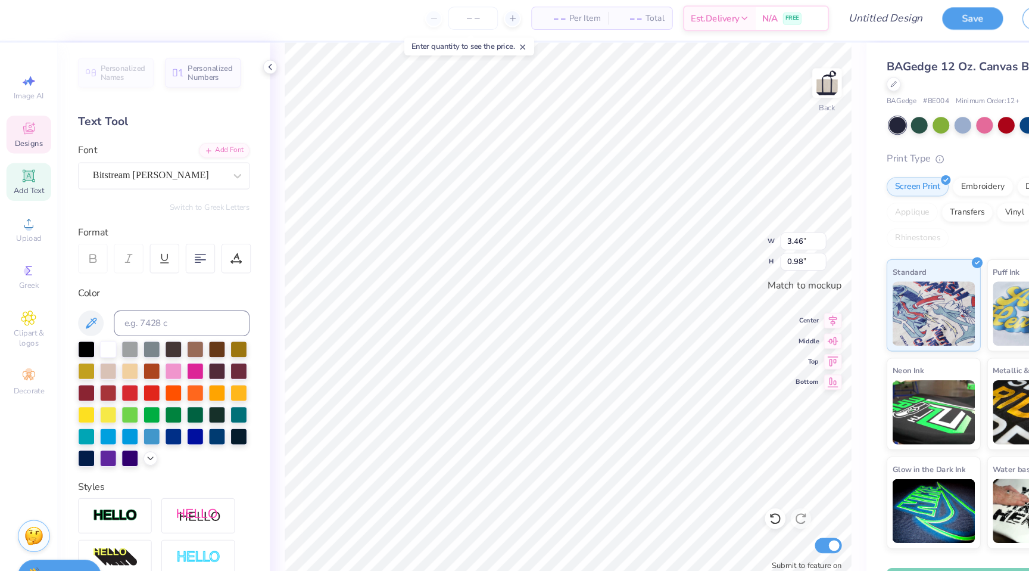
type textarea "FUSION"
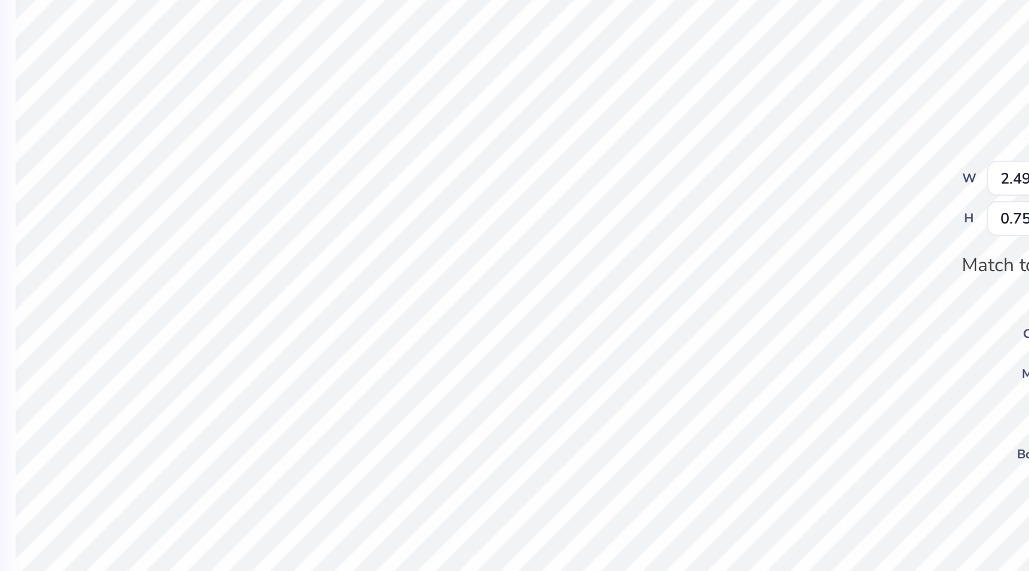
scroll to position [0, 3]
type textarea "FUSION DANCE TEAM"
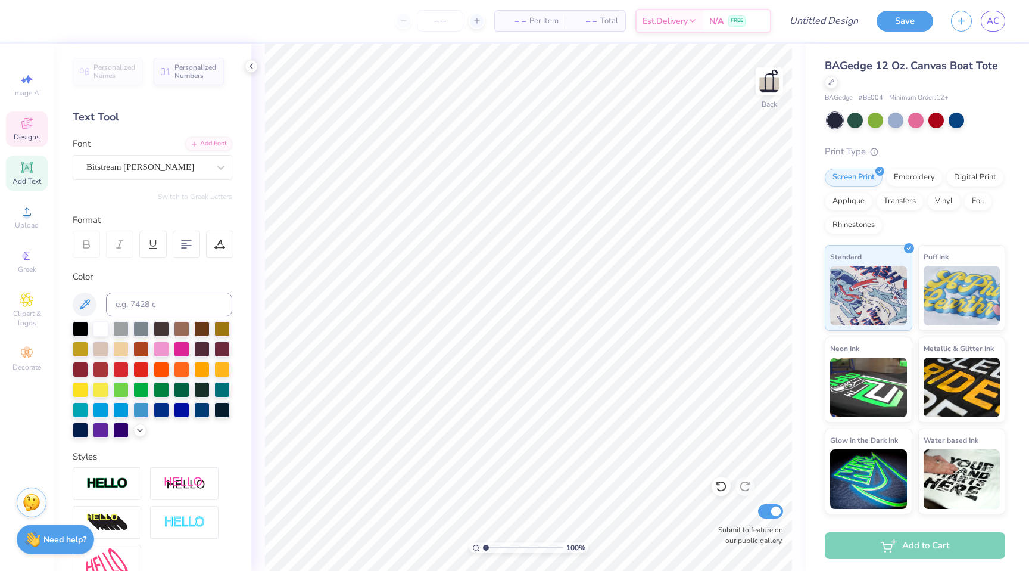
click at [35, 112] on div "Designs" at bounding box center [27, 128] width 42 height 35
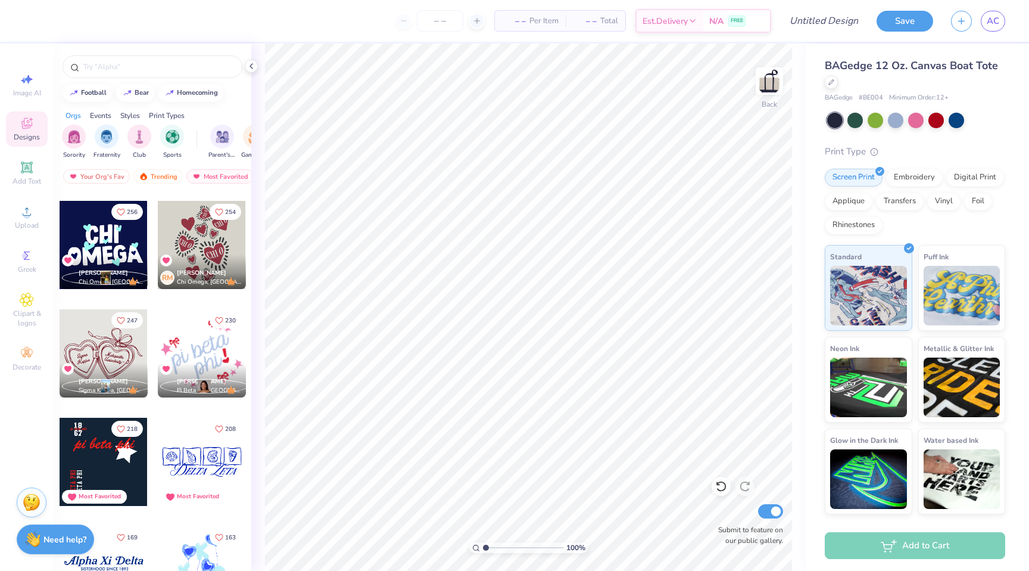
scroll to position [102, 0]
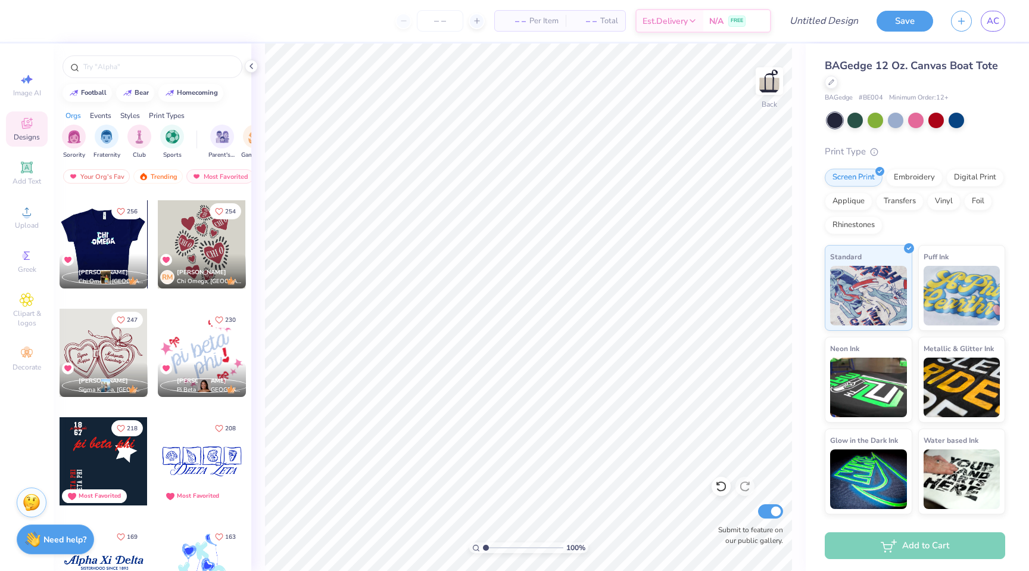
click at [113, 237] on div at bounding box center [103, 244] width 265 height 88
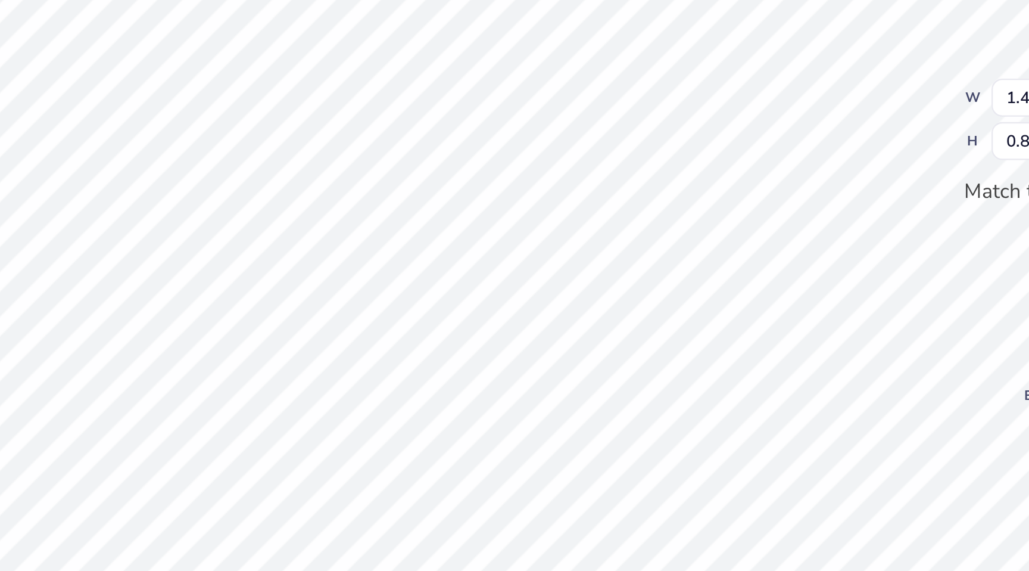
type input "1.43"
type input "0.87"
type textarea "FDT"
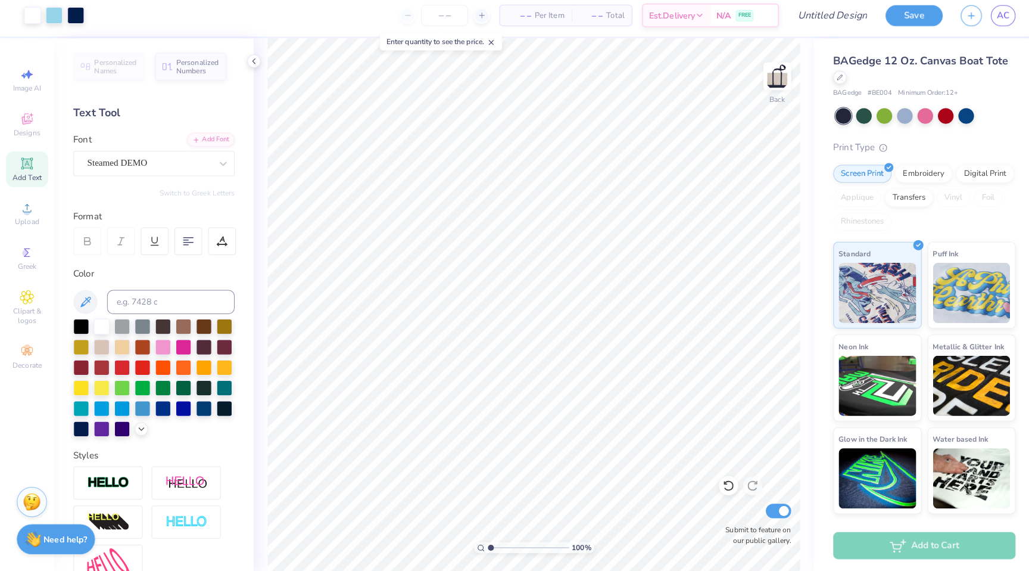
scroll to position [0, 0]
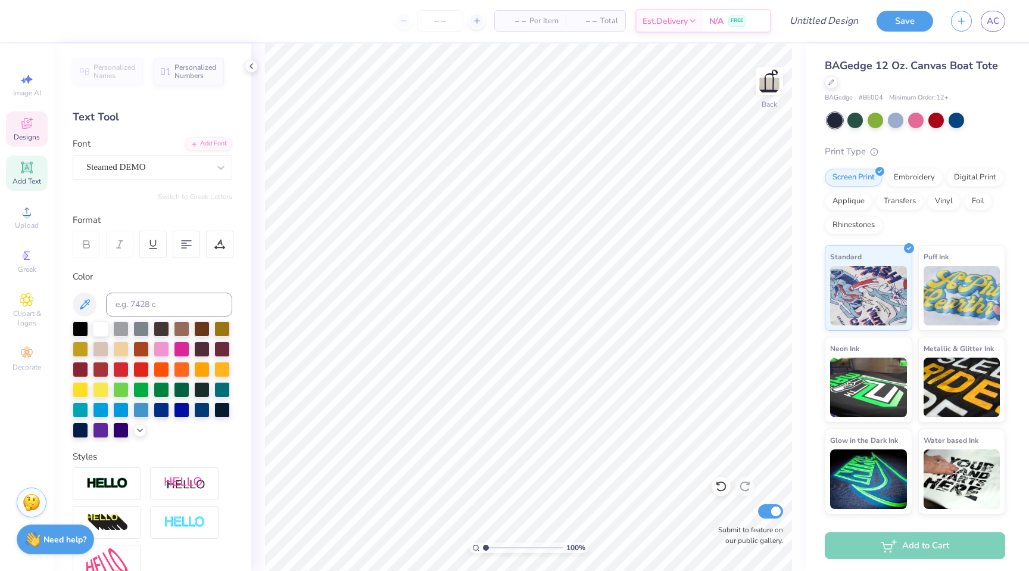
click at [17, 127] on div "Designs" at bounding box center [27, 128] width 42 height 35
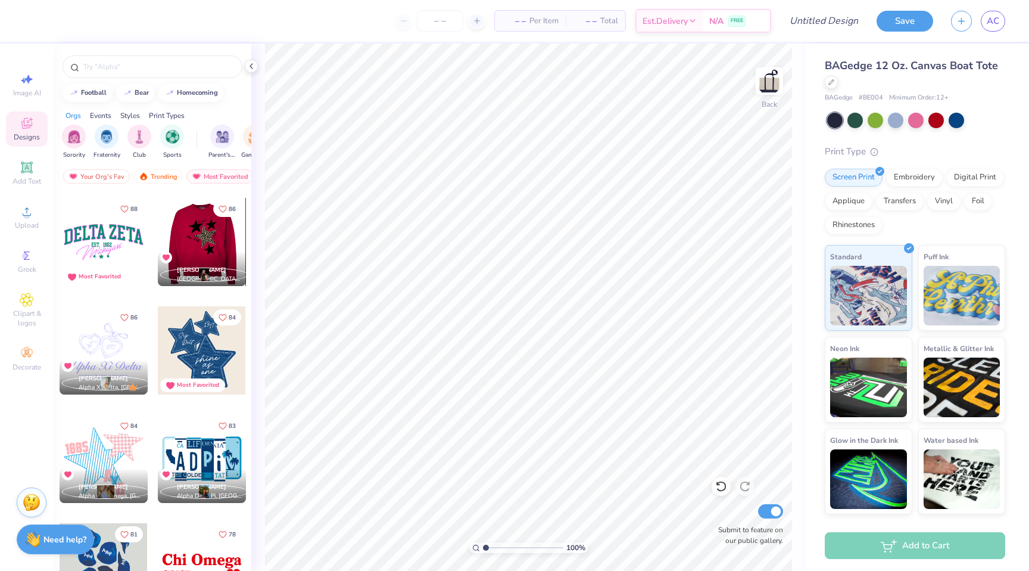
scroll to position [1855, 0]
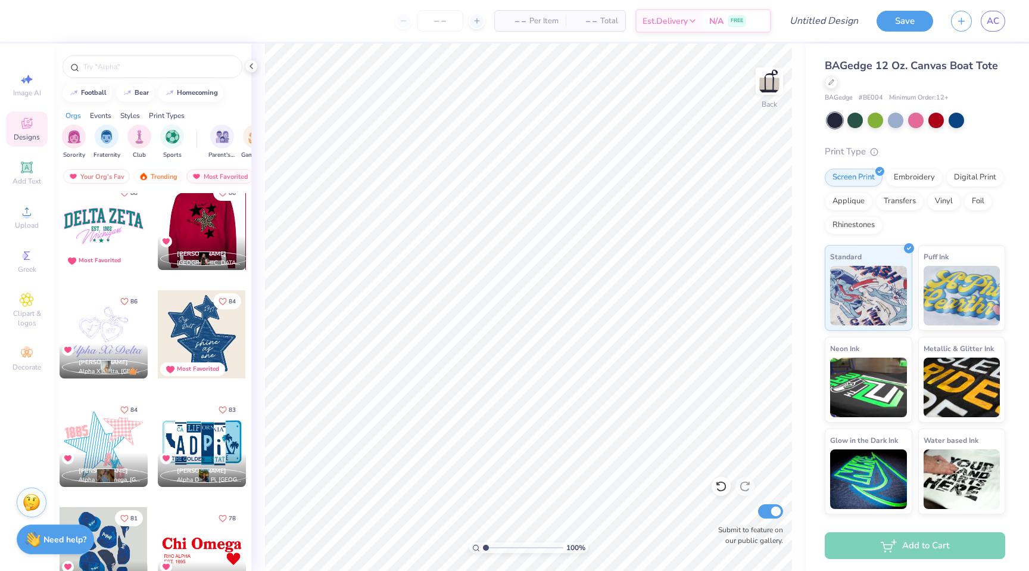
click at [194, 338] on div "89 Most Favorited 89 Most Favorited 88 Most Favorited 86 Charlise Cannady Kappa…" at bounding box center [153, 404] width 198 height 422
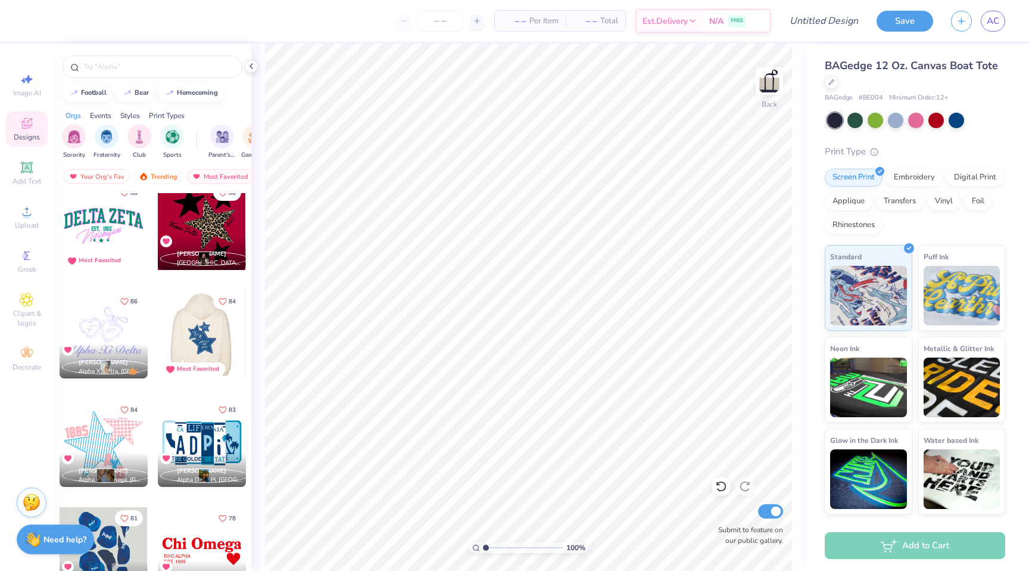
click at [158, 336] on div at bounding box center [114, 334] width 88 height 88
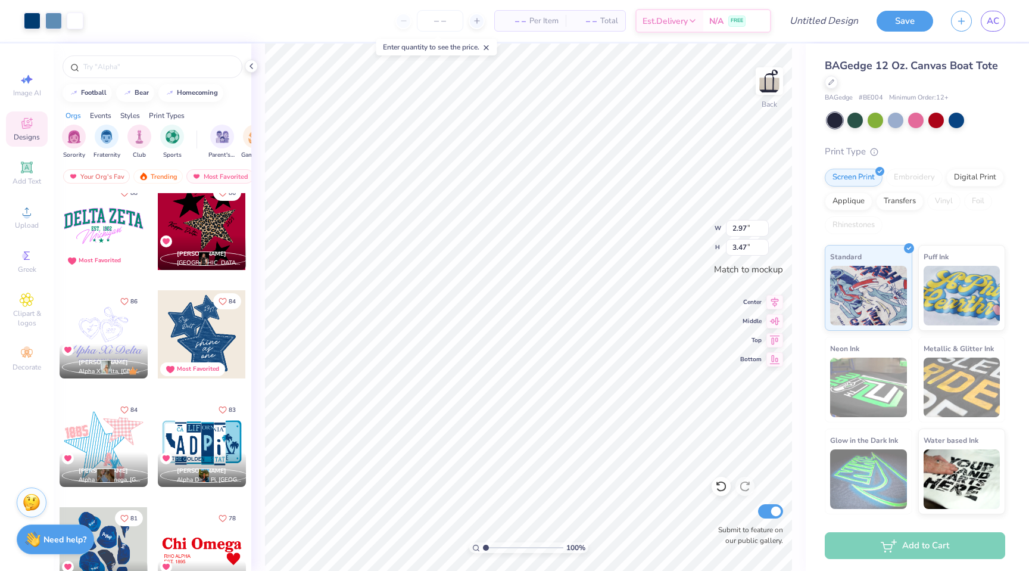
type input "2.97"
type input "3.47"
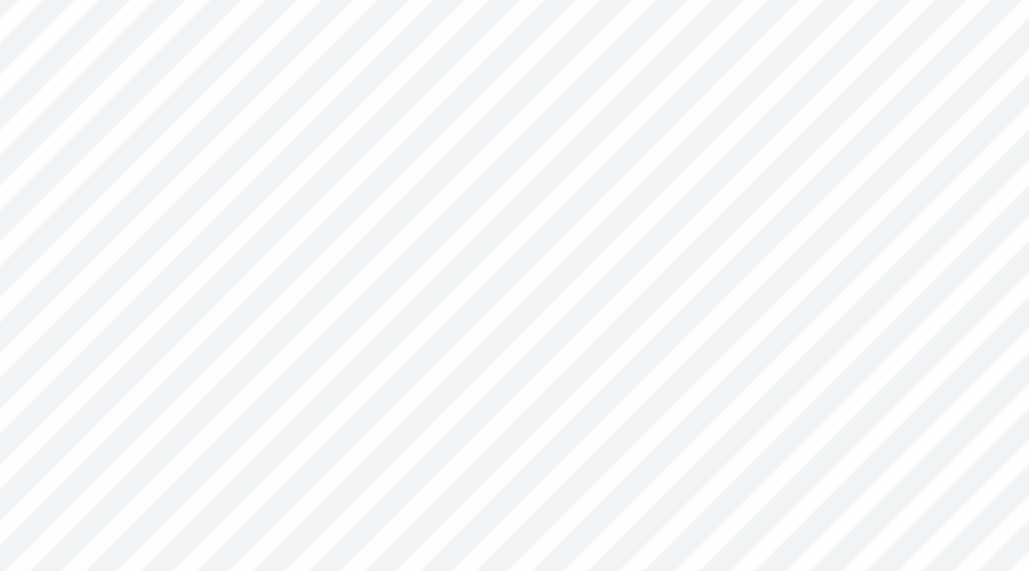
type input "0.44"
type input "0.28"
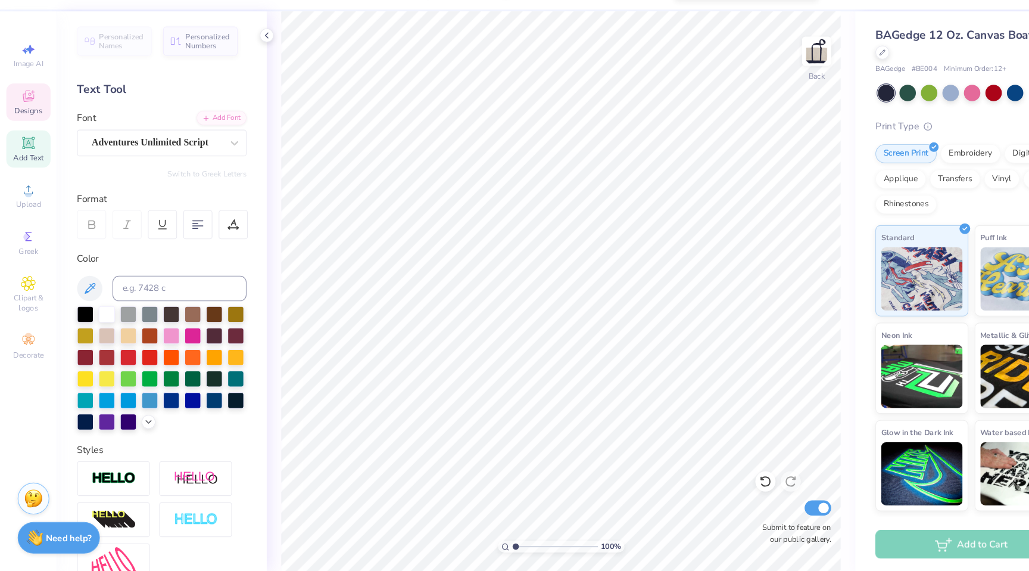
click at [21, 125] on icon at bounding box center [27, 123] width 14 height 14
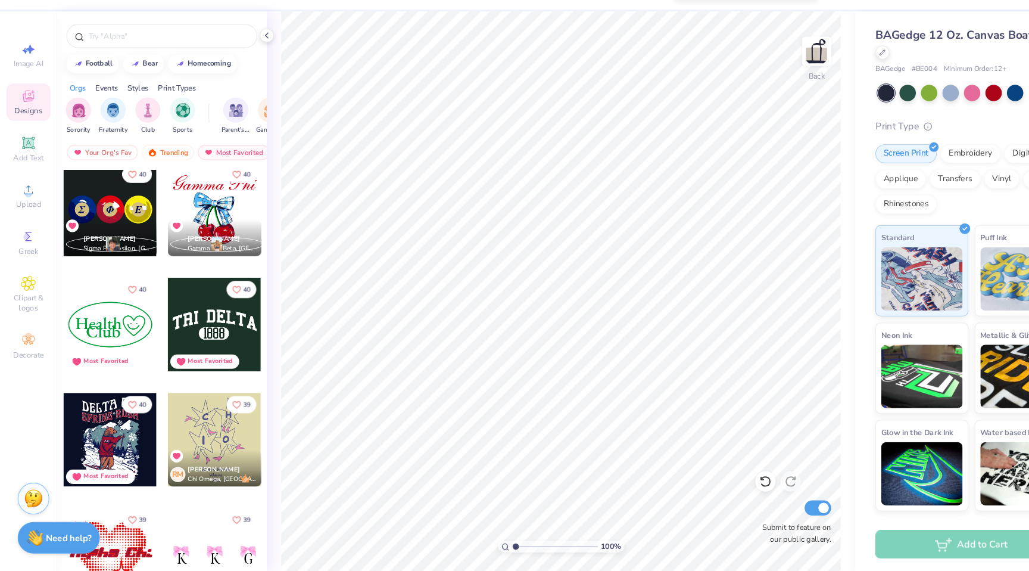
scroll to position [7060, 0]
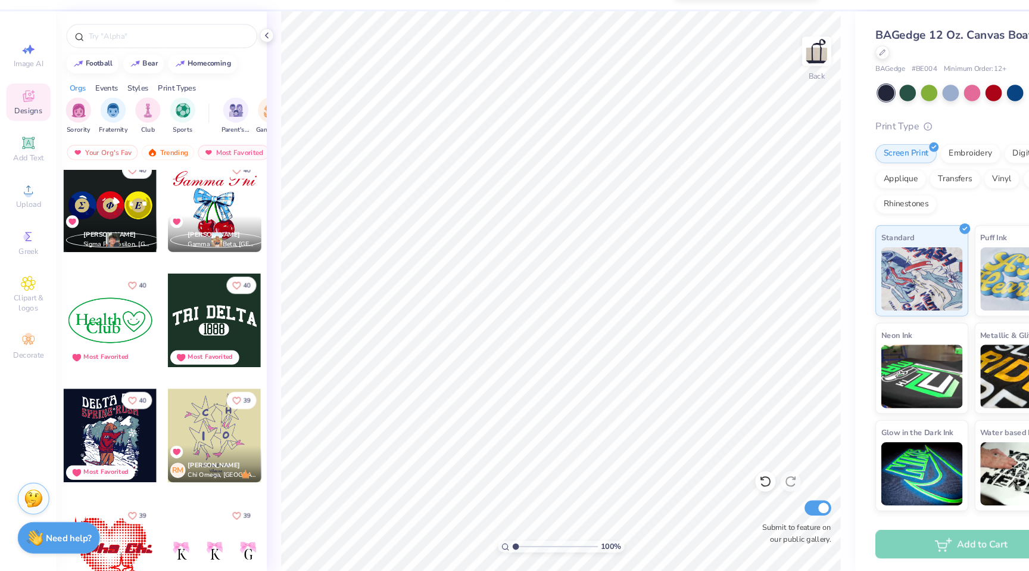
click at [206, 335] on div at bounding box center [202, 334] width 88 height 88
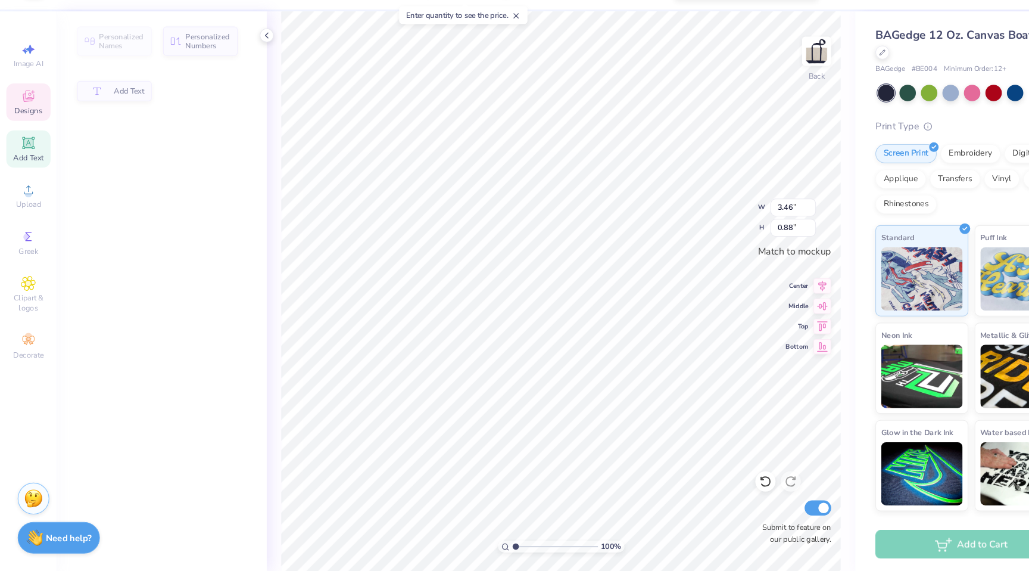
type input "0.88"
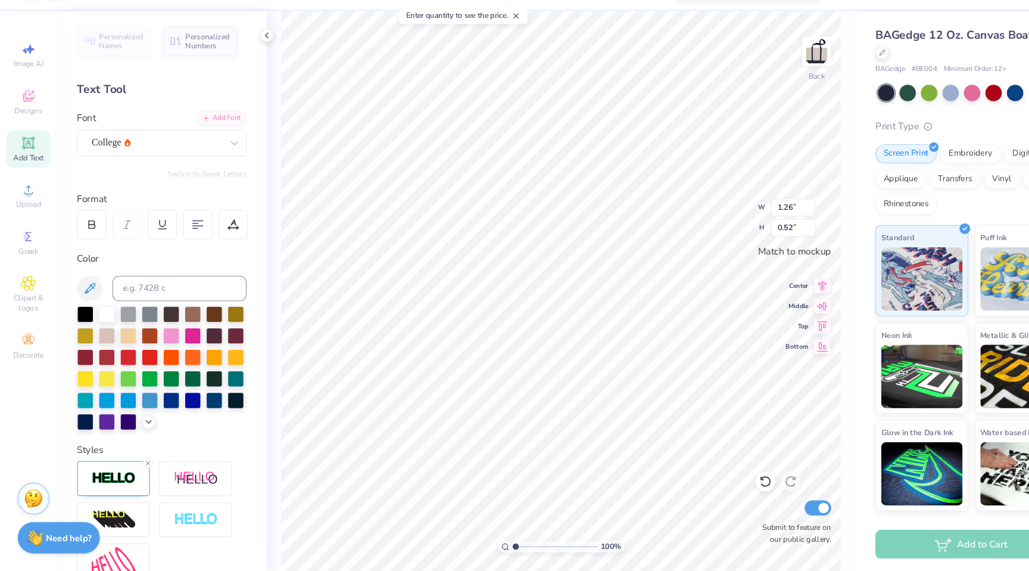
click at [20, 77] on icon at bounding box center [27, 79] width 14 height 14
select select "4"
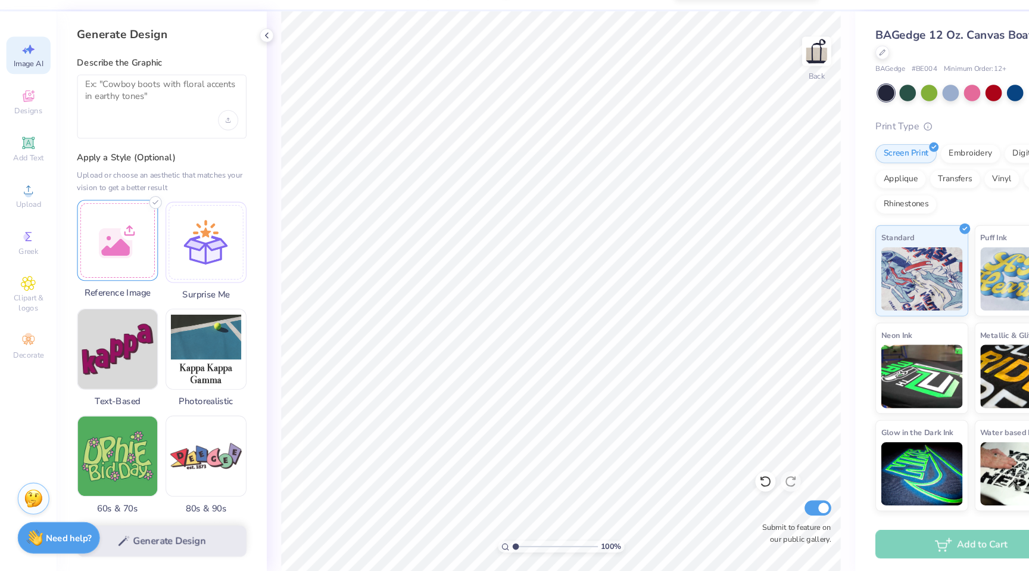
click at [102, 271] on div at bounding box center [111, 259] width 76 height 76
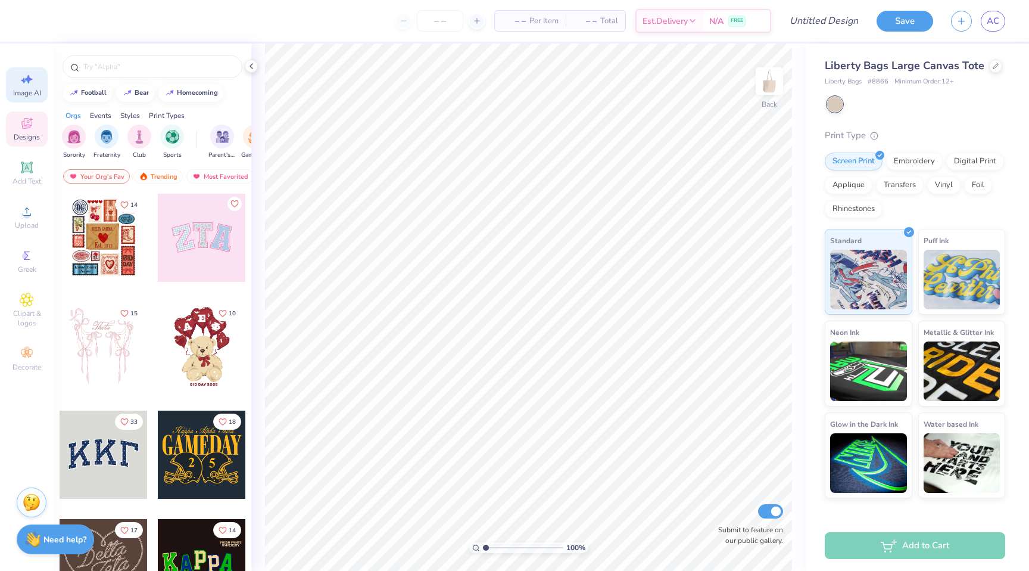
click at [13, 81] on div "Image AI" at bounding box center [27, 84] width 42 height 35
select select "4"
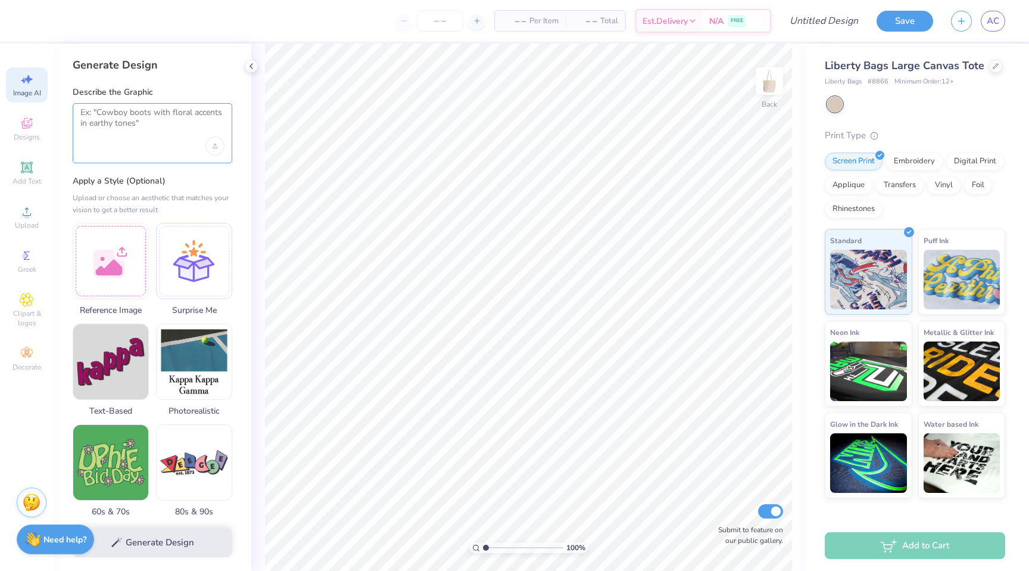
click at [155, 132] on textarea at bounding box center [152, 122] width 144 height 30
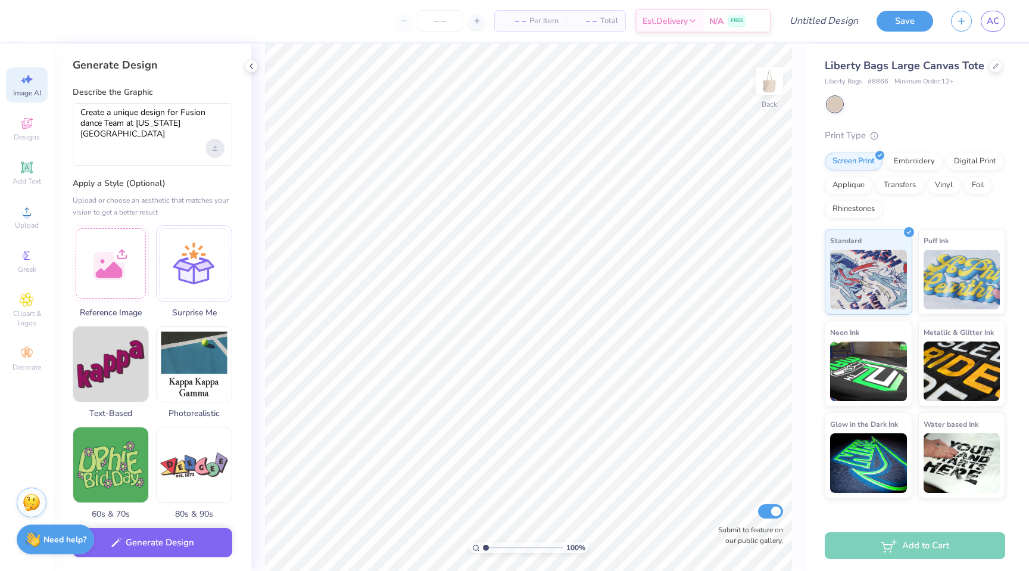
click at [220, 148] on div "Upload image" at bounding box center [215, 148] width 19 height 19
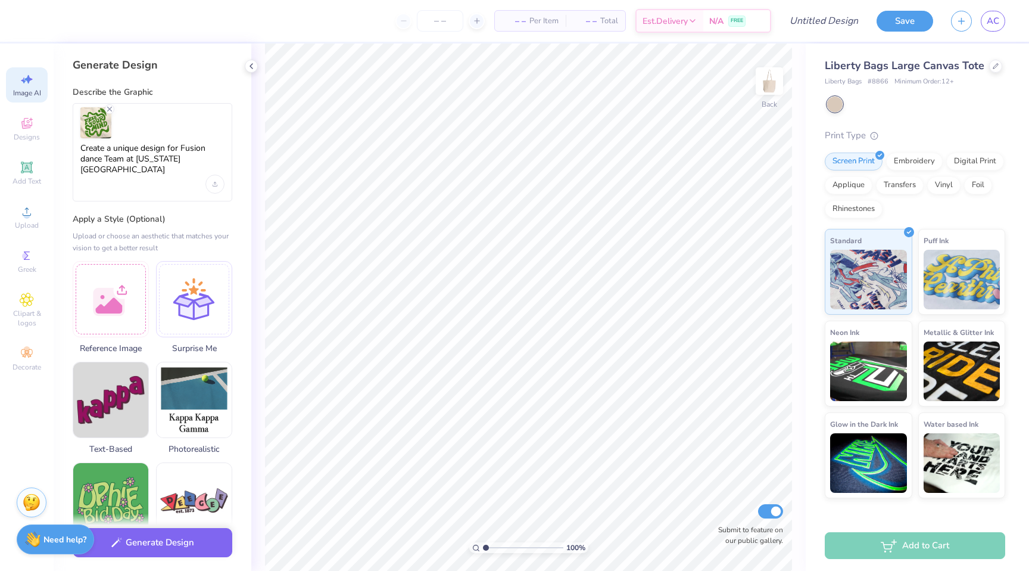
click at [215, 213] on label "Apply a Style (Optional)" at bounding box center [153, 219] width 160 height 12
click at [181, 542] on button "Generate Design" at bounding box center [153, 539] width 160 height 29
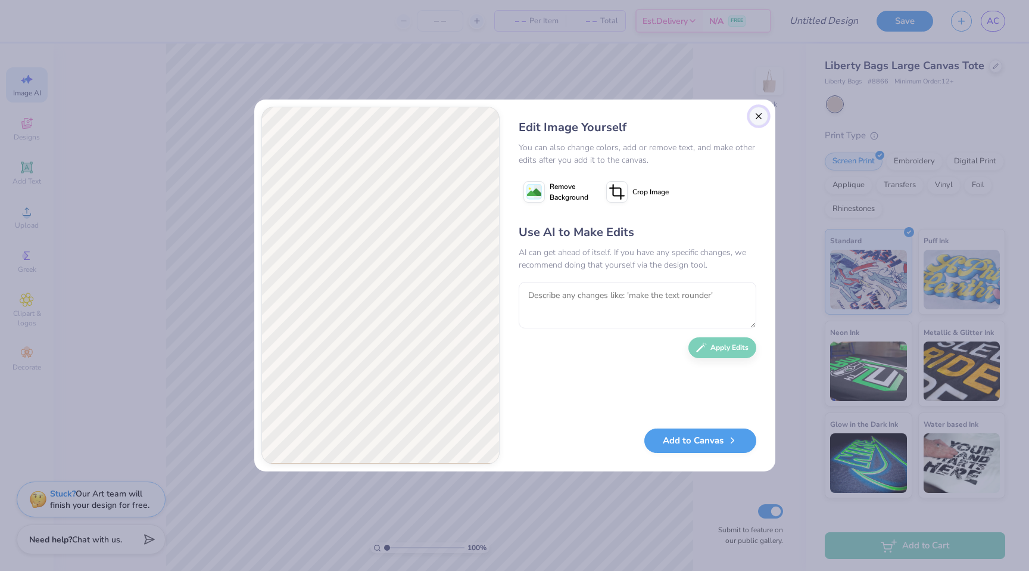
click at [757, 114] on button "Close" at bounding box center [758, 116] width 19 height 19
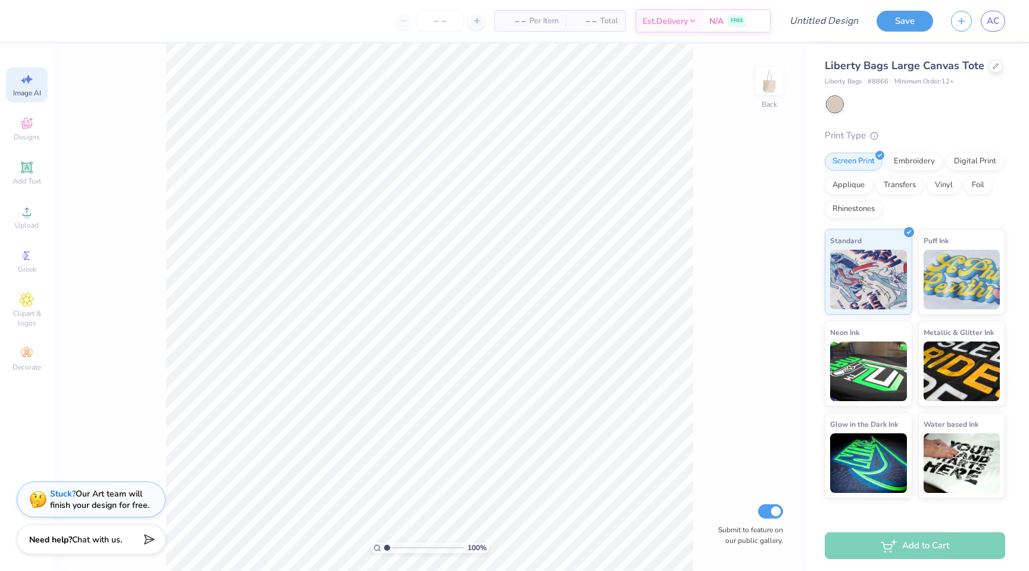
click at [34, 82] on div "Image AI" at bounding box center [27, 84] width 42 height 35
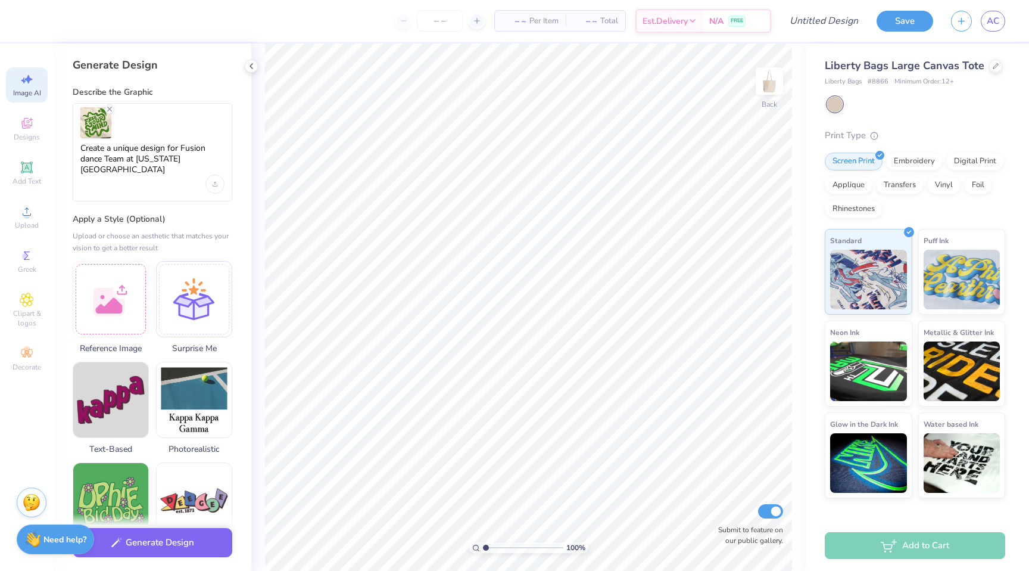
scroll to position [0, 0]
drag, startPoint x: 200, startPoint y: 160, endPoint x: 126, endPoint y: 155, distance: 73.4
click at [126, 155] on textarea "Create a unique design for Fusion dance Team at [US_STATE][GEOGRAPHIC_DATA]" at bounding box center [152, 159] width 144 height 32
type textarea "Create a unique design for Fusion dance Team"
click at [110, 108] on icon "Remove uploaded image" at bounding box center [110, 109] width 10 height 10
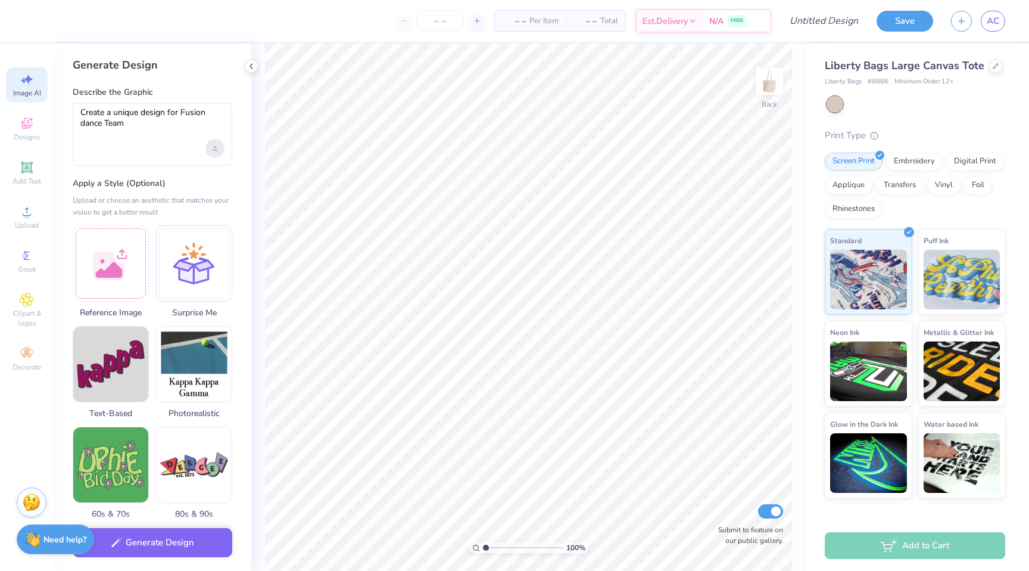
click at [215, 151] on div "Upload image" at bounding box center [215, 148] width 19 height 19
click at [151, 543] on button "Generate Design" at bounding box center [153, 539] width 160 height 29
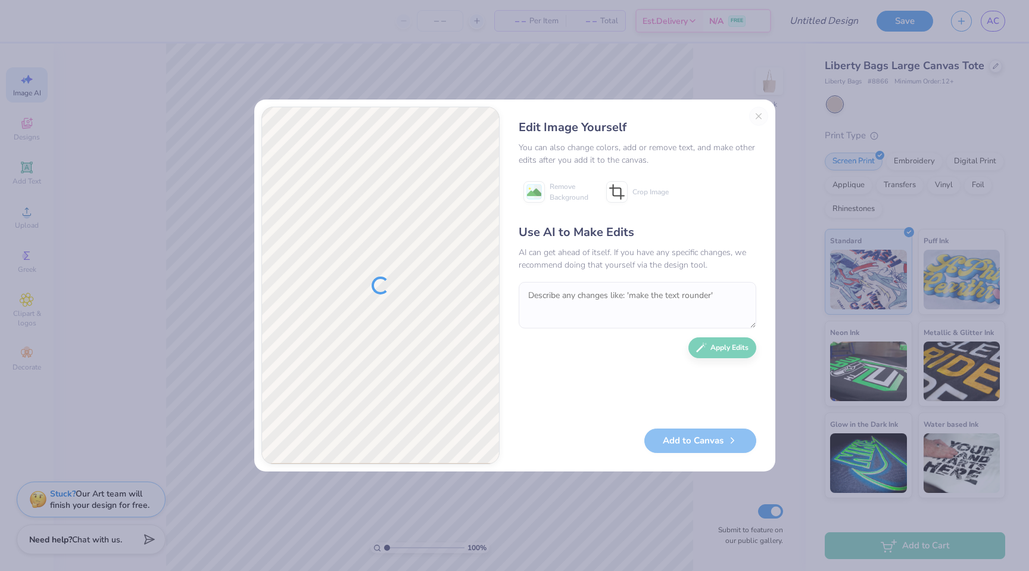
click at [762, 113] on div "Edit Image Yourself You can also change colors, add or remove text, and make ot…" at bounding box center [638, 285] width 262 height 357
click at [760, 113] on div "Edit Image Yourself You can also change colors, add or remove text, and make ot…" at bounding box center [638, 285] width 262 height 357
click at [756, 112] on div "Edit Image Yourself You can also change colors, add or remove text, and make ot…" at bounding box center [638, 285] width 262 height 357
click at [740, 195] on div "Remove Background Crop Image" at bounding box center [638, 192] width 238 height 30
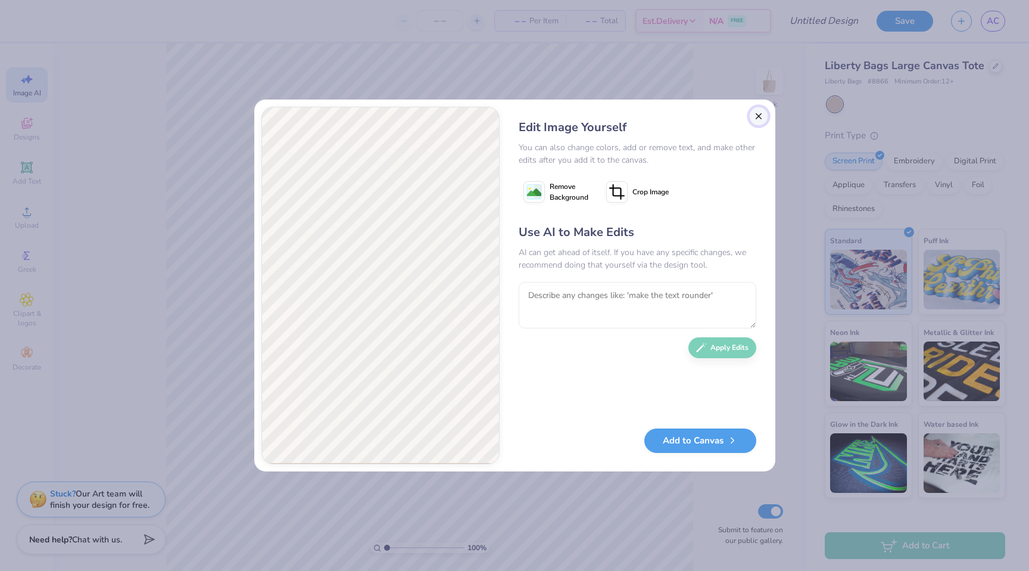
click at [756, 112] on button "Close" at bounding box center [758, 116] width 19 height 19
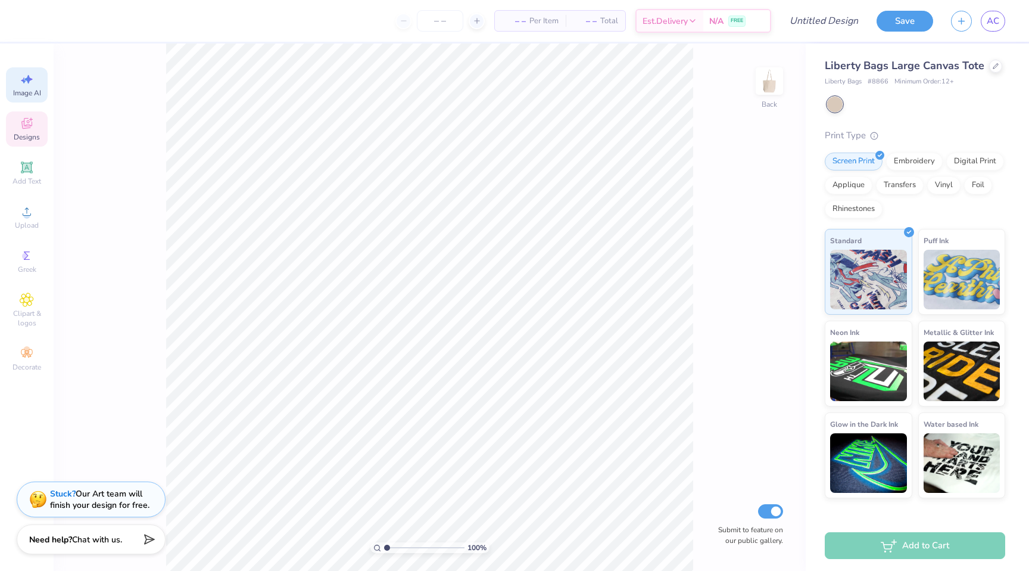
click at [26, 132] on span "Designs" at bounding box center [27, 137] width 26 height 10
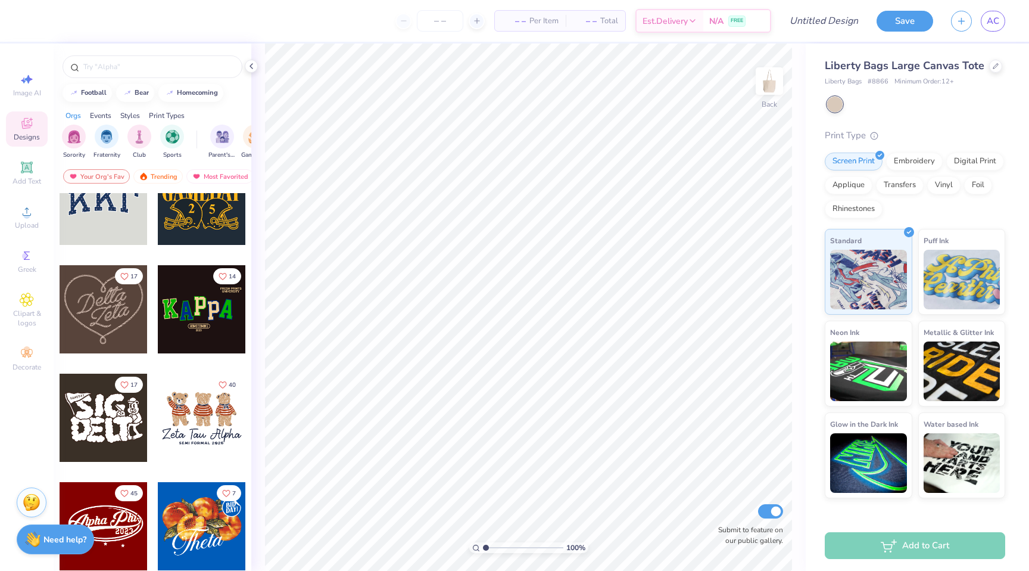
scroll to position [260, 0]
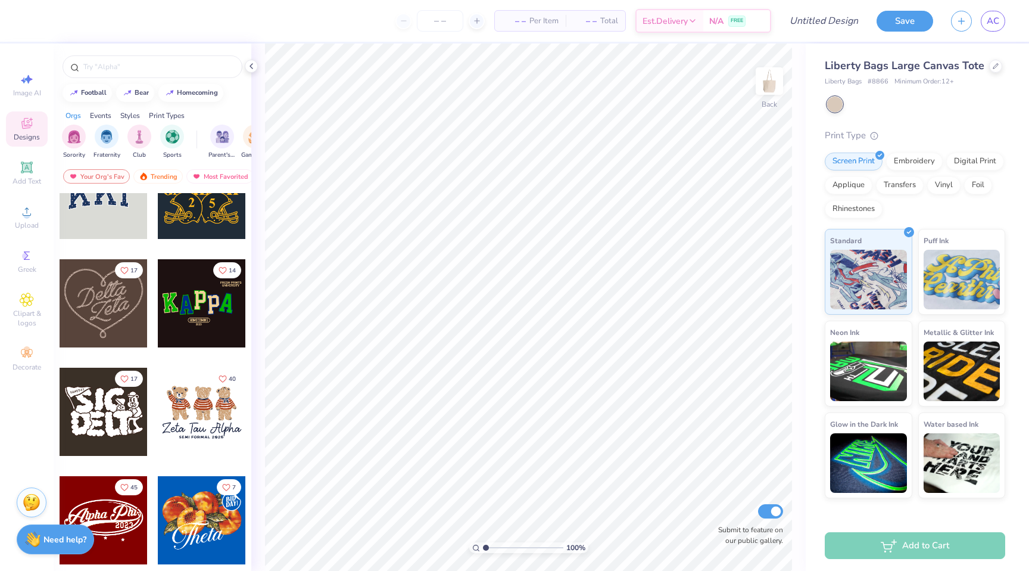
click at [111, 303] on div at bounding box center [104, 303] width 88 height 88
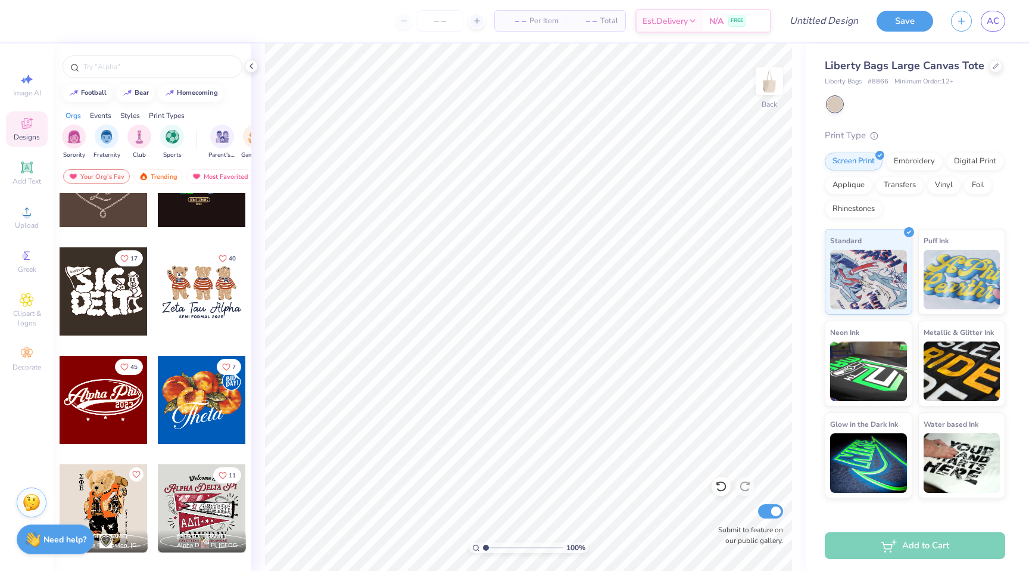
scroll to position [423, 0]
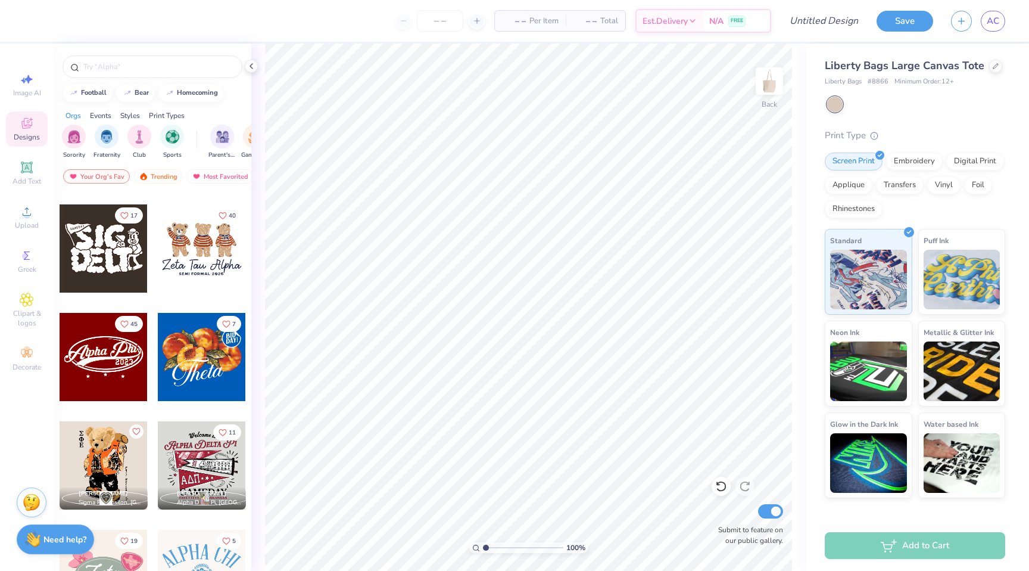
click at [107, 355] on div at bounding box center [104, 357] width 88 height 88
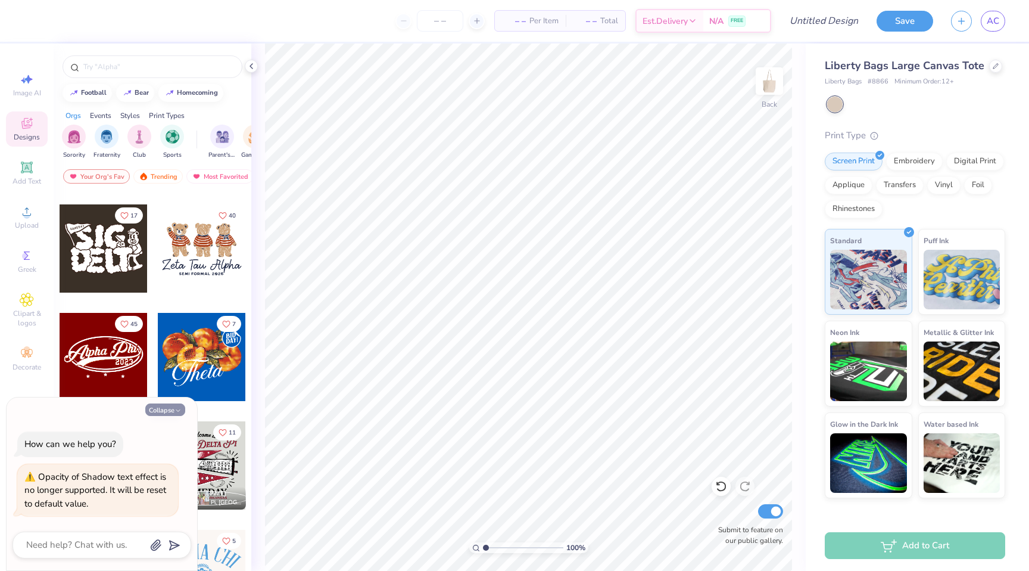
click at [166, 408] on button "Collapse" at bounding box center [165, 409] width 40 height 13
type textarea "x"
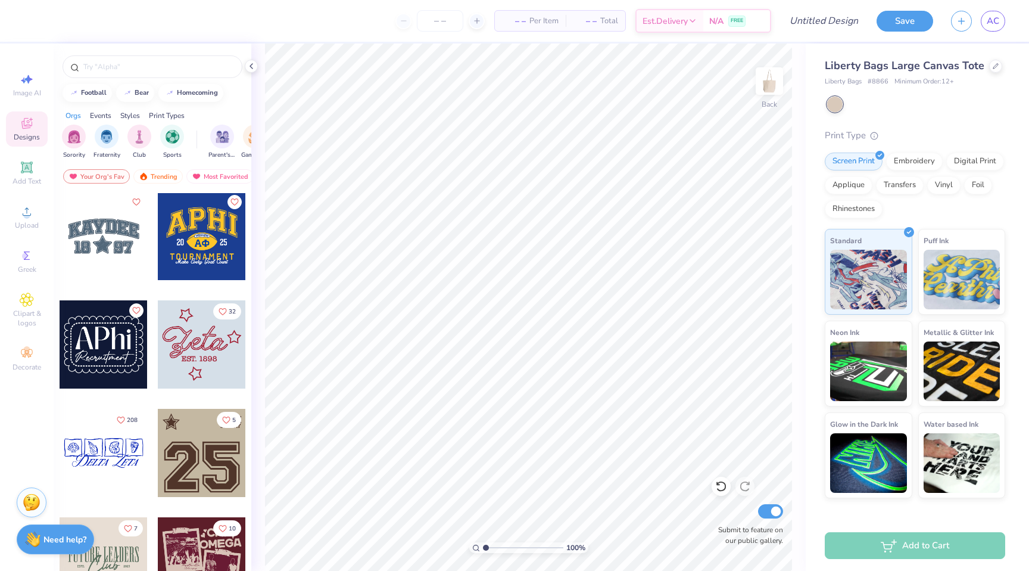
scroll to position [1847, 0]
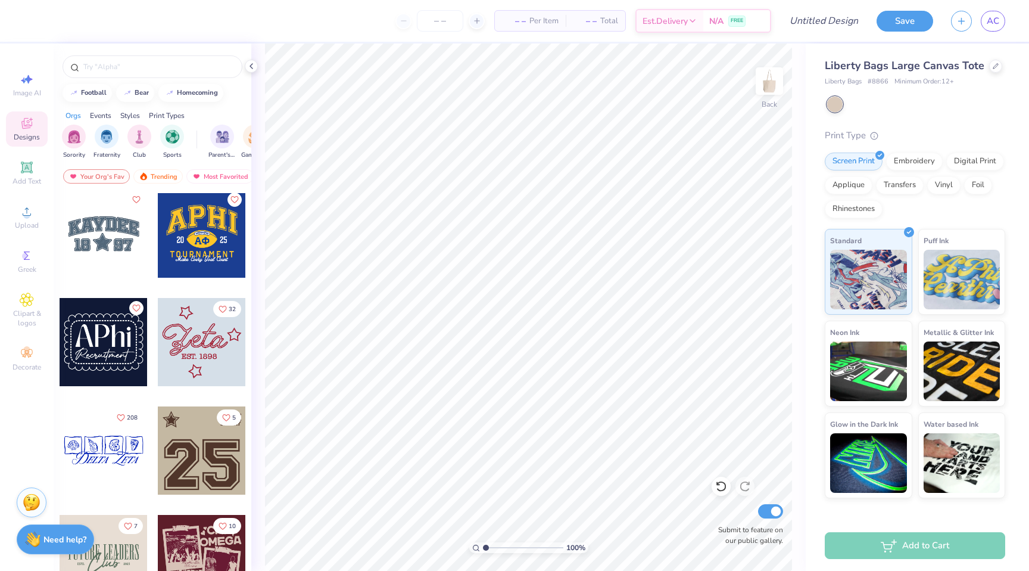
click at [103, 339] on div at bounding box center [104, 342] width 88 height 88
type input "9.18"
type input "6.63"
click at [29, 27] on div at bounding box center [32, 19] width 17 height 17
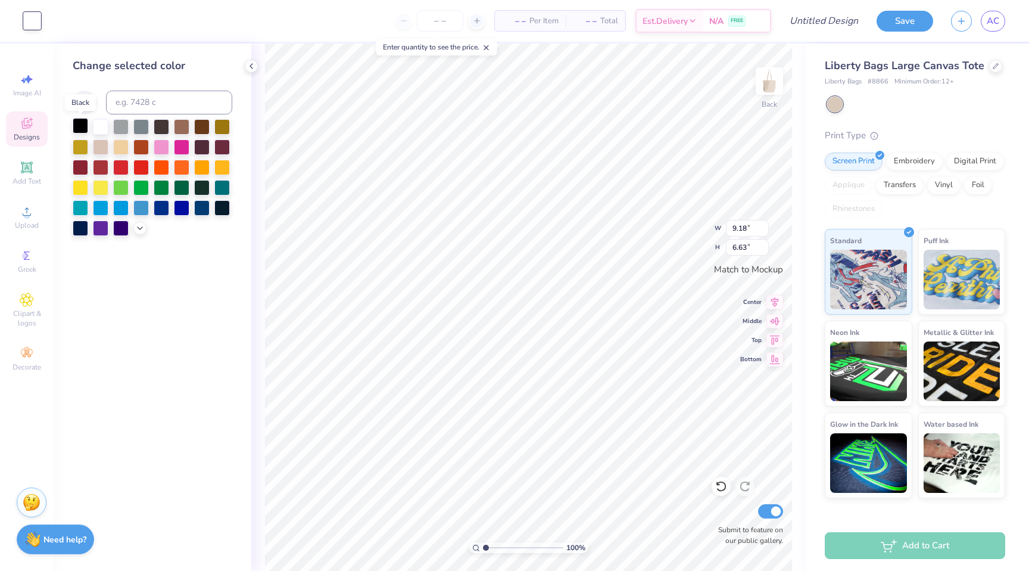
click at [79, 127] on div at bounding box center [80, 125] width 15 height 15
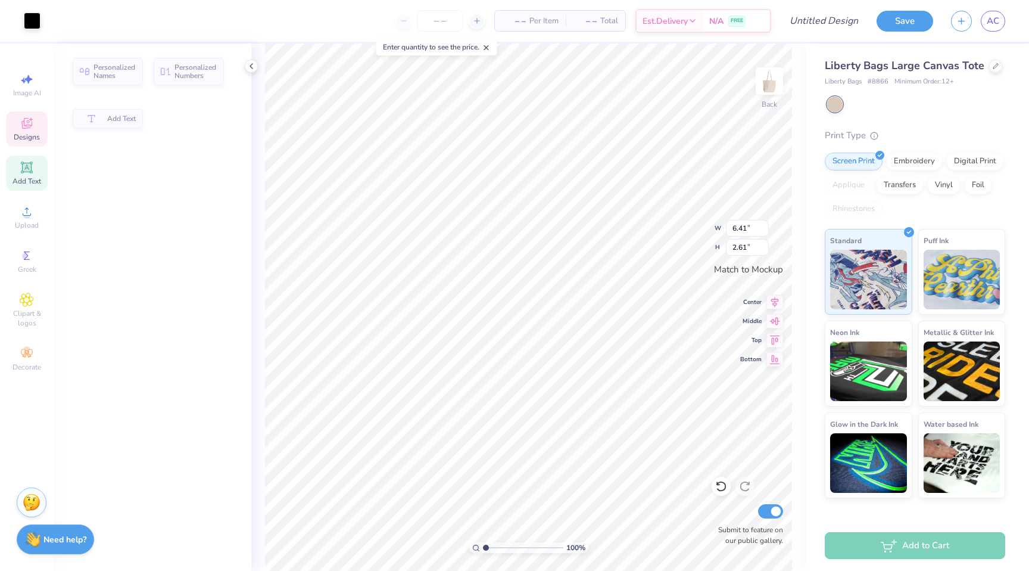
type input "6.41"
type input "2.61"
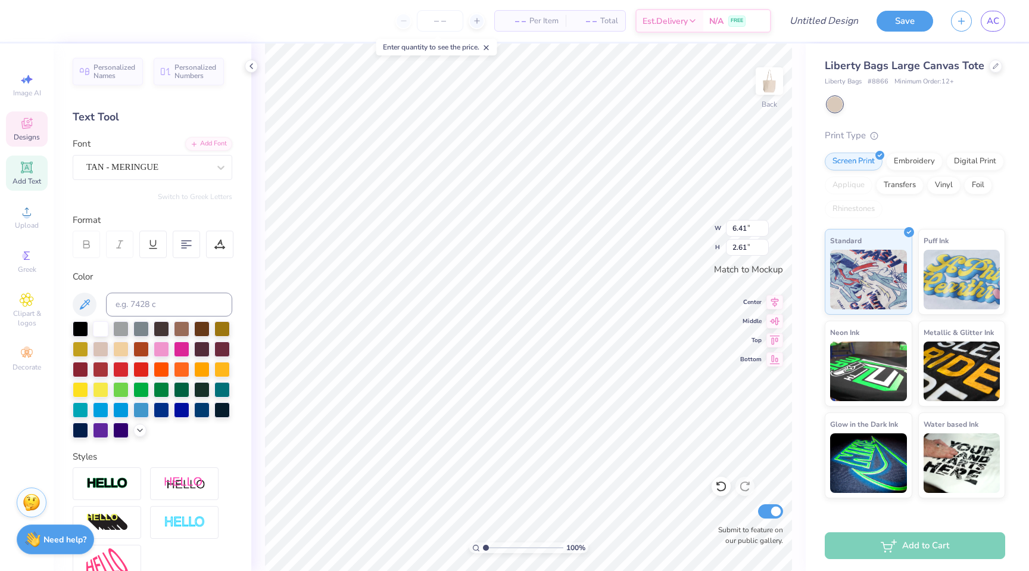
type textarea "Fusion"
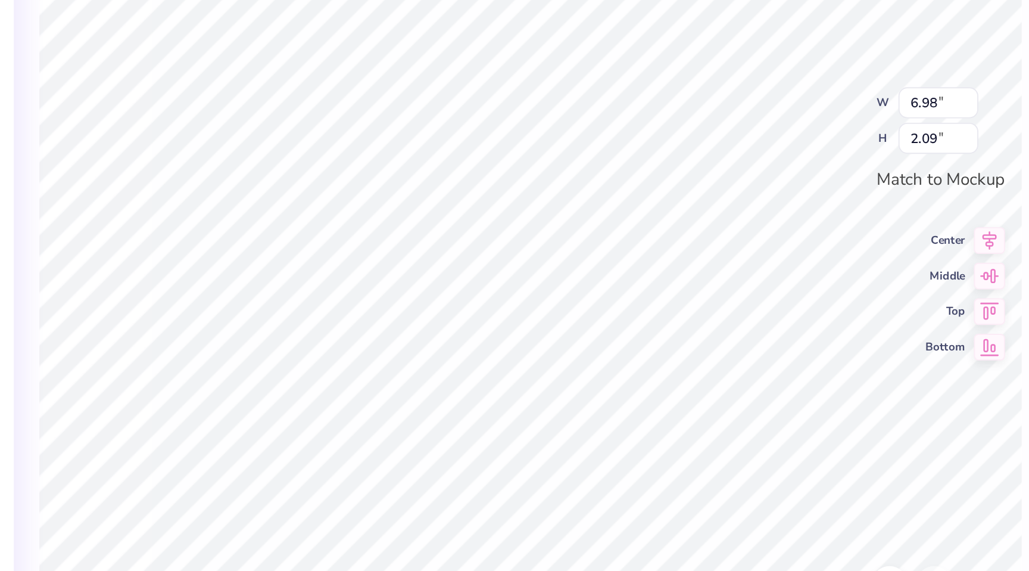
type input "6.98"
type input "2.09"
type input "5.97"
type input "1.78"
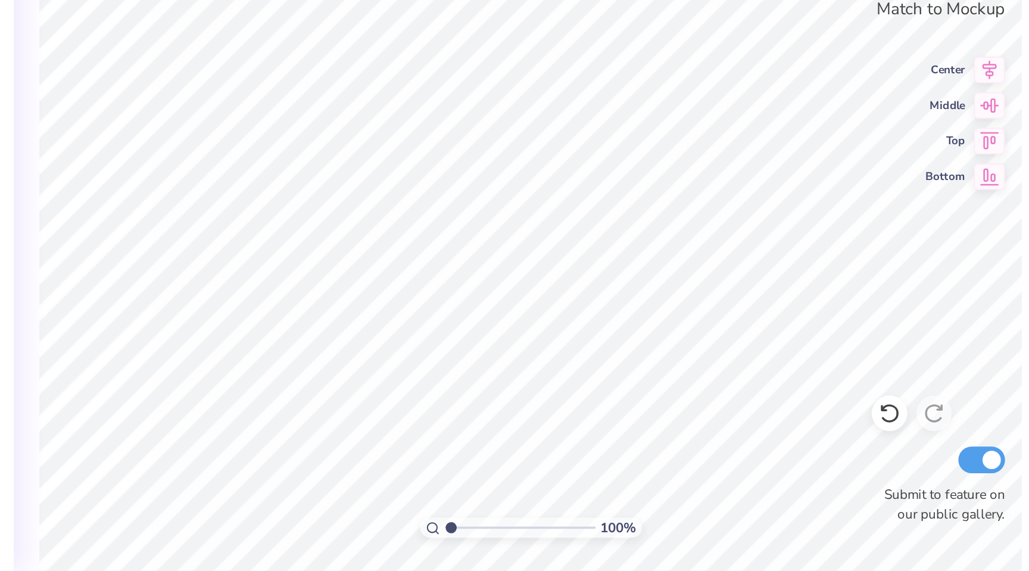
type textarea "FUSION"
type input "6.46"
type input "1.58"
type input "6.87"
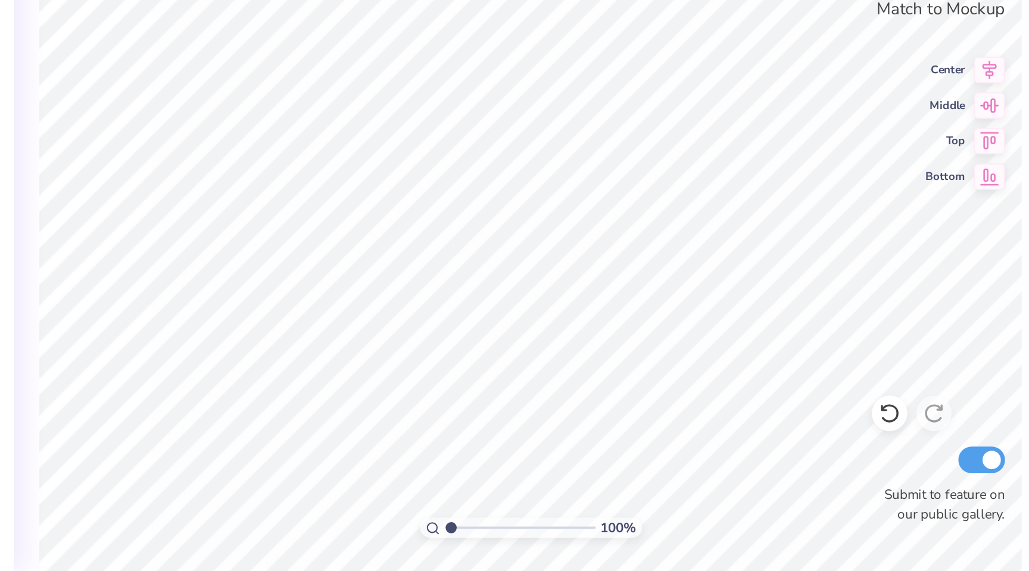
type input "1.59"
type textarea "Dance team"
type input "6.46"
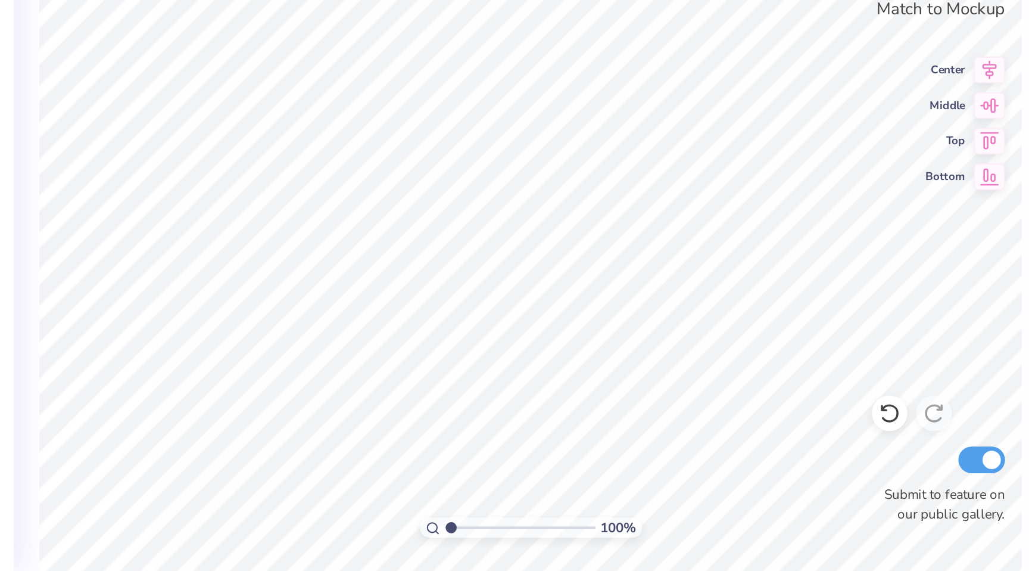
type input "1.58"
type input "6.46"
type input "1.58"
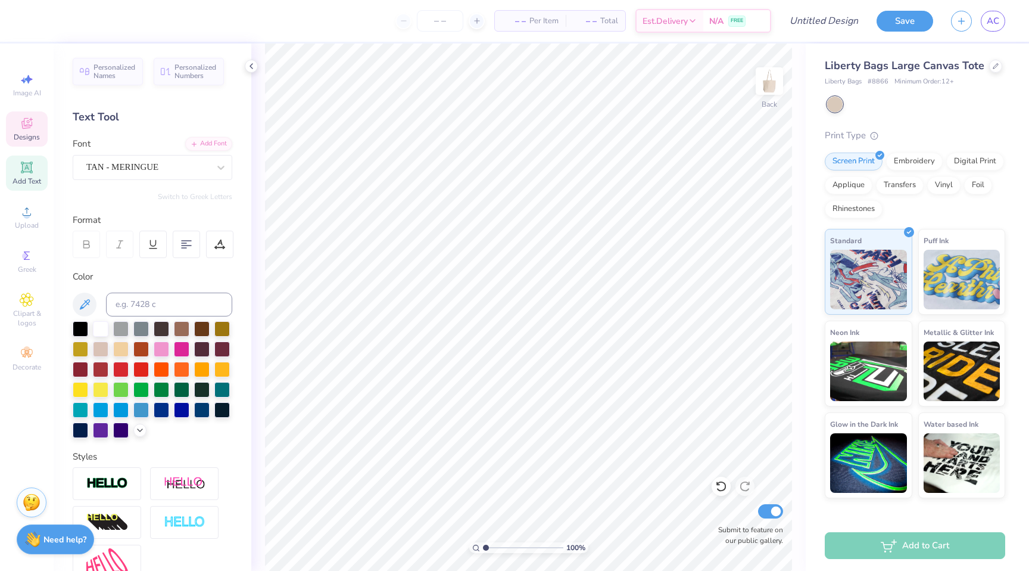
click at [34, 115] on div "Designs" at bounding box center [27, 128] width 42 height 35
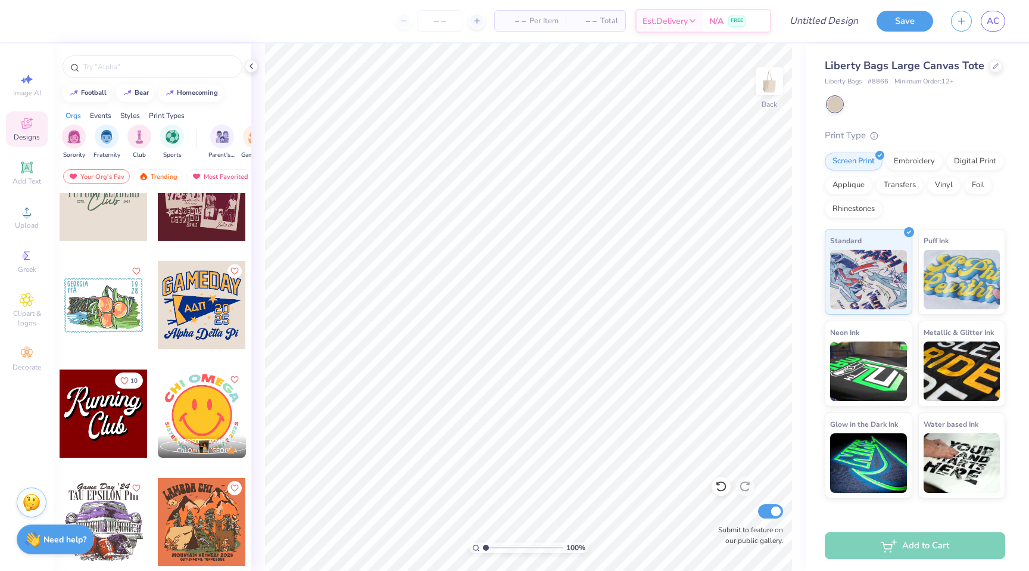
scroll to position [2213, 0]
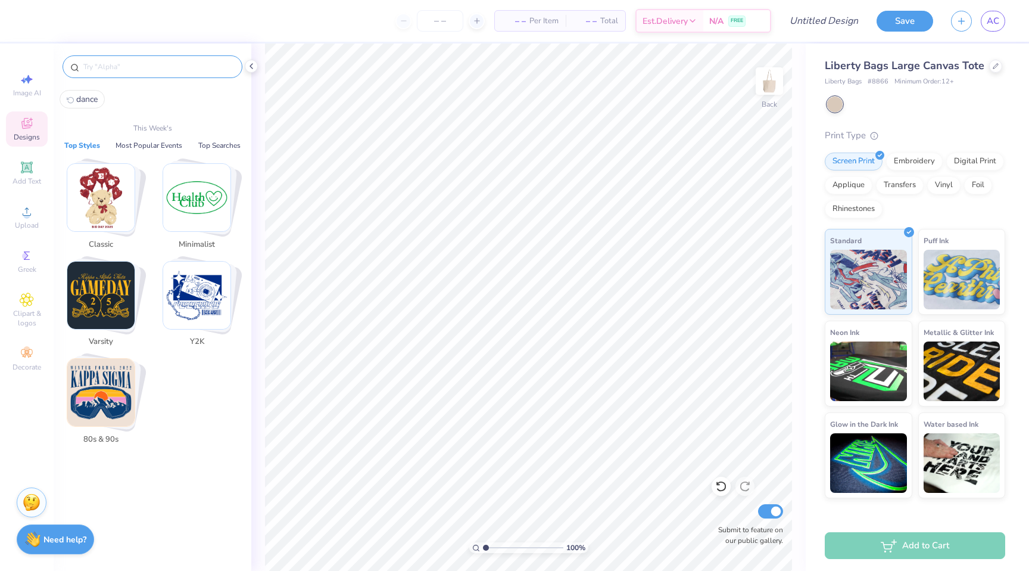
click at [122, 64] on input "text" at bounding box center [158, 67] width 153 height 12
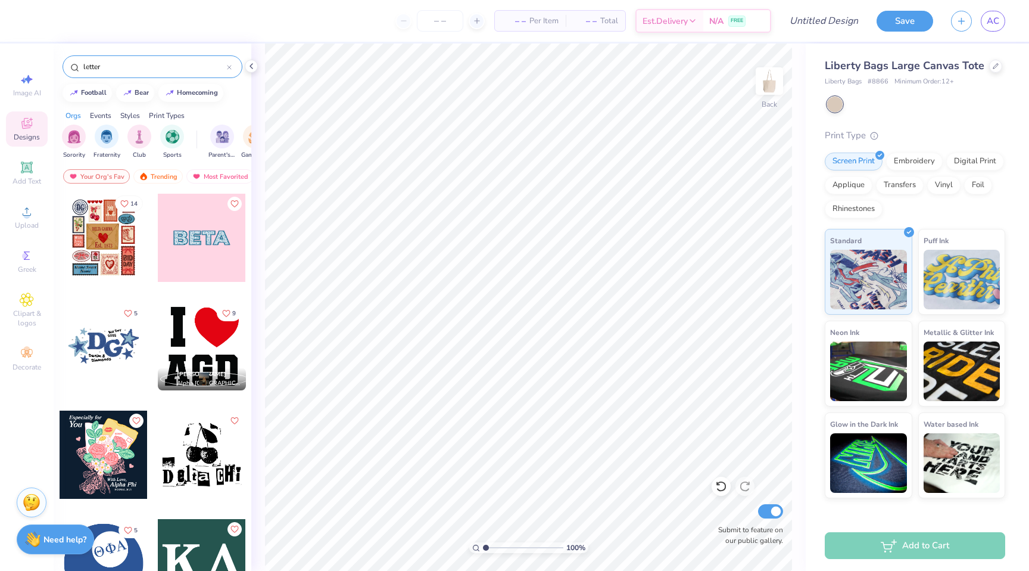
scroll to position [102, 0]
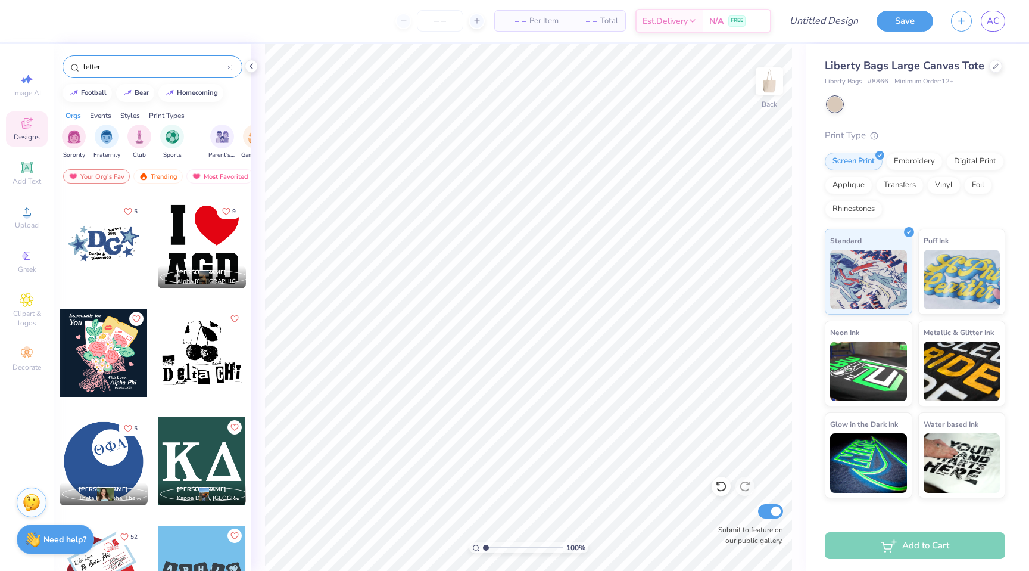
type input "letter"
click at [214, 362] on div "14 5 9 [PERSON_NAME] Alpha Gamma Delta, [US_STATE][GEOGRAPHIC_DATA] 5 [PERSON_N…" at bounding box center [153, 404] width 198 height 422
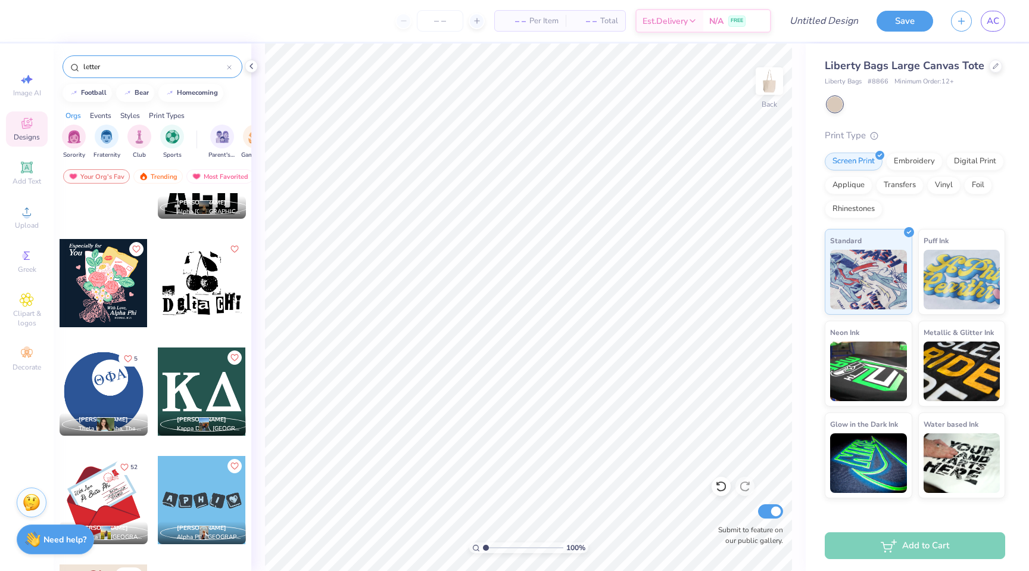
click at [198, 272] on div at bounding box center [202, 283] width 88 height 88
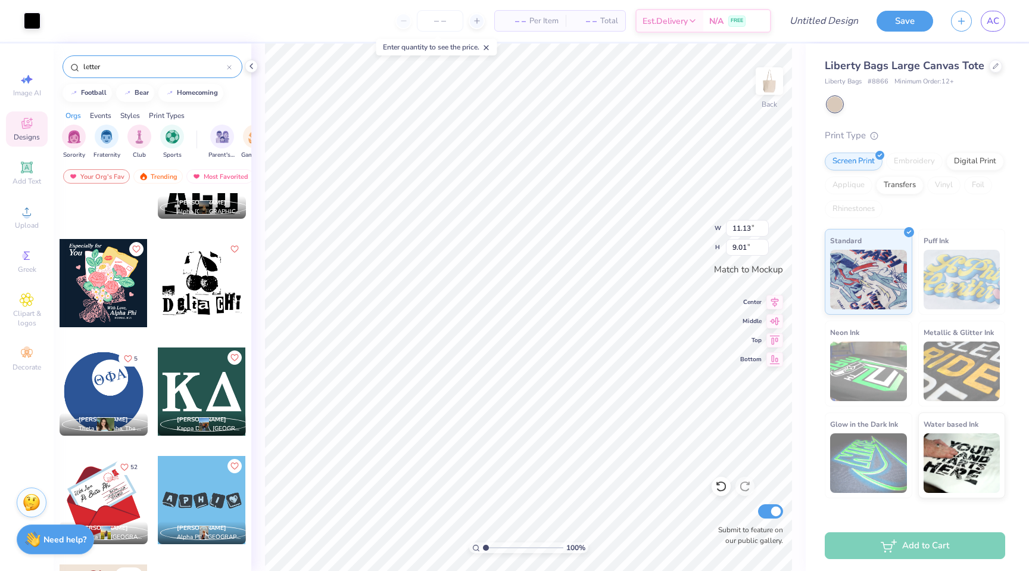
type input "11.13"
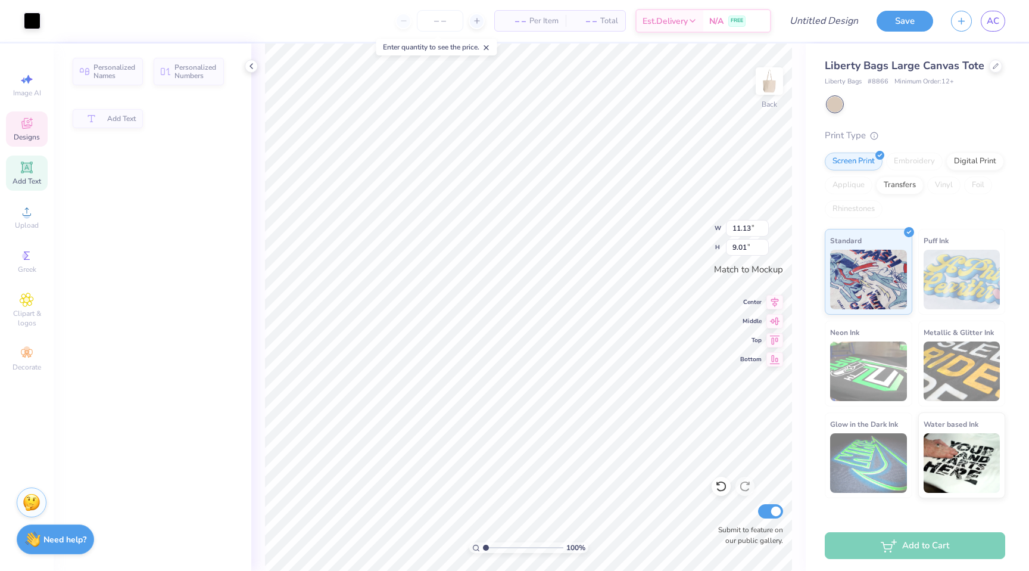
type input "4.15"
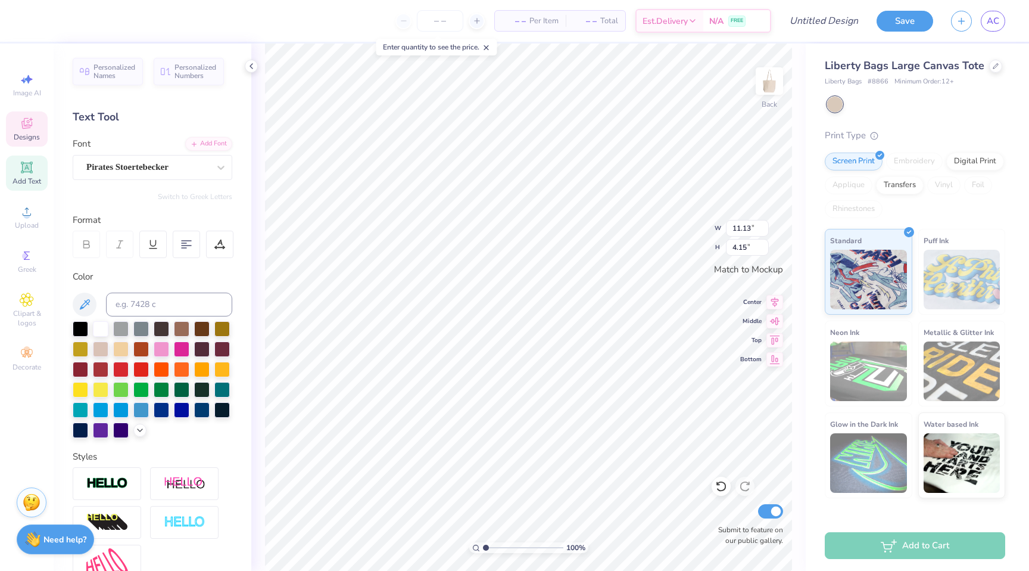
scroll to position [0, 4]
type textarea "Fusion Dance Team"
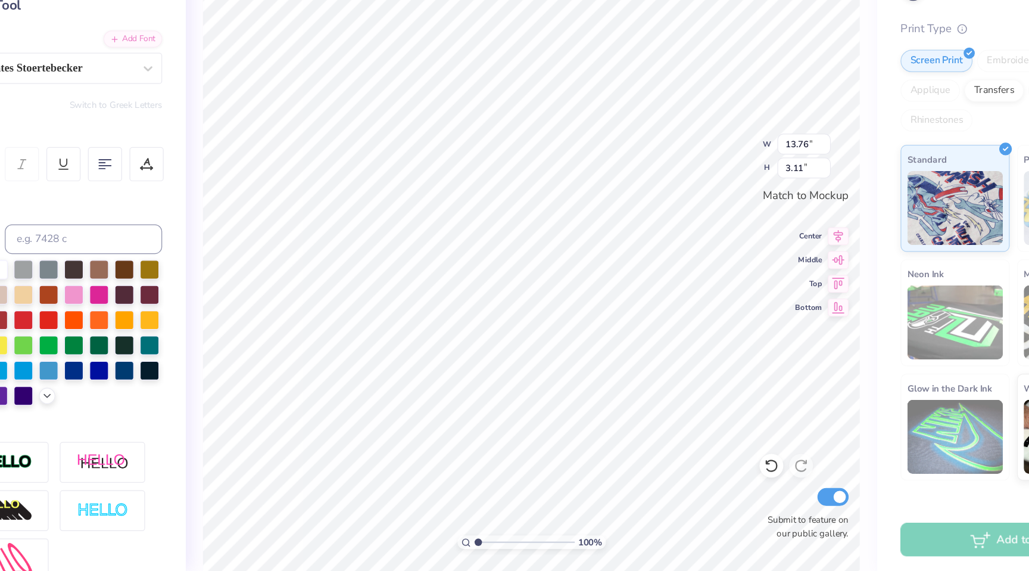
scroll to position [0, 1]
type textarea "Fusion Team"
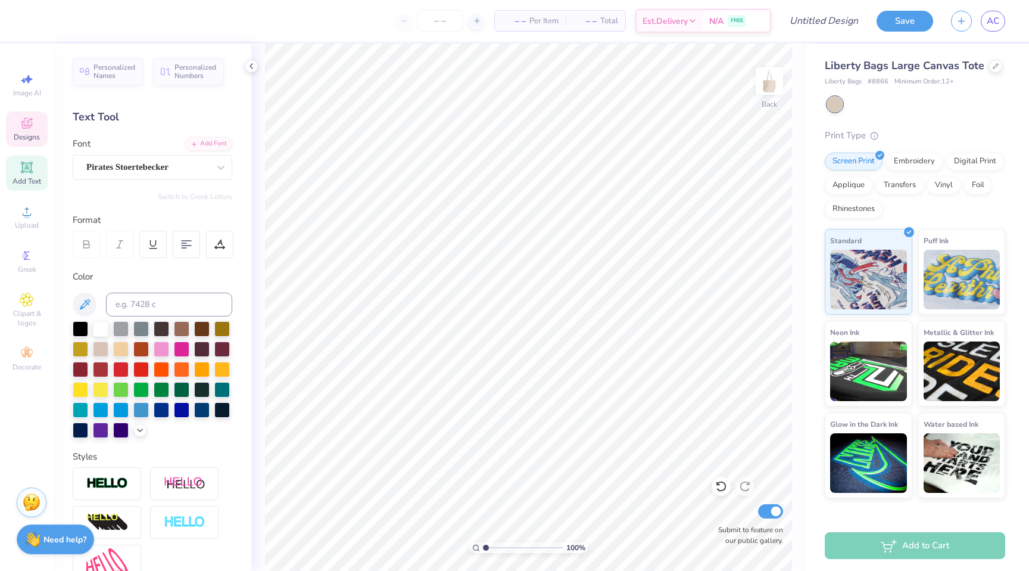
click at [22, 134] on span "Designs" at bounding box center [27, 137] width 26 height 10
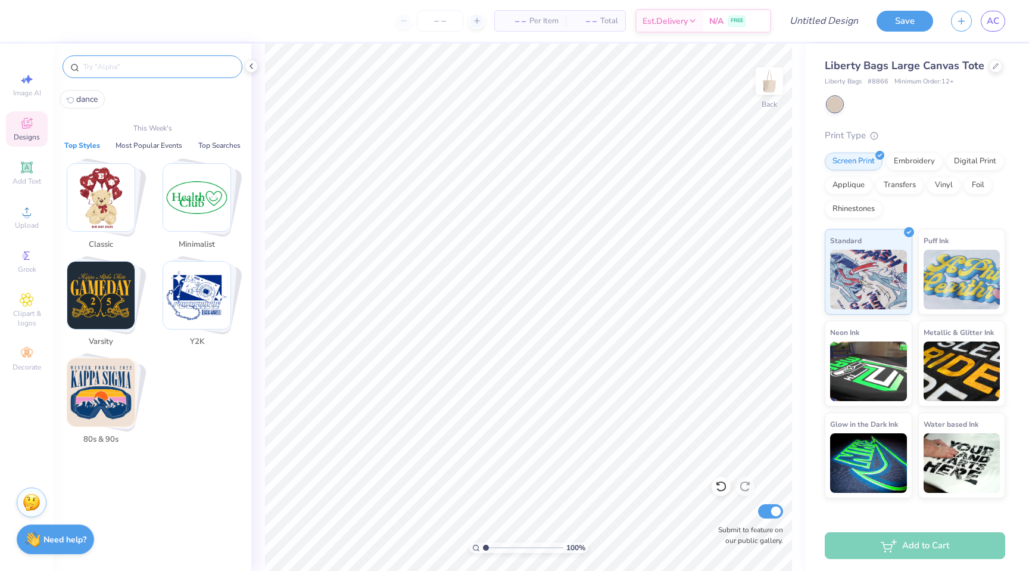
click at [131, 61] on input "text" at bounding box center [158, 67] width 153 height 12
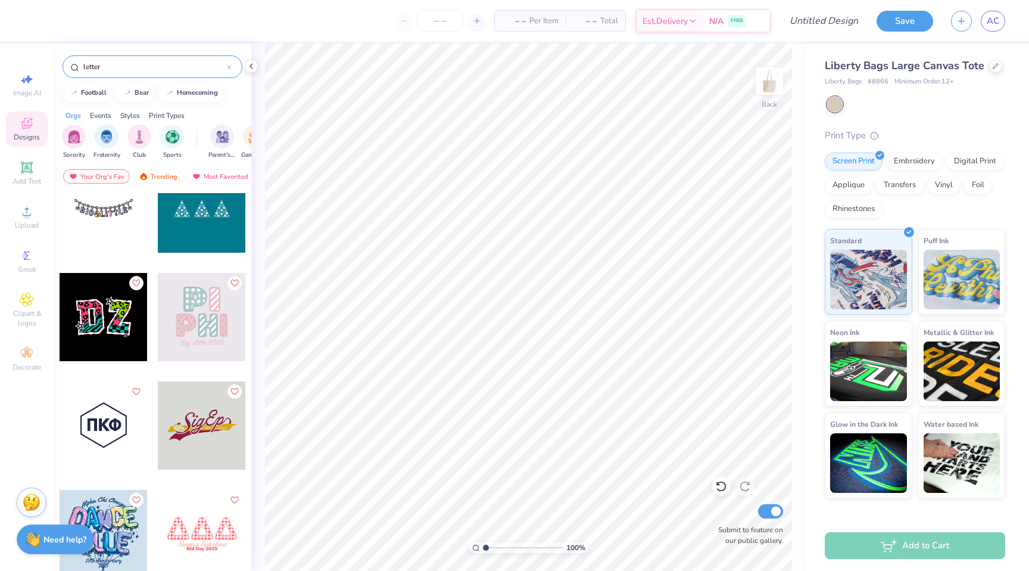
scroll to position [692, 0]
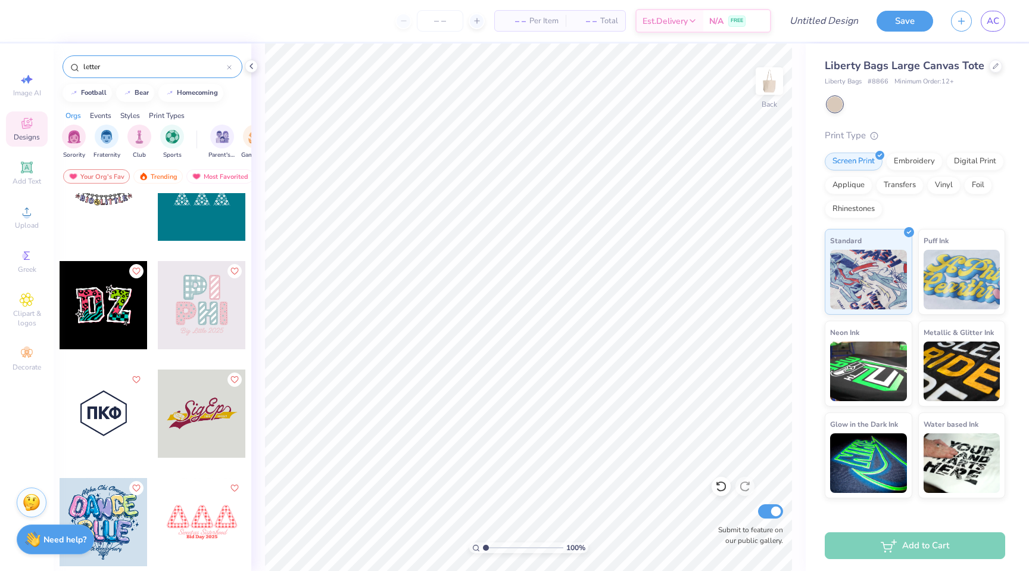
type input "letter"
click at [100, 313] on div at bounding box center [104, 305] width 88 height 88
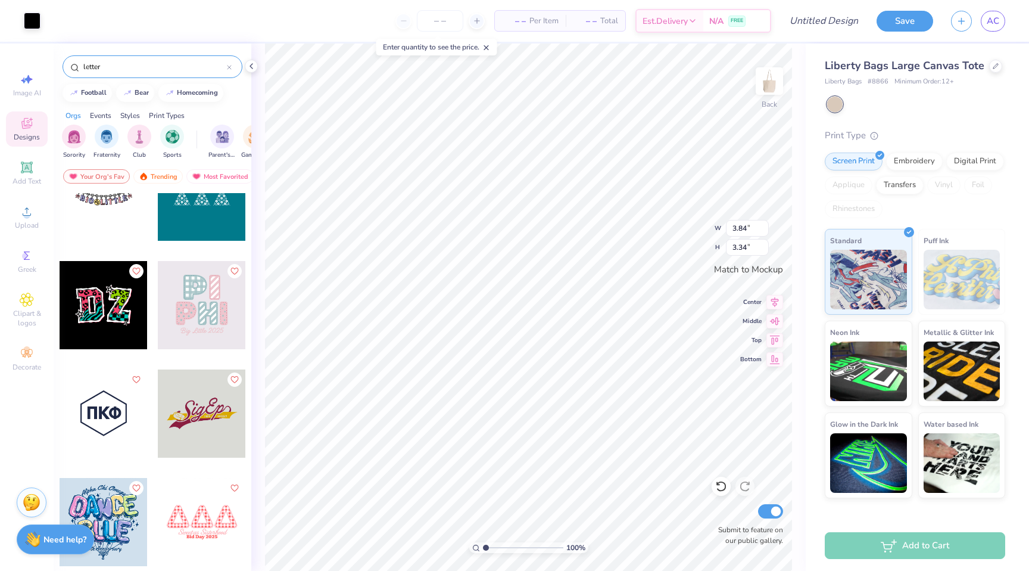
type input "3.84"
type input "3.34"
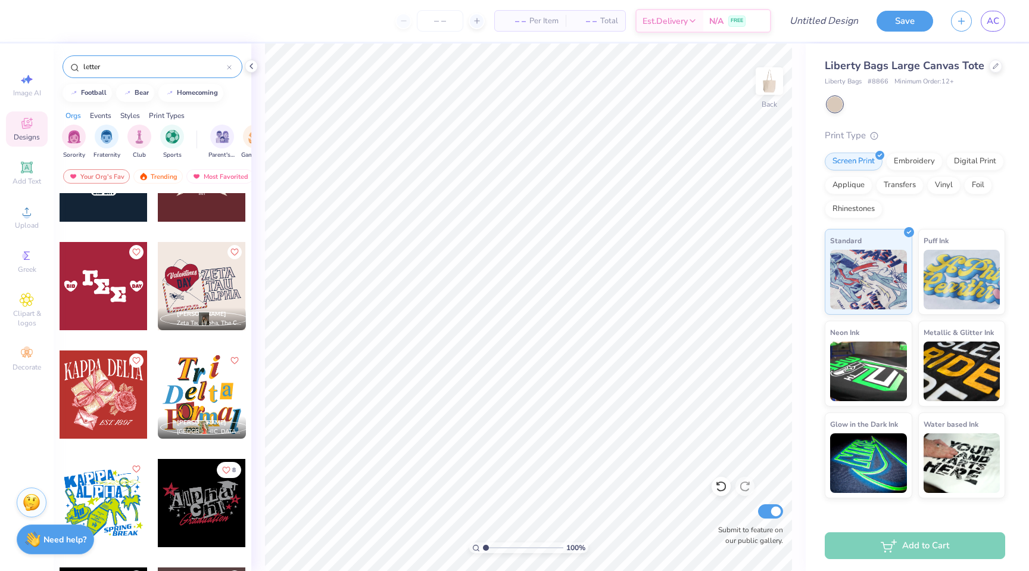
scroll to position [1273, 0]
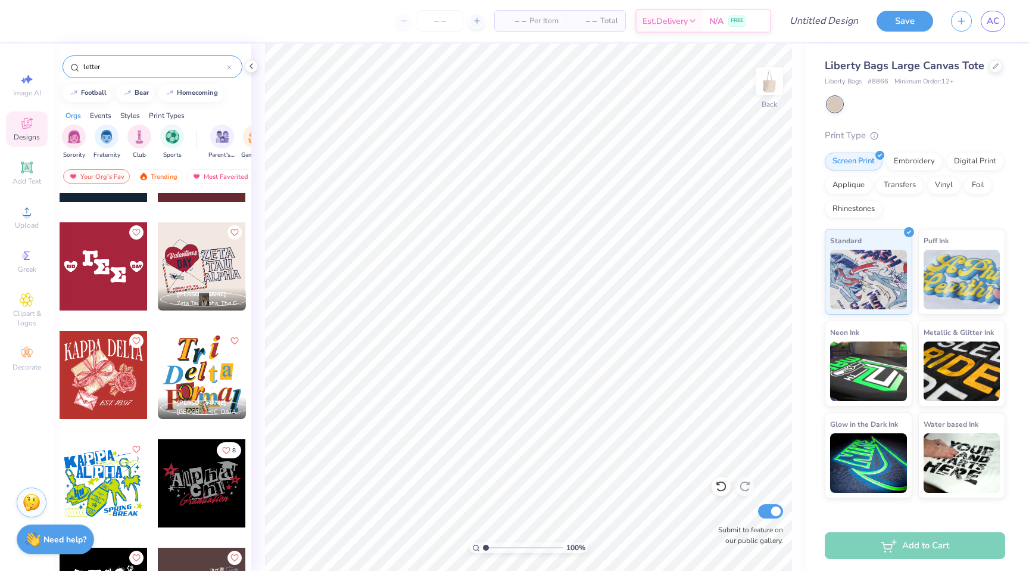
click at [195, 483] on div at bounding box center [202, 483] width 88 height 88
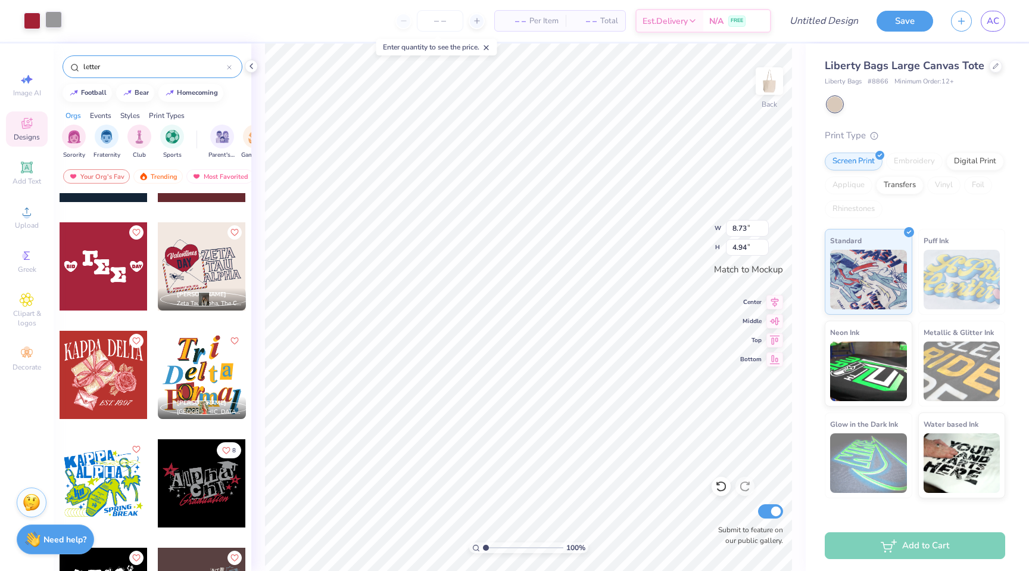
click at [54, 19] on div at bounding box center [53, 19] width 17 height 17
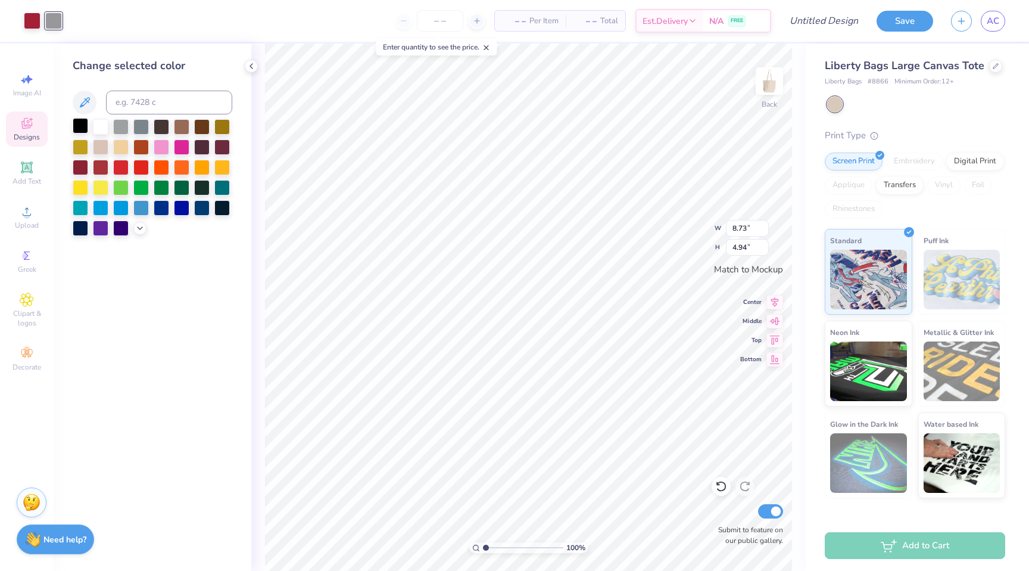
click at [81, 128] on div at bounding box center [80, 125] width 15 height 15
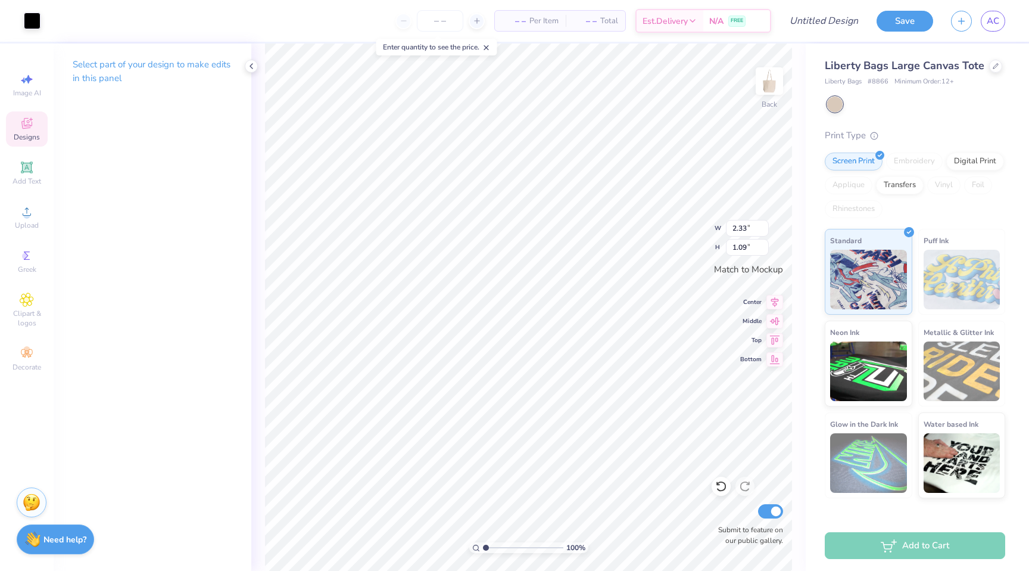
type input "2.33"
type input "1.09"
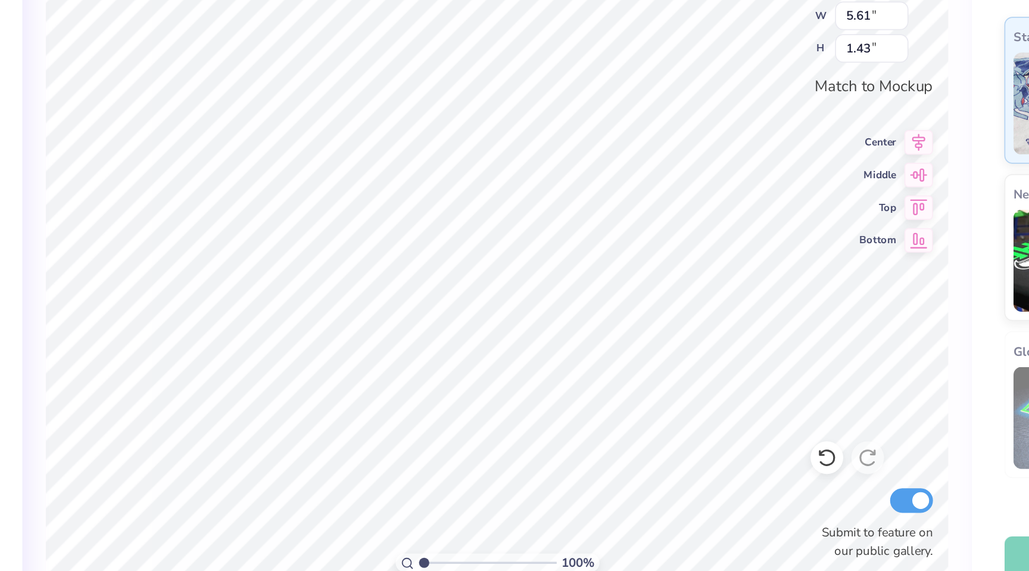
type input "7.08"
type input "2.50"
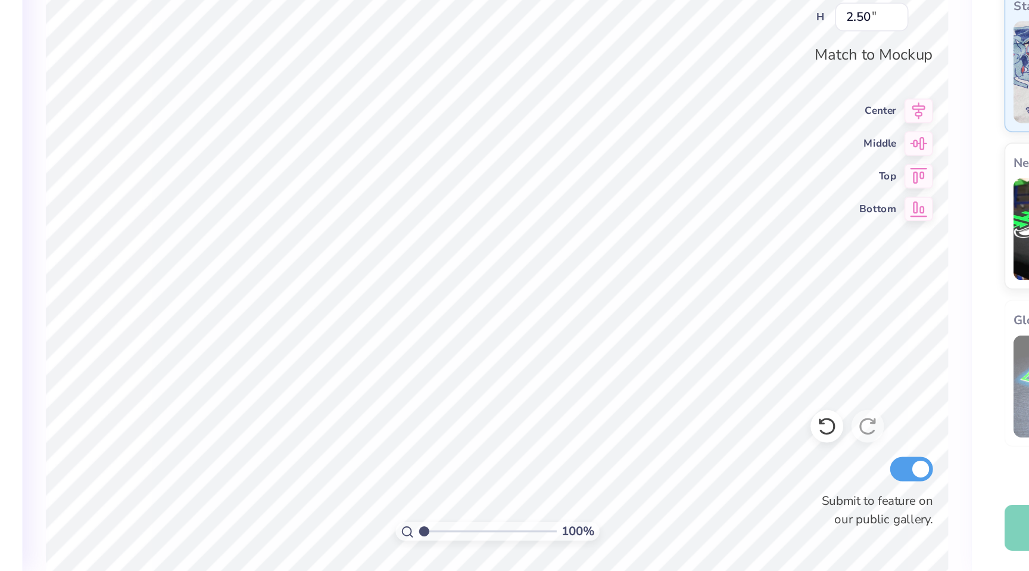
scroll to position [0, 0]
type textarea "Fusion"
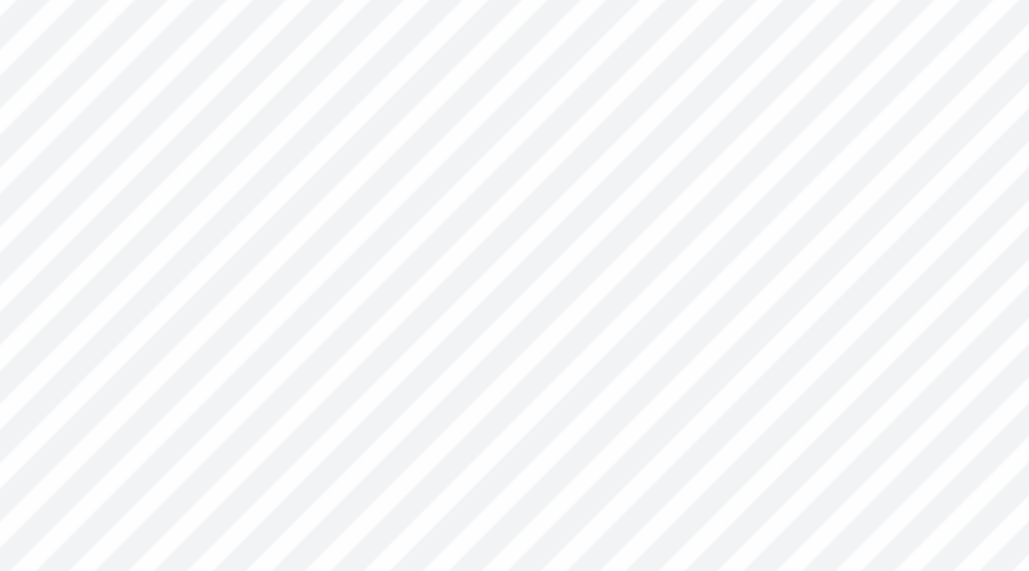
type input "1.29"
type input "1.13"
type input "0.32"
type input "0.36"
type input "0.54"
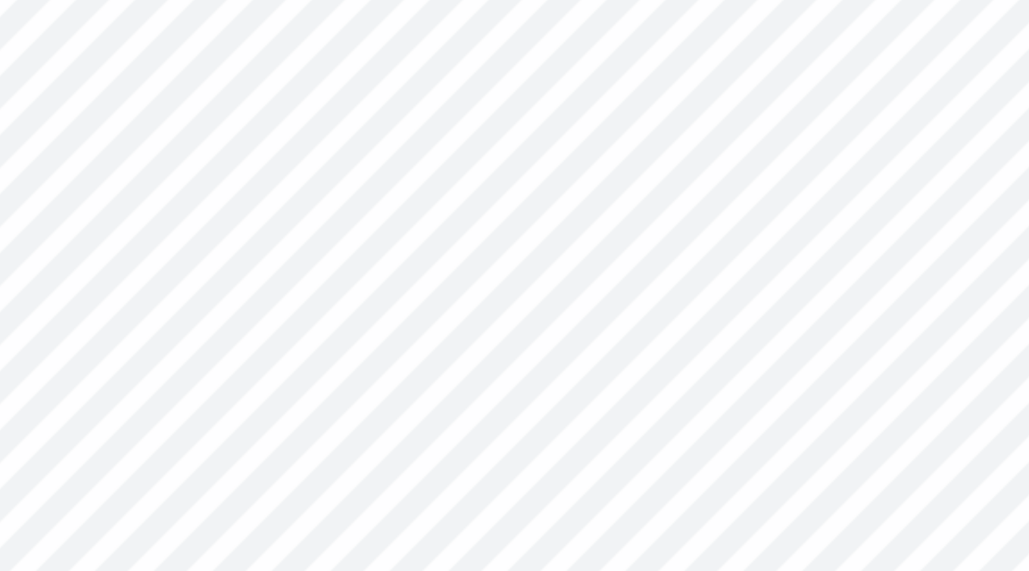
type input "0.62"
type input "0.44"
type input "0.49"
type input "0.19"
type input "0.22"
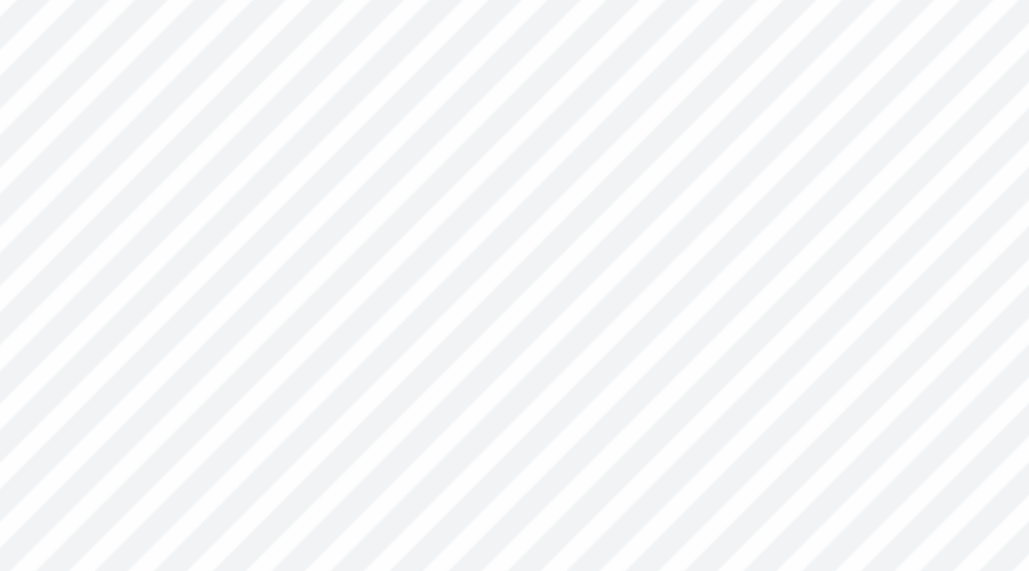
type input "0.45"
type input "0.52"
type input "0.67"
type input "0.75"
type input "0.45"
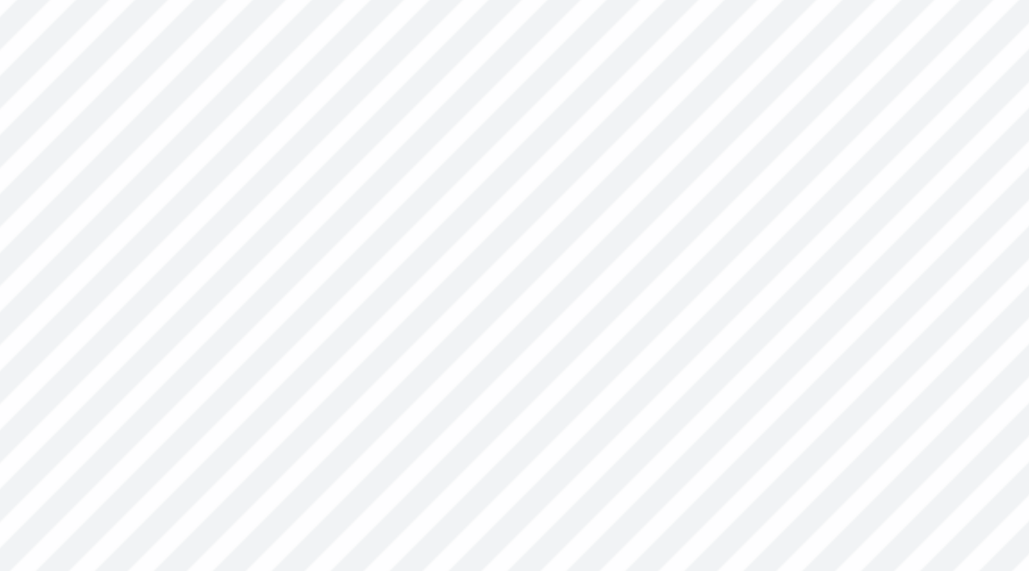
type input "0.52"
type input "0.76"
type input "0.88"
type input "0.89"
type input "1.01"
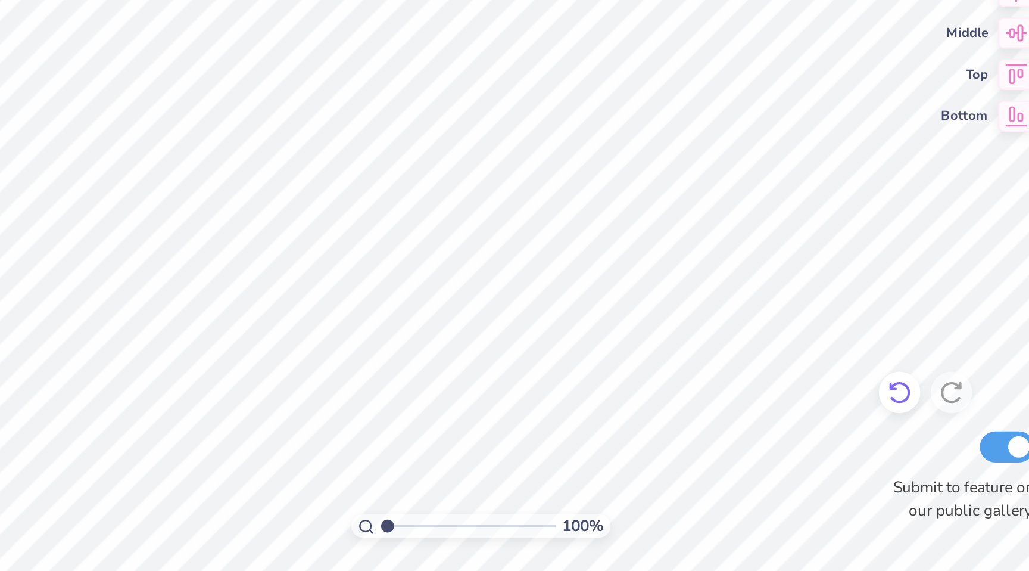
type input "0.60"
type input "0.69"
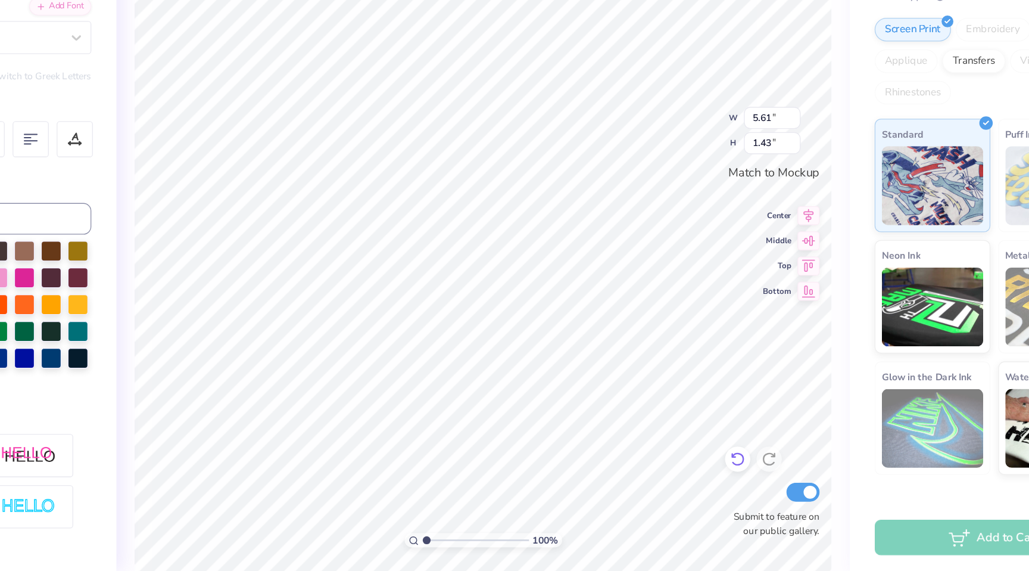
scroll to position [0, 2]
type textarea "Dance Team"
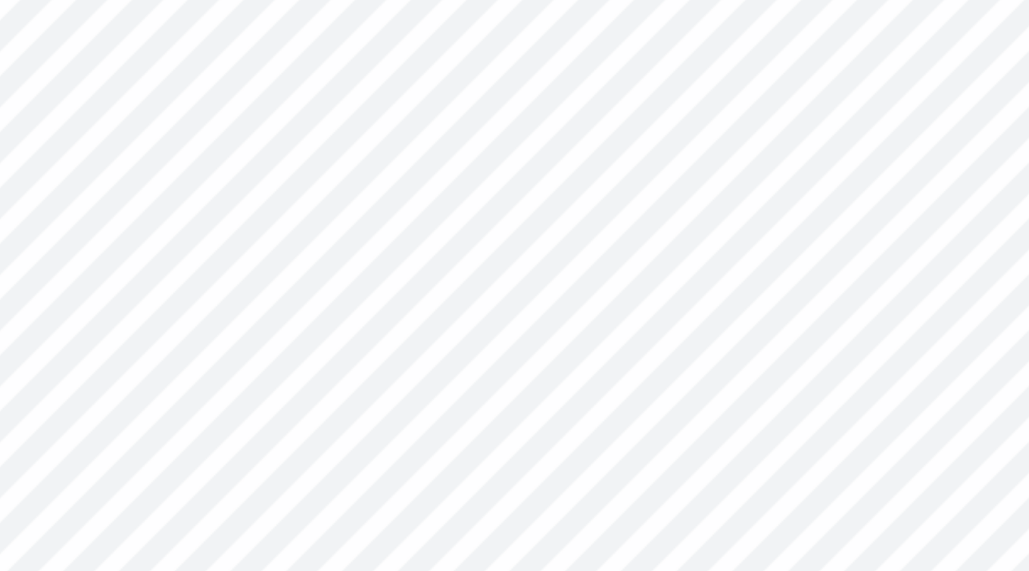
type input "5.76"
type input "1.54"
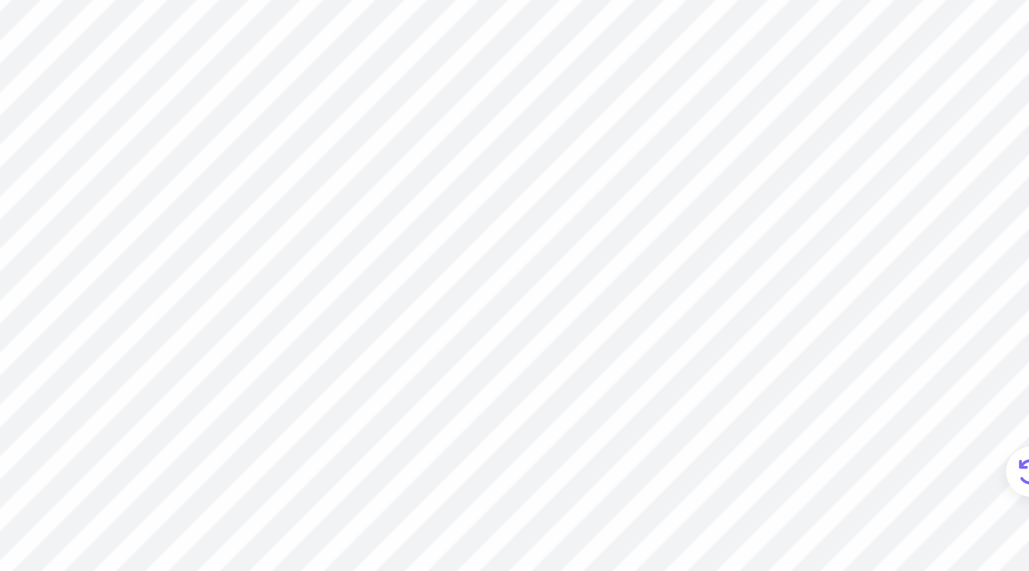
type input "5.76"
type input "1.54"
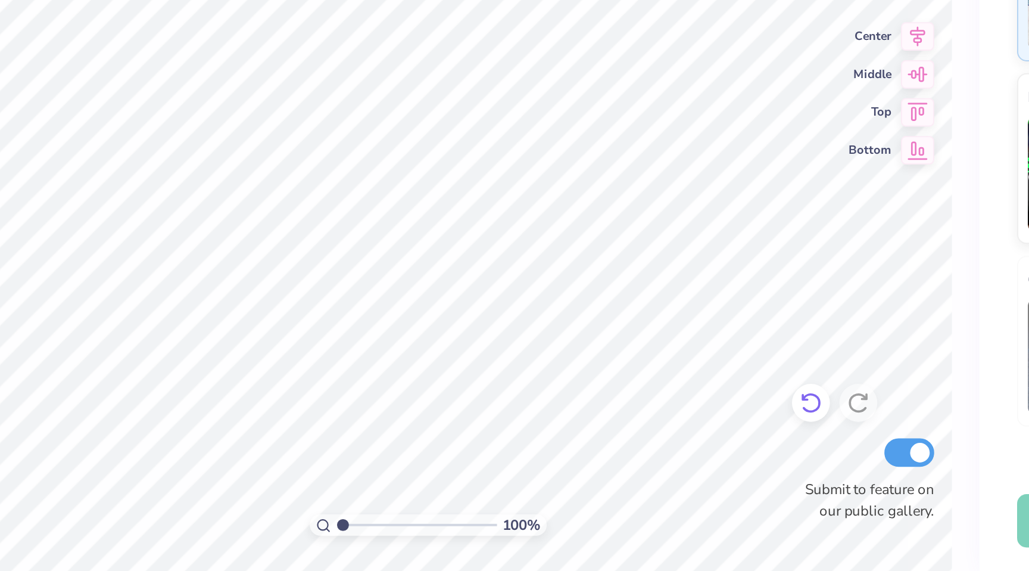
scroll to position [0, 2]
type textarea "dance team"
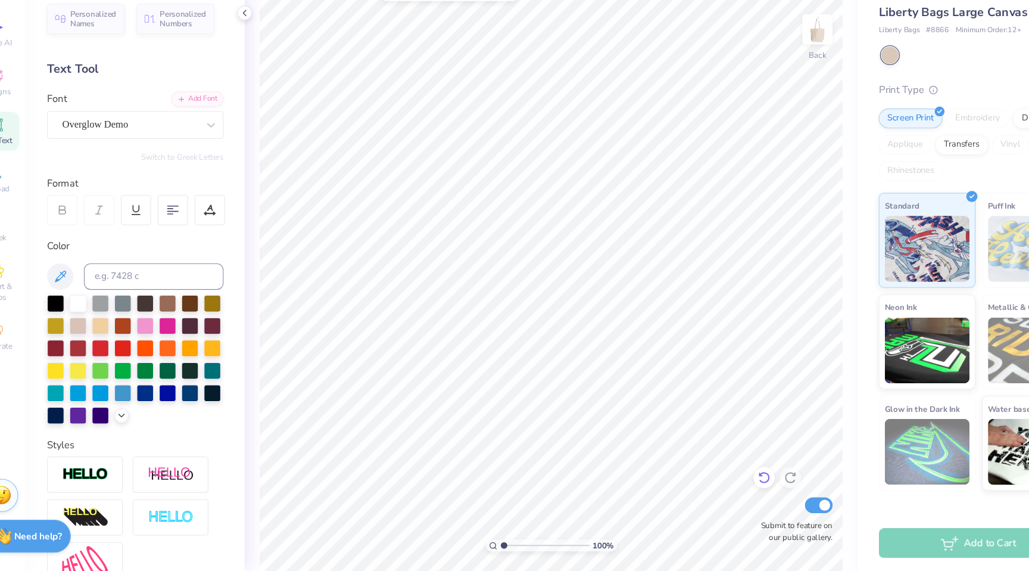
scroll to position [0, 0]
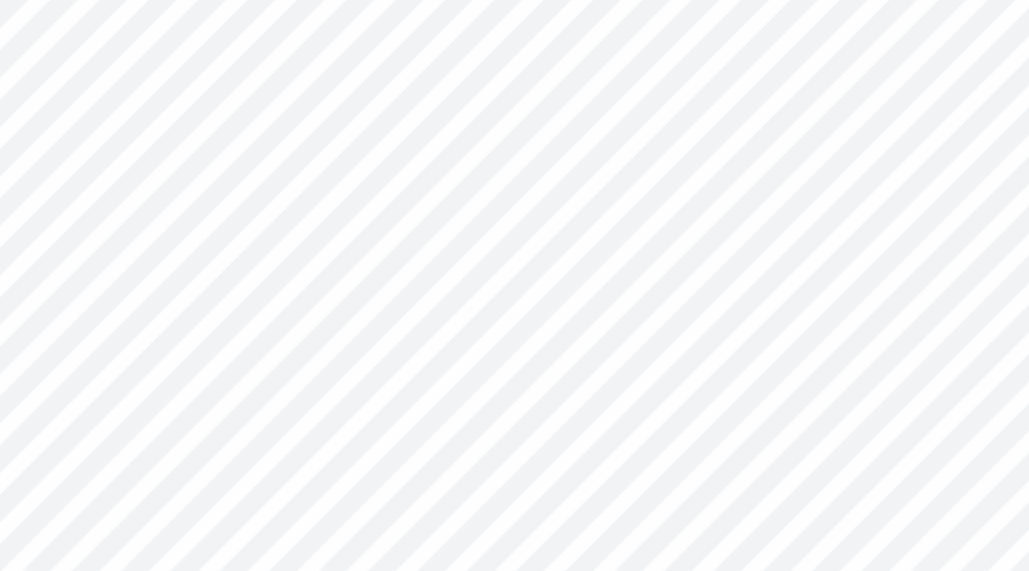
type input "0.60"
type input "0.69"
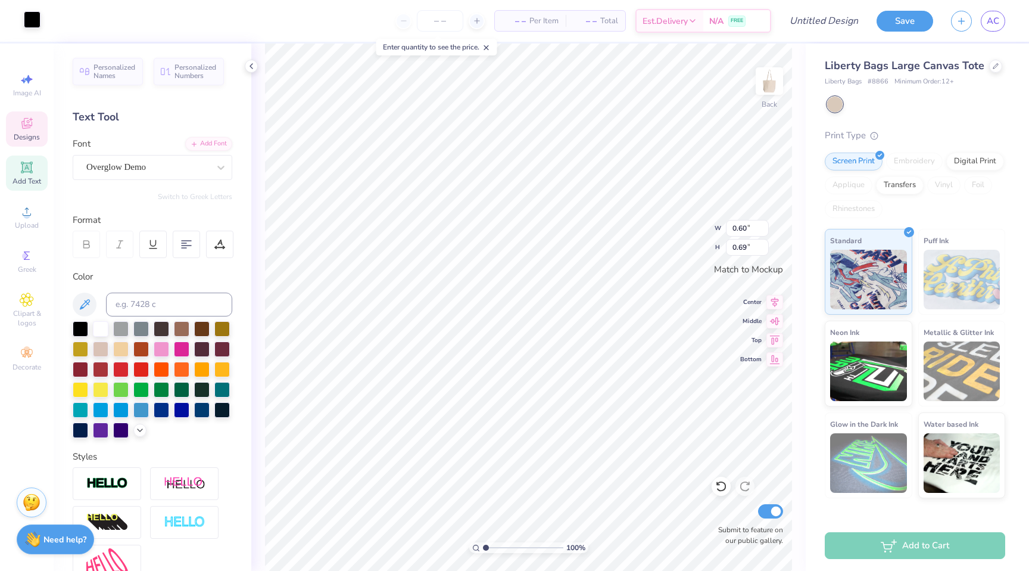
click at [34, 27] on div at bounding box center [32, 19] width 17 height 17
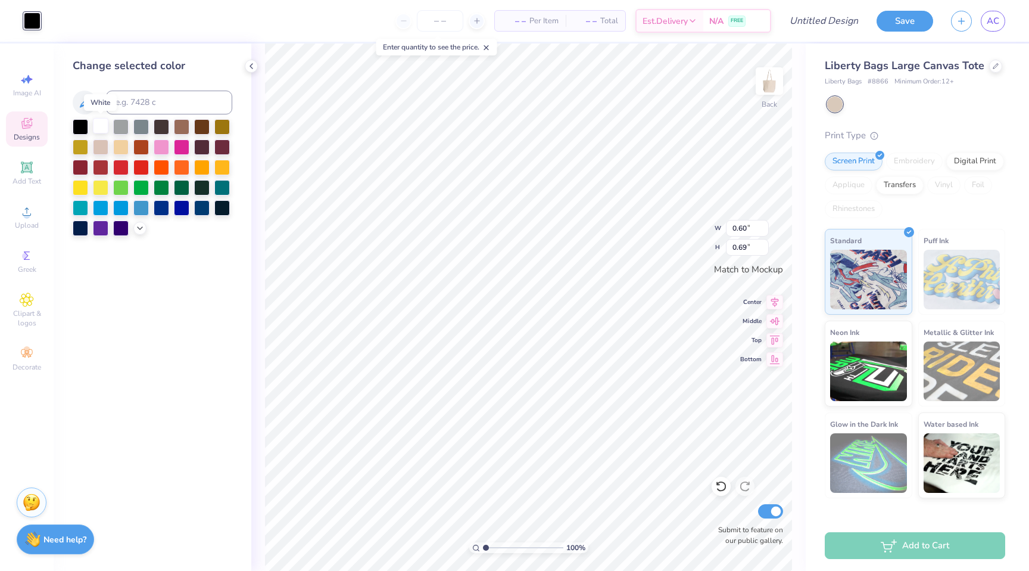
click at [101, 125] on div at bounding box center [100, 125] width 15 height 15
click at [83, 167] on div at bounding box center [80, 165] width 15 height 15
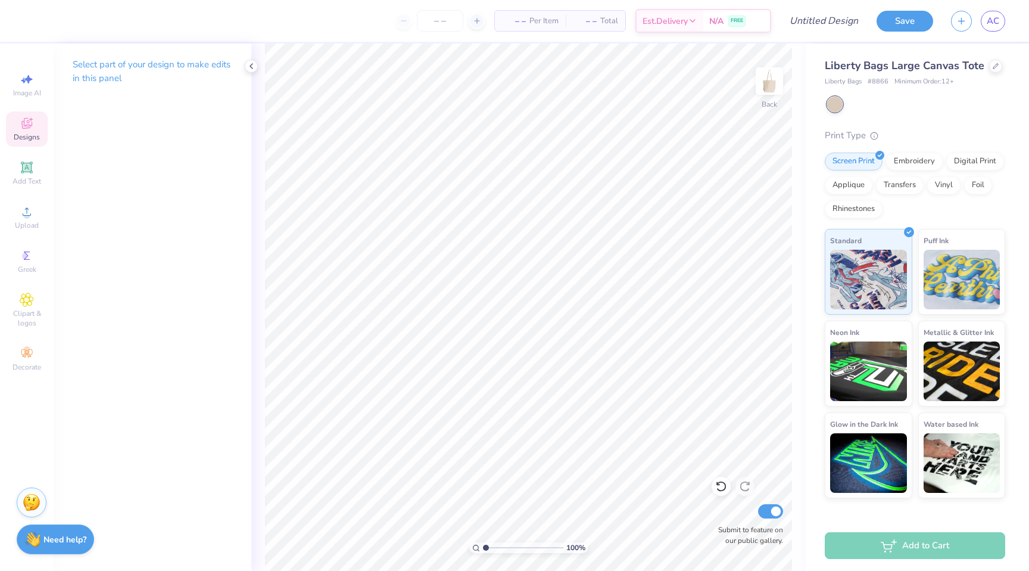
click at [27, 130] on icon at bounding box center [27, 123] width 14 height 14
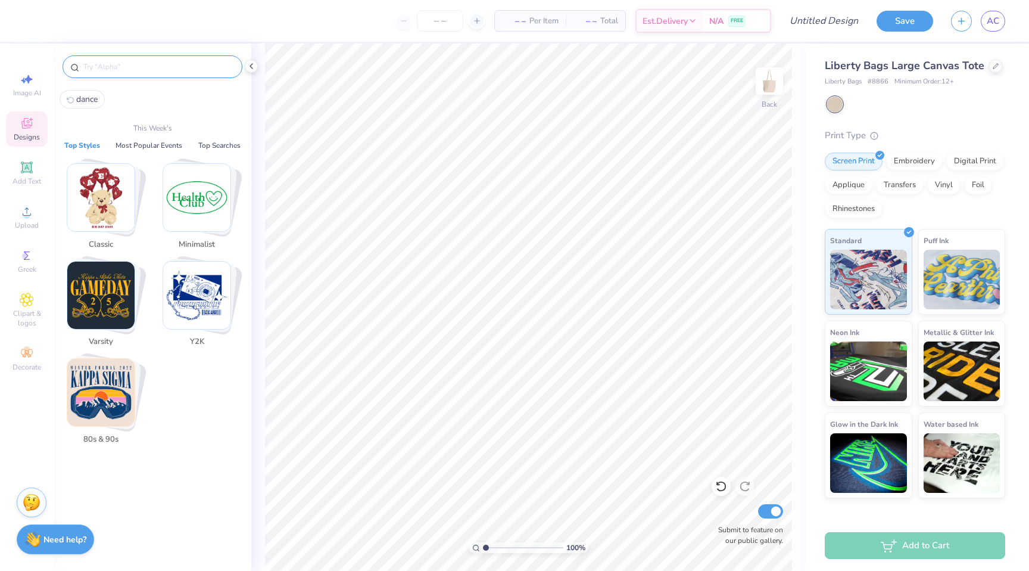
click at [132, 65] on input "text" at bounding box center [158, 67] width 153 height 12
click at [195, 202] on img "Stack Card Button Minimalist" at bounding box center [196, 197] width 67 height 67
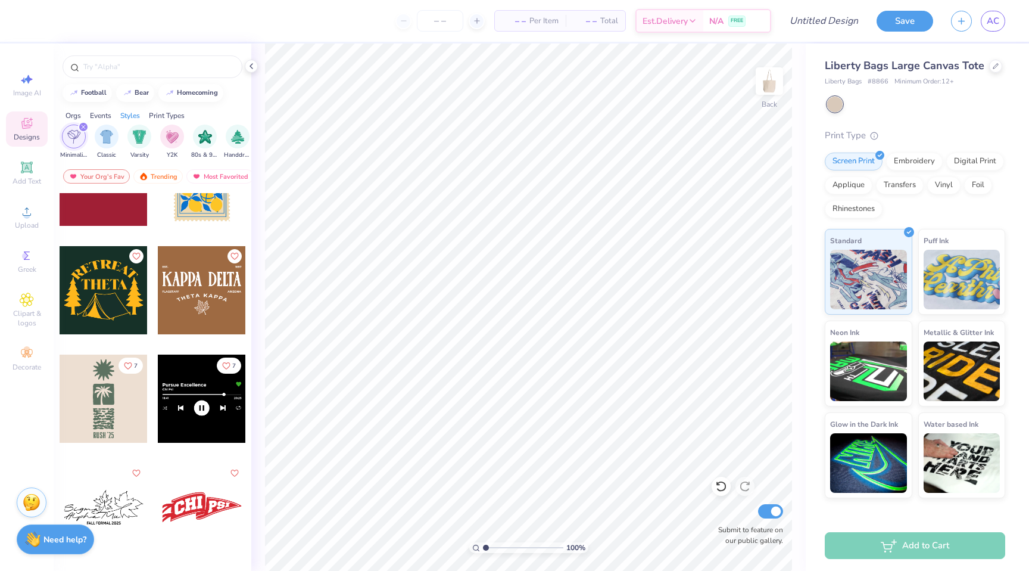
scroll to position [1913, 0]
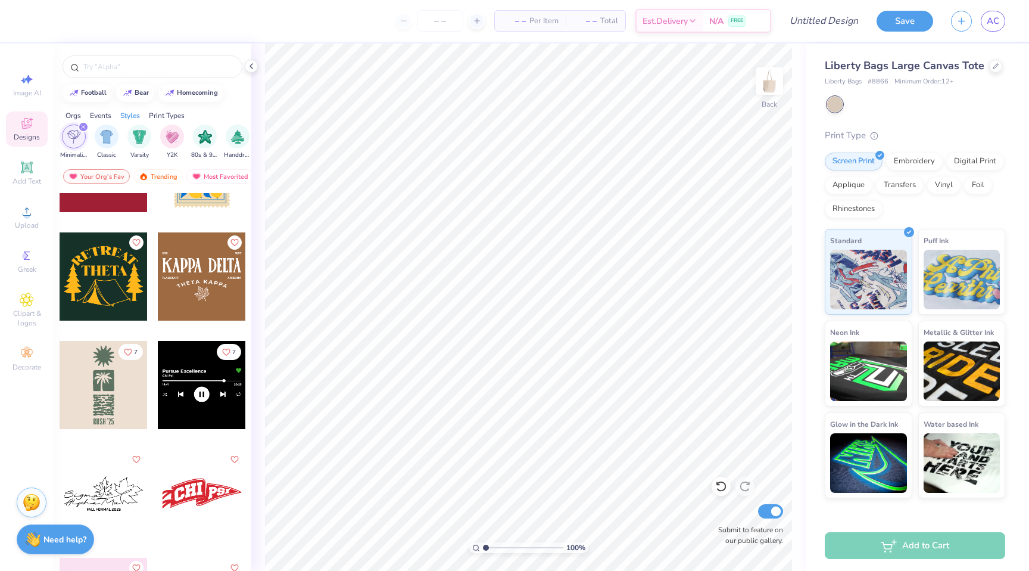
click at [203, 287] on div at bounding box center [202, 276] width 88 height 88
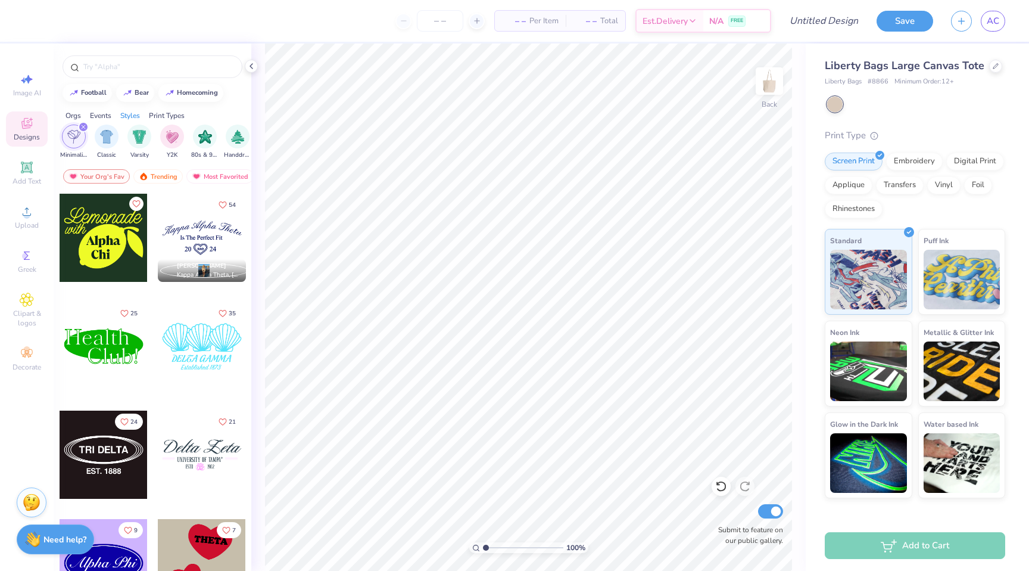
scroll to position [2866, 0]
